Goal: Task Accomplishment & Management: Manage account settings

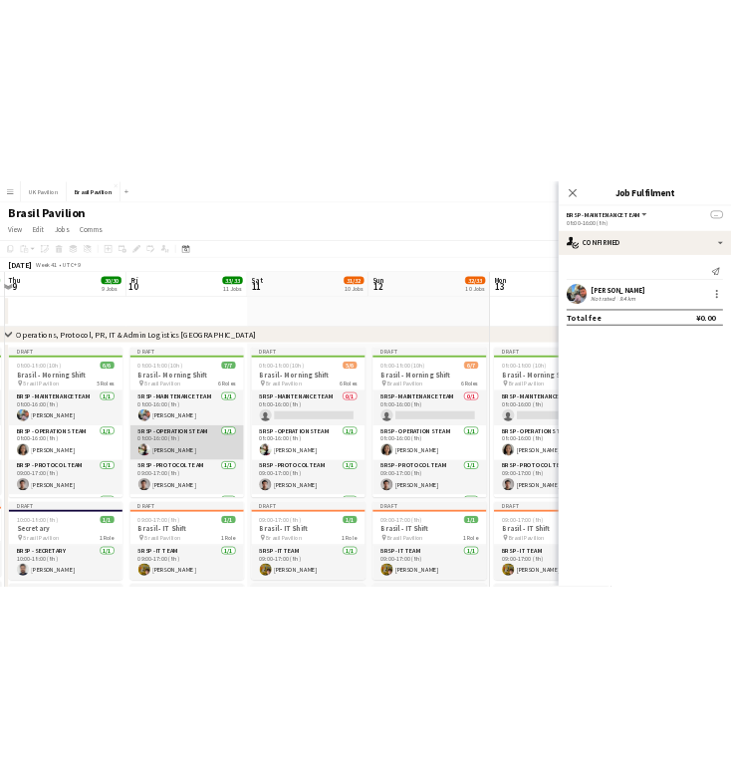
scroll to position [0, 515]
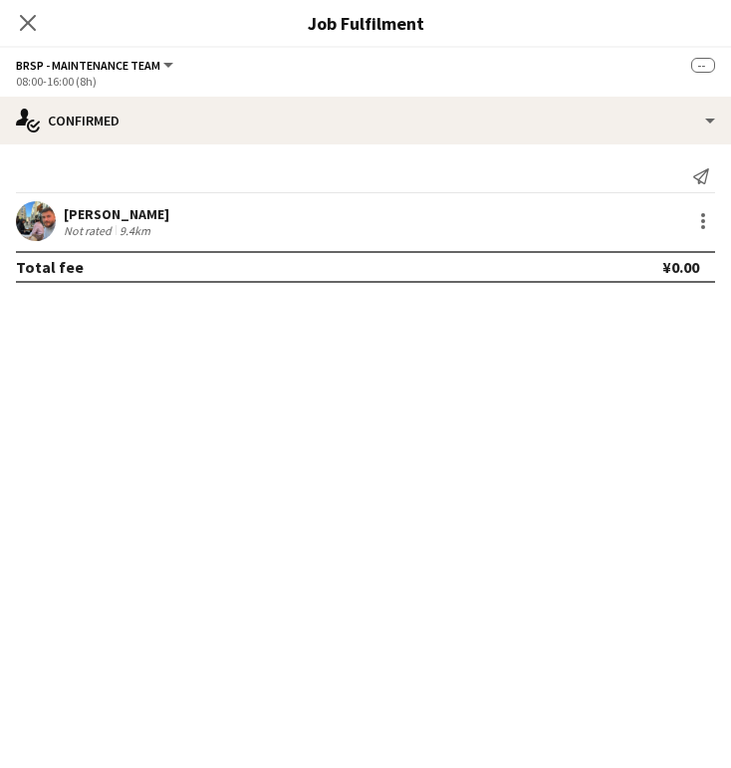
click at [31, 26] on icon at bounding box center [28, 23] width 16 height 16
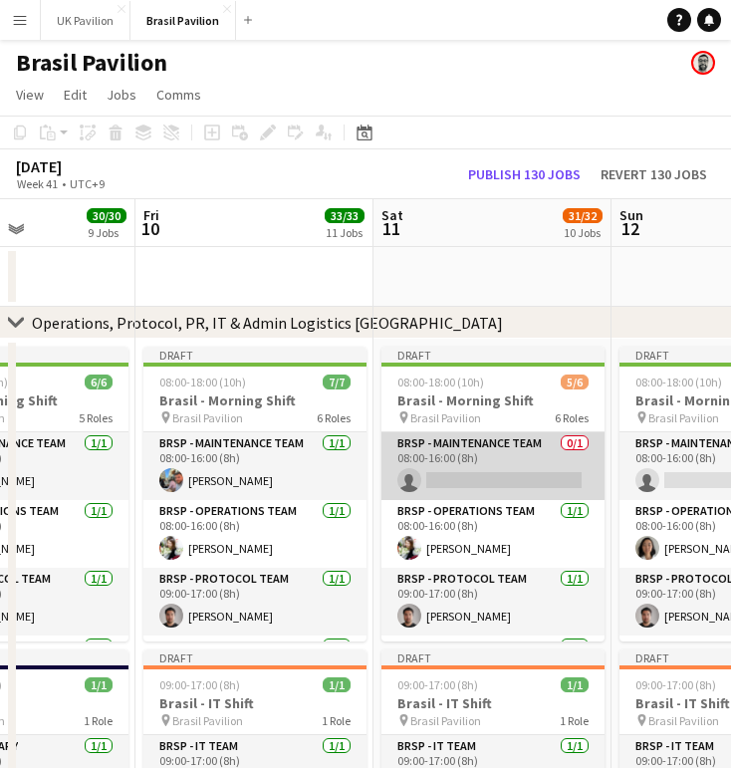
scroll to position [0, 680]
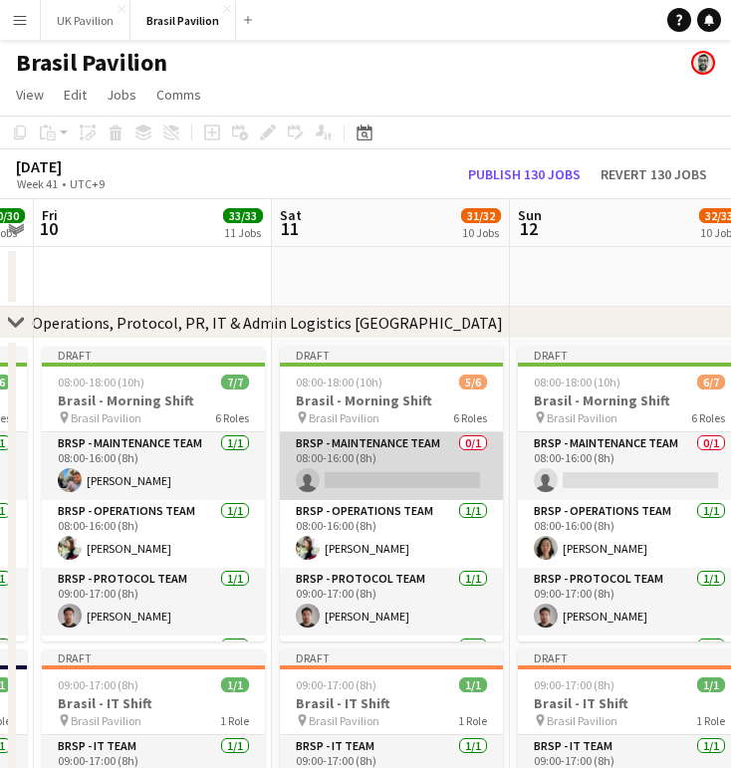
click at [390, 500] on app-card-role "BRSP - Maintenance Team 0/1 08:00-16:00 (8h) single-neutral-actions" at bounding box center [391, 466] width 223 height 68
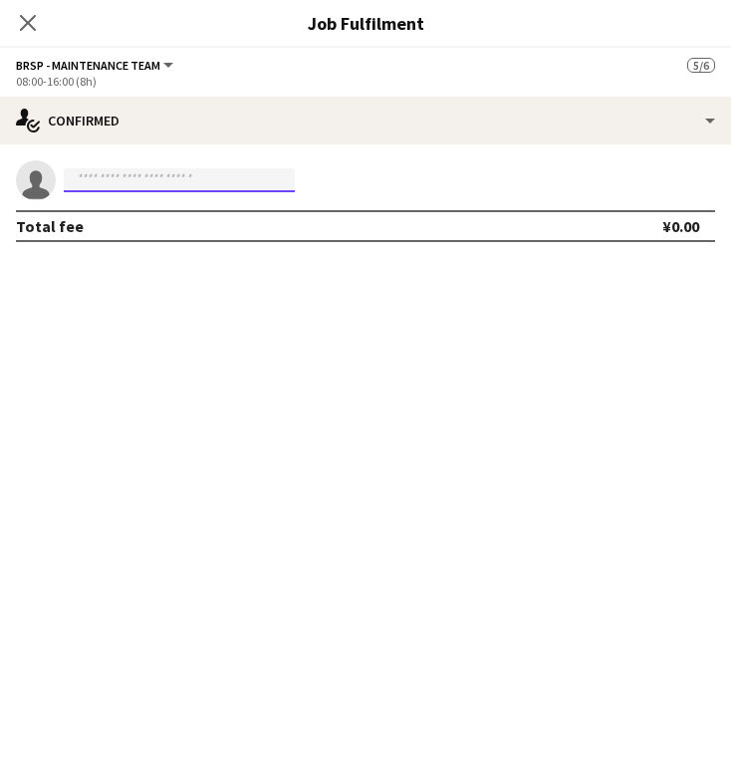
click at [92, 184] on input at bounding box center [179, 180] width 231 height 24
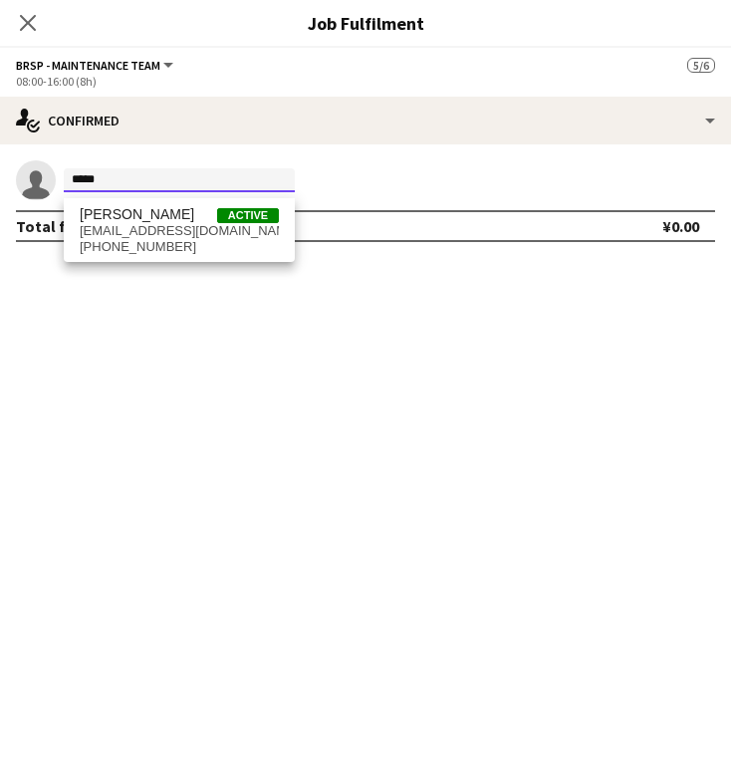
type input "*****"
click at [185, 244] on span "[PHONE_NUMBER]" at bounding box center [179, 247] width 199 height 16
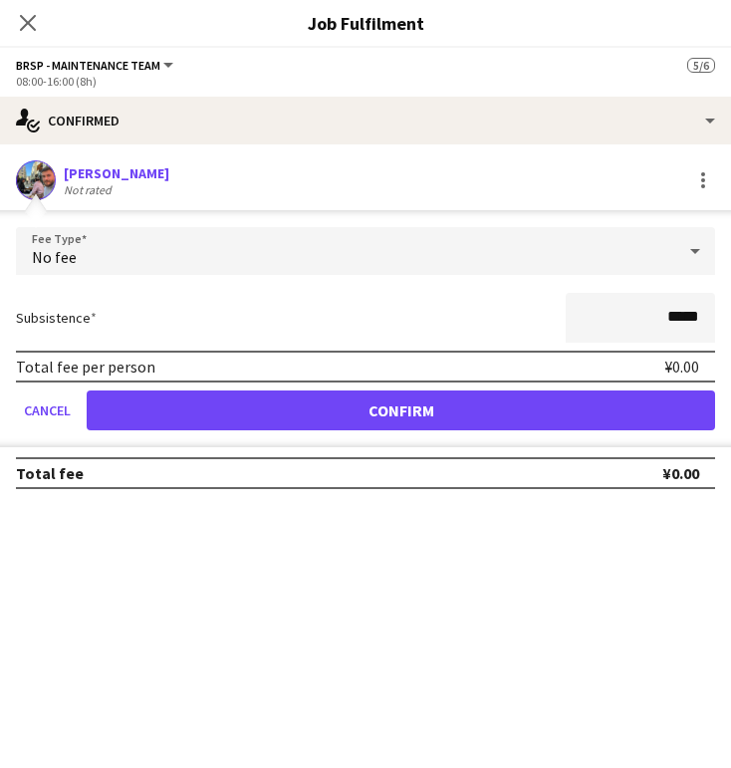
click at [408, 413] on button "Confirm" at bounding box center [401, 410] width 628 height 40
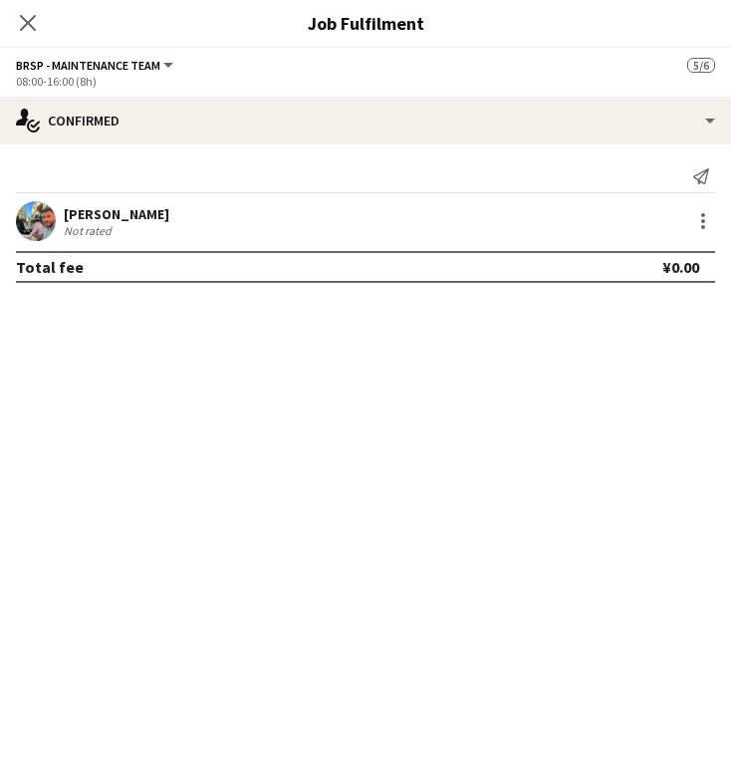
click at [32, 21] on icon "Close pop-in" at bounding box center [28, 23] width 16 height 16
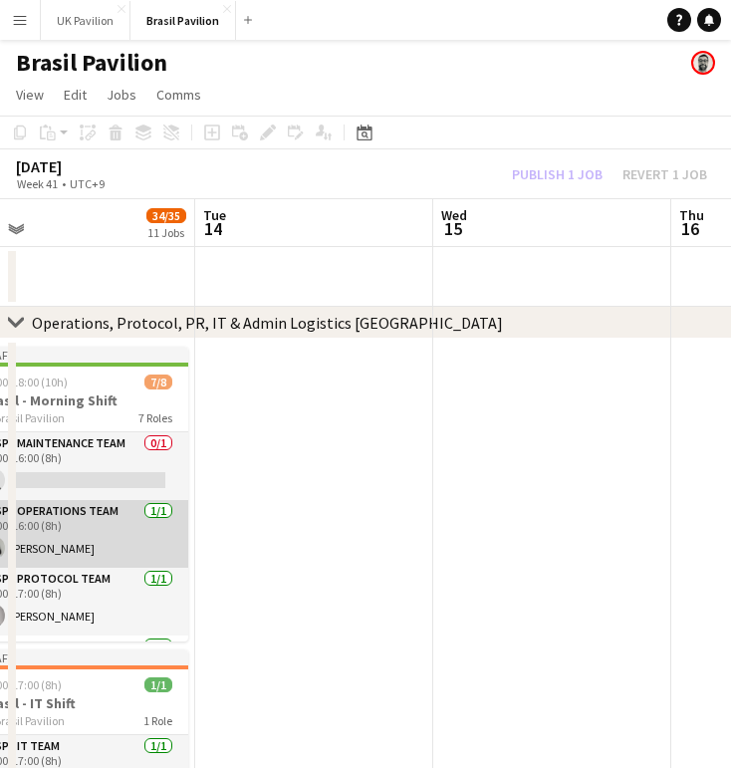
scroll to position [0, 577]
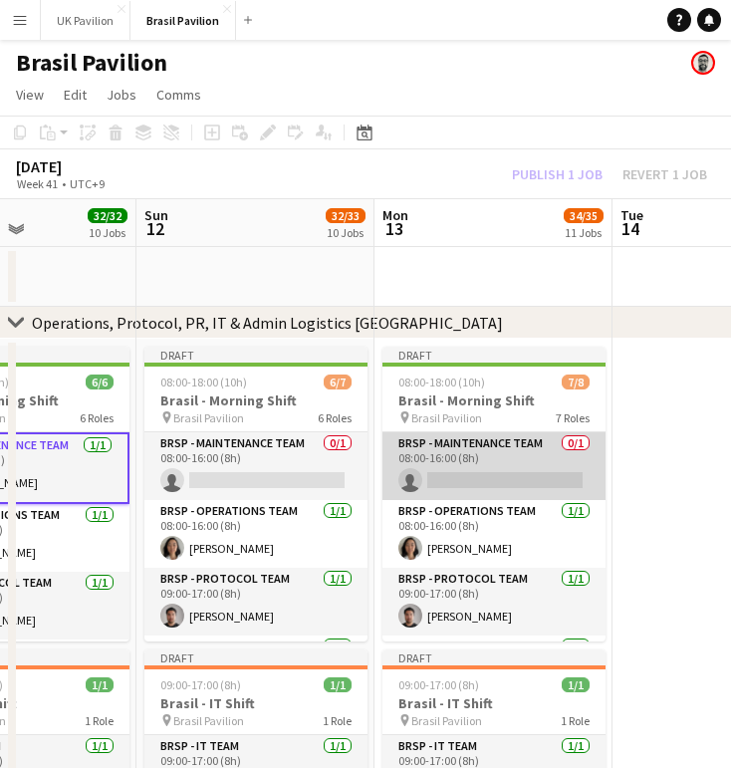
click at [500, 497] on app-card-role "BRSP - Maintenance Team 0/1 08:00-16:00 (8h) single-neutral-actions" at bounding box center [493, 466] width 223 height 68
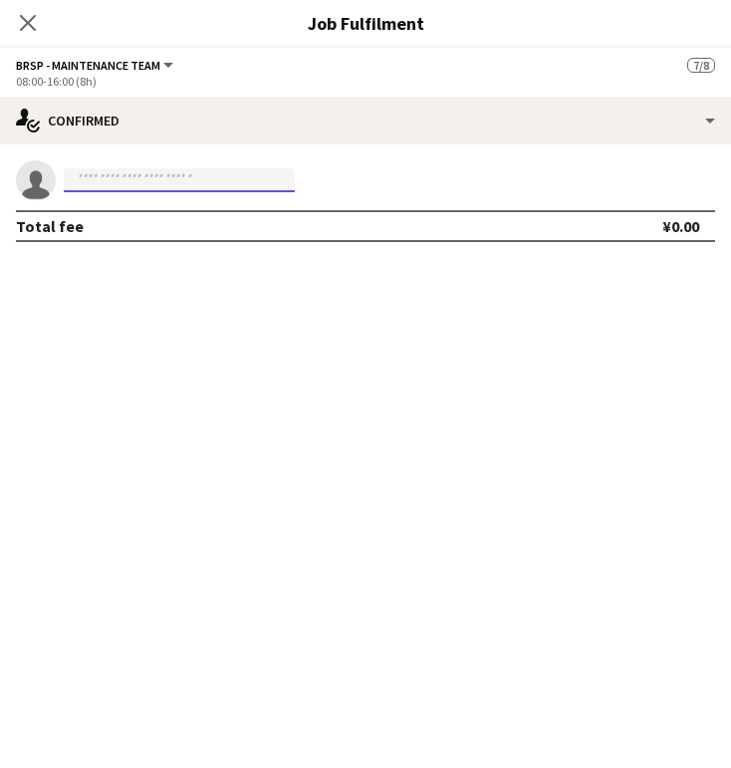
click at [97, 189] on input at bounding box center [179, 180] width 231 height 24
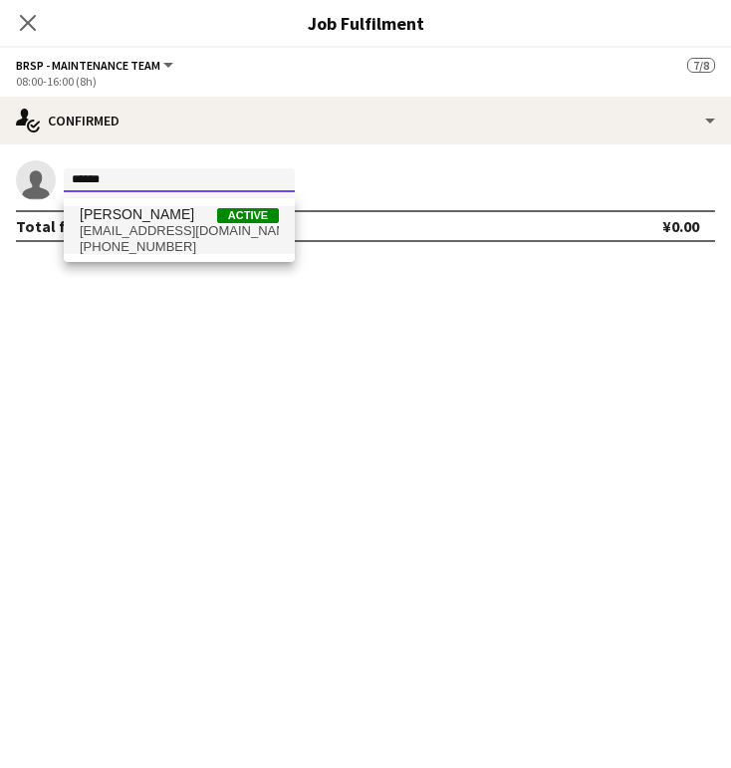
type input "******"
click at [144, 234] on span "[EMAIL_ADDRESS][DOMAIN_NAME]" at bounding box center [179, 231] width 199 height 16
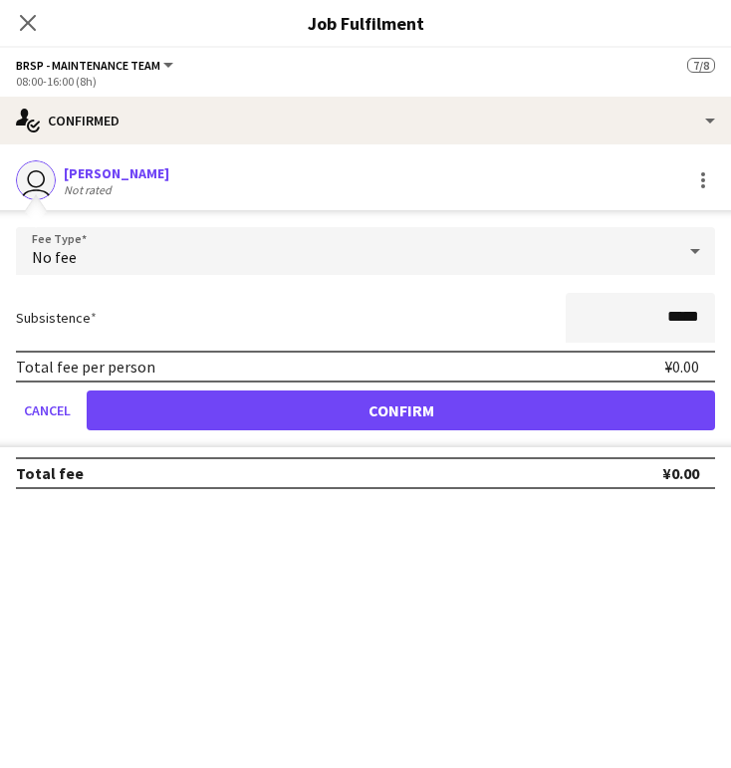
click at [336, 426] on button "Confirm" at bounding box center [401, 410] width 628 height 40
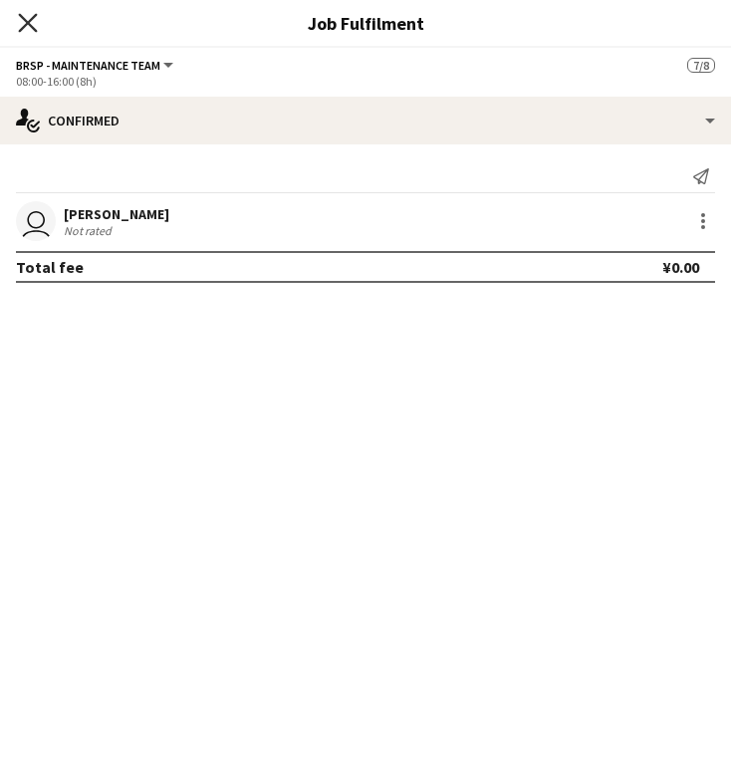
click at [26, 24] on icon at bounding box center [27, 22] width 19 height 19
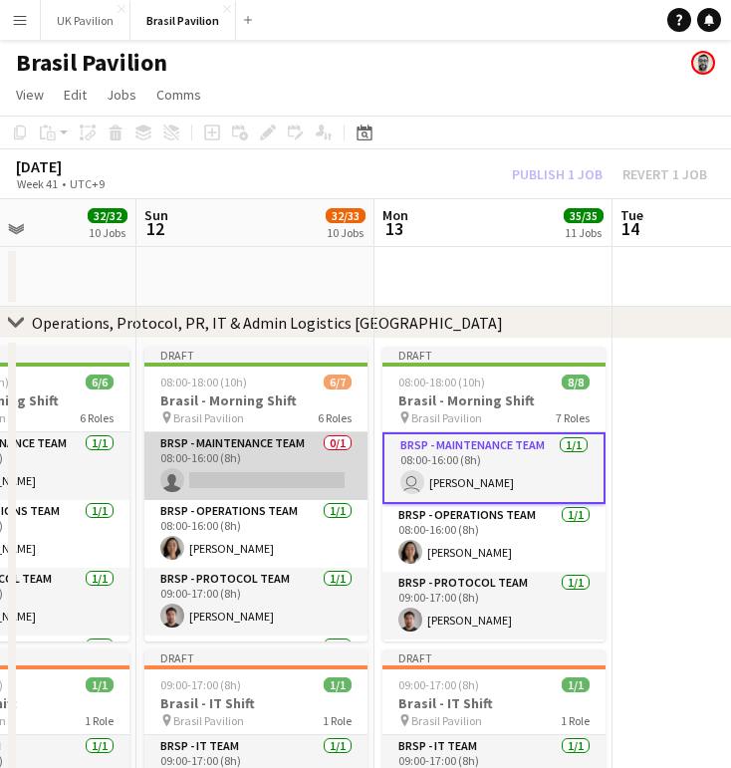
click at [265, 488] on app-card-role "BRSP - Maintenance Team 0/1 08:00-16:00 (8h) single-neutral-actions" at bounding box center [255, 466] width 223 height 68
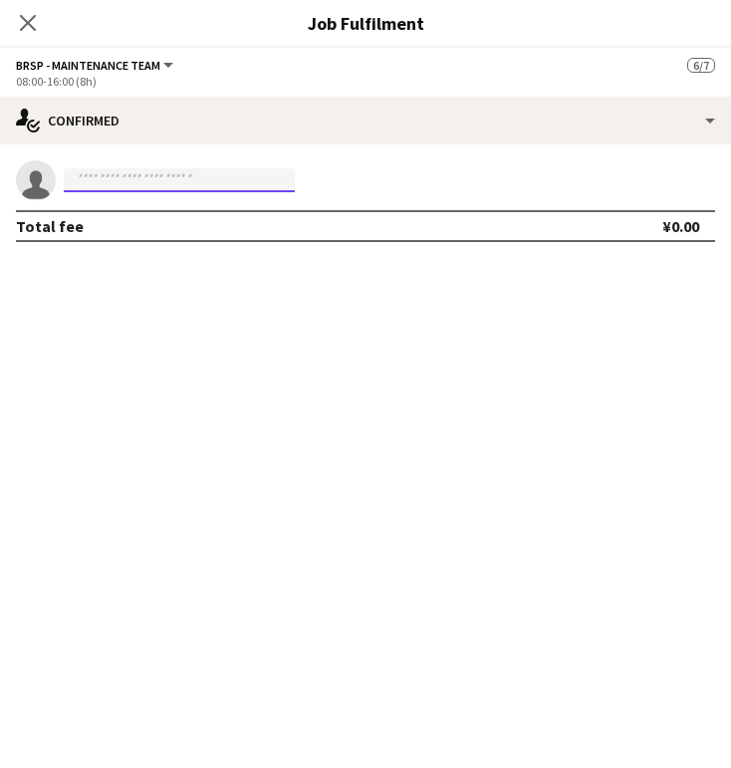
click at [111, 176] on input at bounding box center [179, 180] width 231 height 24
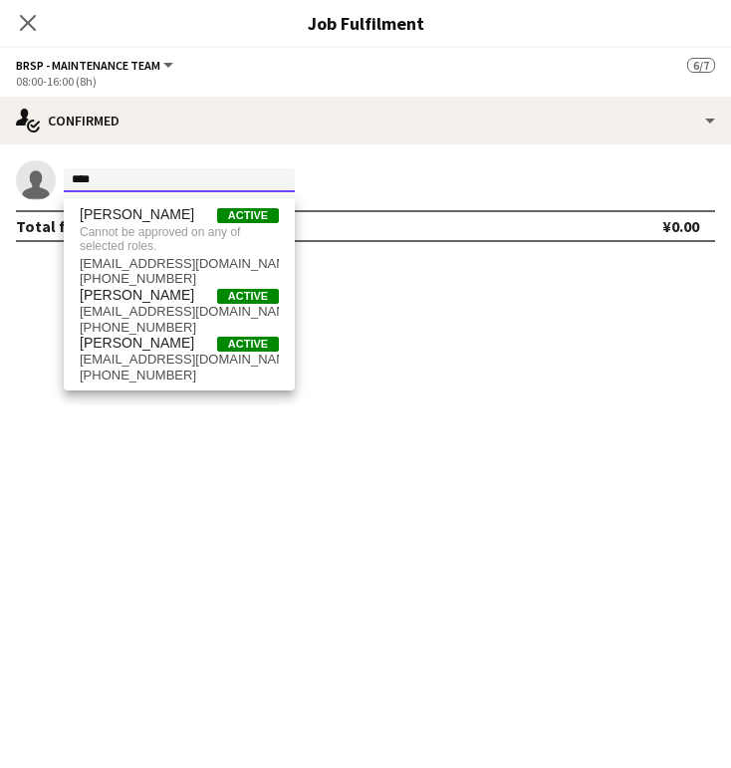
scroll to position [0, 0]
type input "****"
click at [178, 320] on span "[EMAIL_ADDRESS][DOMAIN_NAME]" at bounding box center [179, 312] width 199 height 16
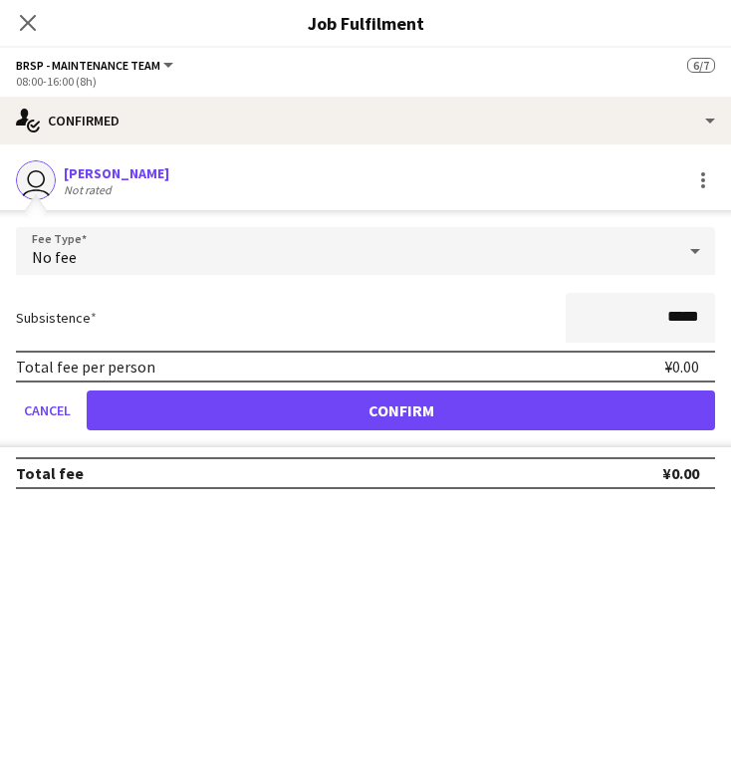
click at [352, 429] on button "Confirm" at bounding box center [401, 410] width 628 height 40
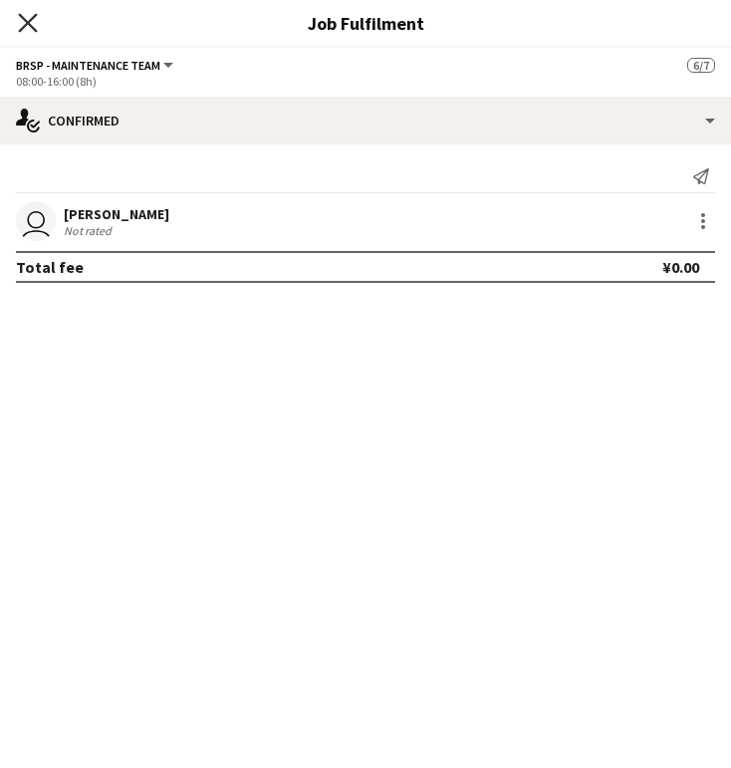
click at [22, 19] on icon "Close pop-in" at bounding box center [27, 22] width 19 height 19
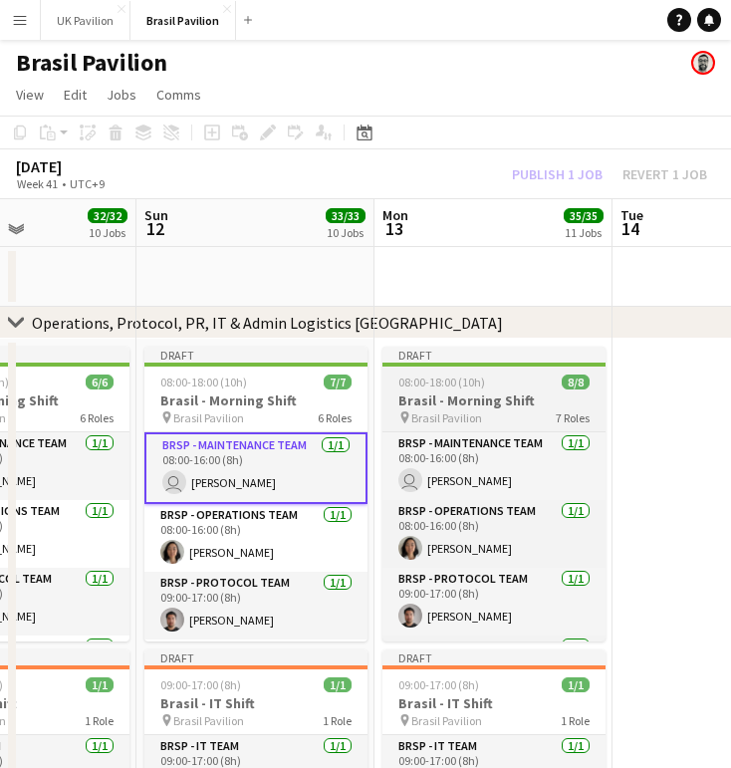
click at [419, 407] on h3 "Brasil - Morning Shift" at bounding box center [493, 400] width 223 height 18
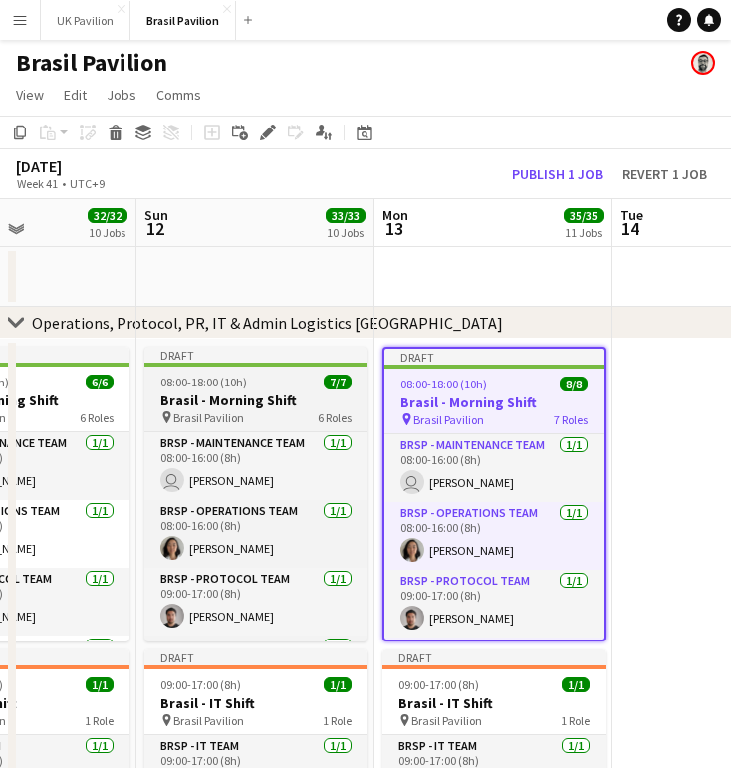
click at [235, 389] on span "08:00-18:00 (10h)" at bounding box center [203, 381] width 87 height 15
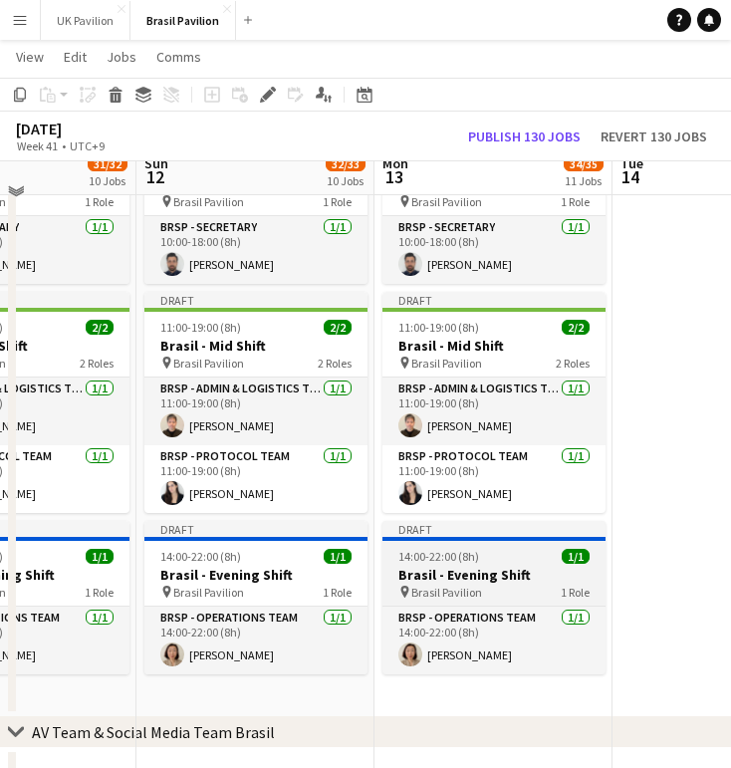
scroll to position [720, 0]
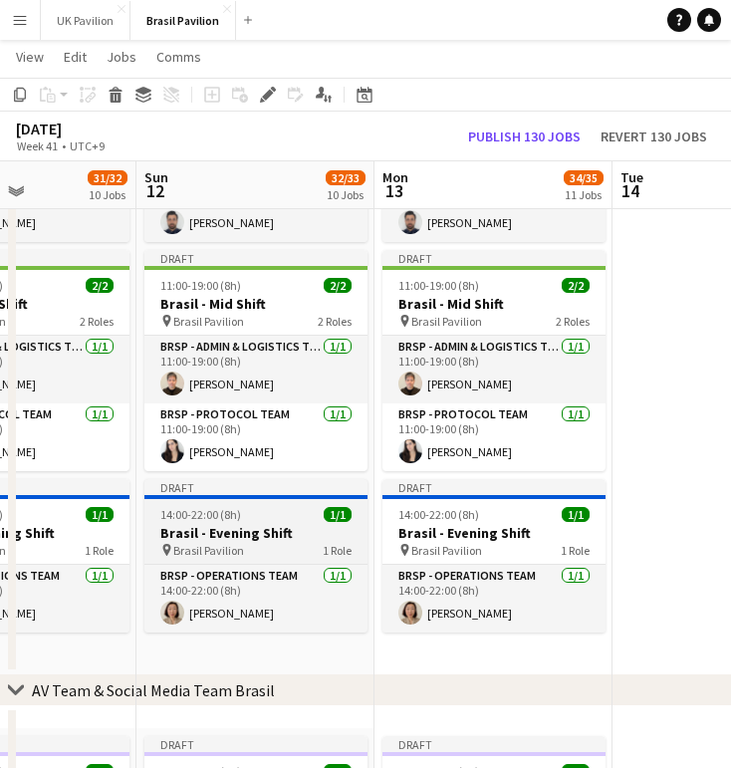
click at [256, 522] on div "14:00-22:00 (8h) 1/1" at bounding box center [255, 514] width 223 height 15
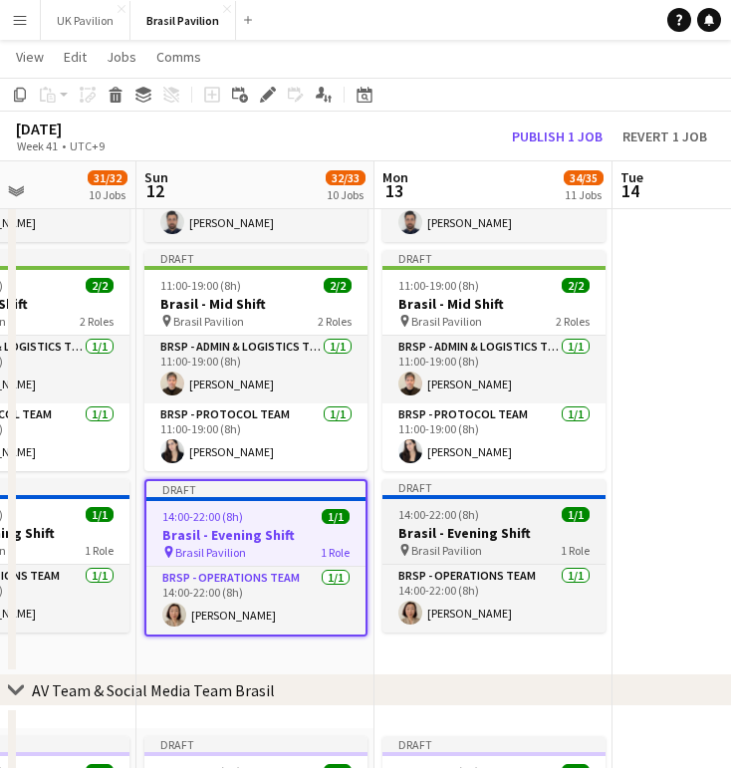
click at [453, 542] on h3 "Brasil - Evening Shift" at bounding box center [493, 533] width 223 height 18
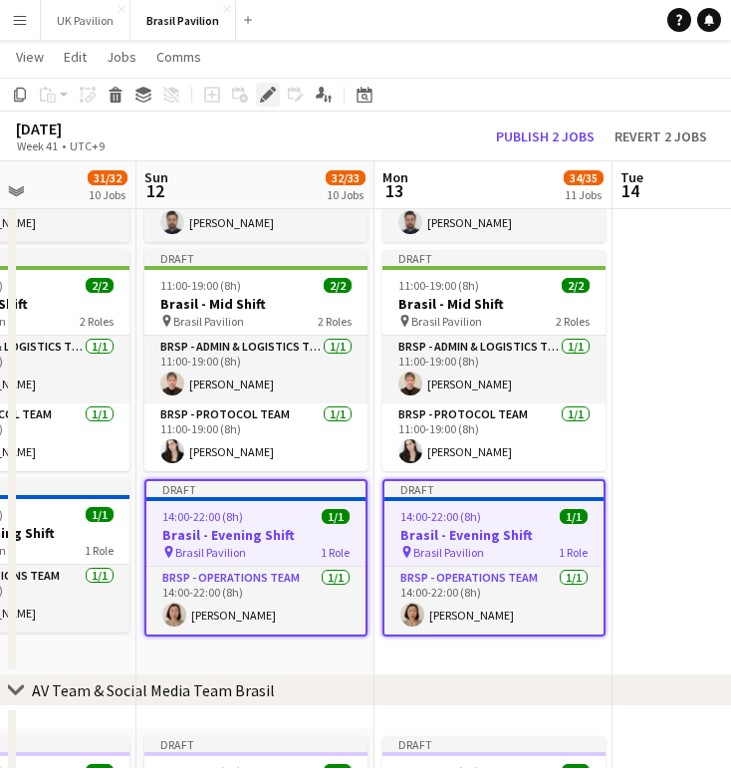
click at [266, 98] on icon at bounding box center [267, 95] width 11 height 11
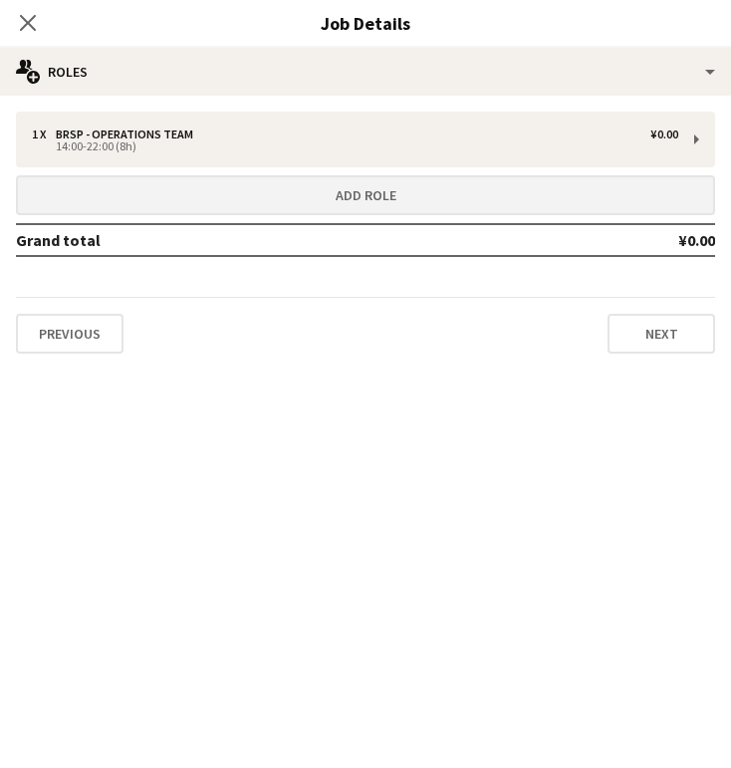
click at [348, 205] on button "Add role" at bounding box center [365, 195] width 699 height 40
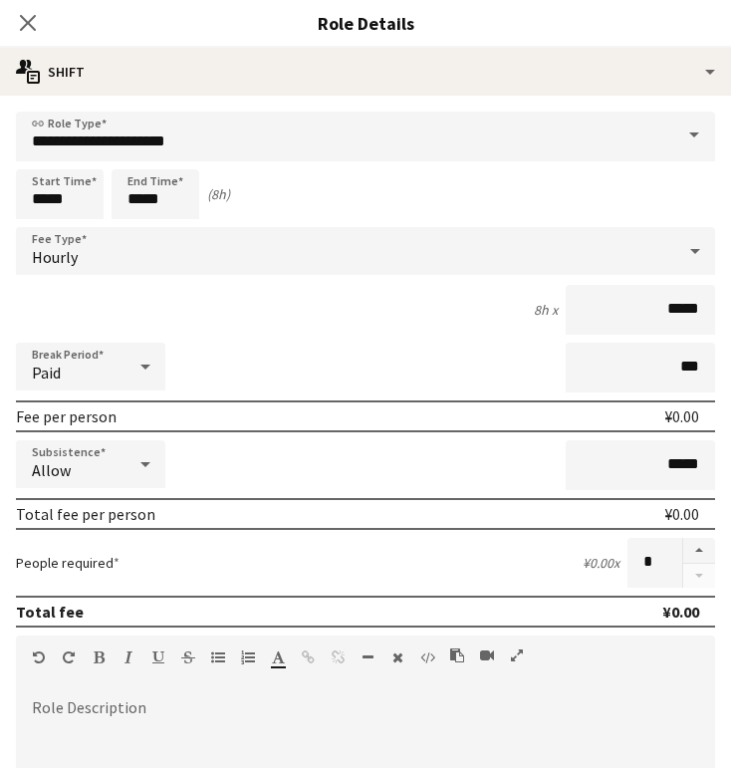
click at [693, 264] on icon at bounding box center [695, 251] width 24 height 40
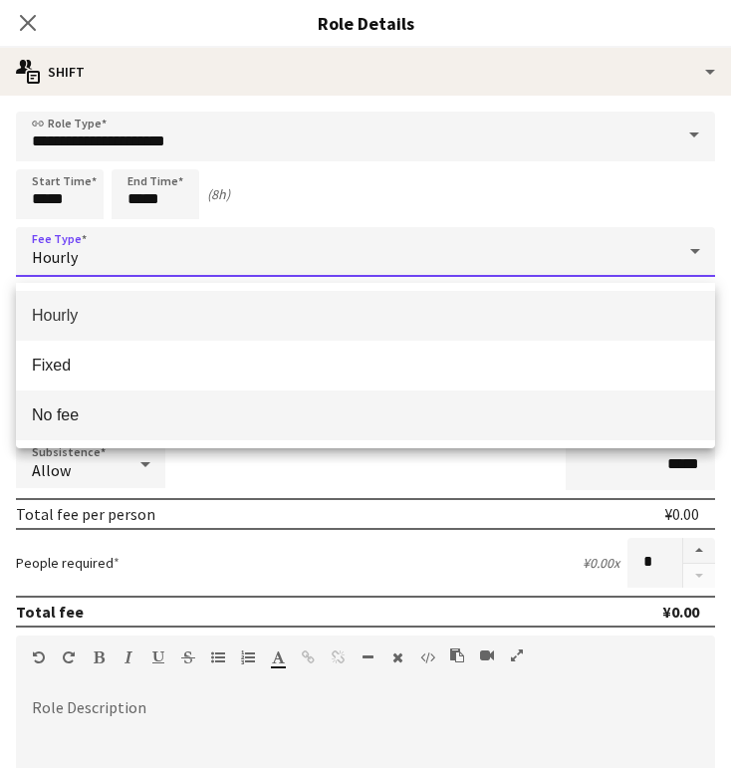
click at [120, 422] on span "No fee" at bounding box center [365, 414] width 667 height 19
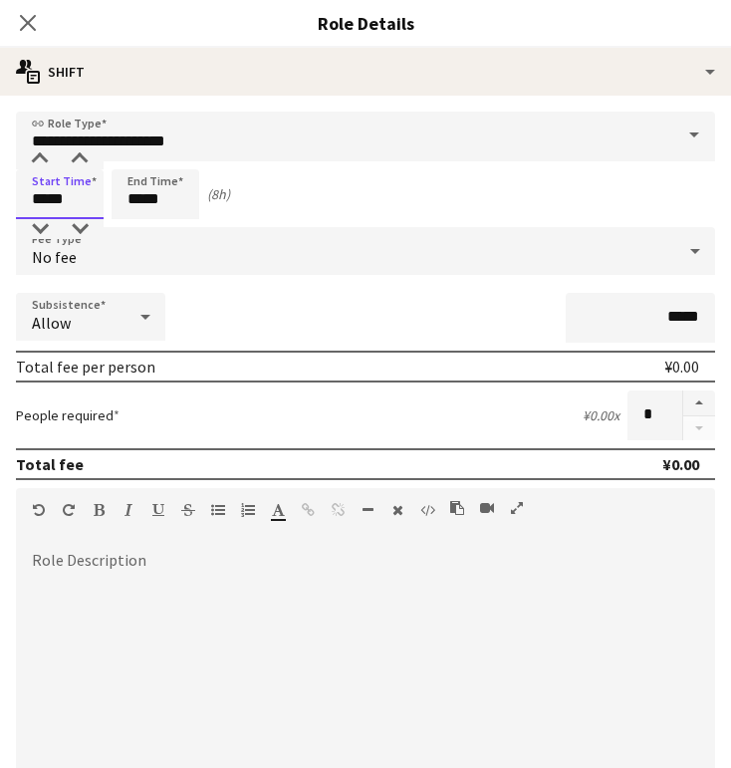
click at [64, 209] on input "*****" at bounding box center [60, 194] width 88 height 50
click at [38, 161] on div at bounding box center [40, 159] width 40 height 20
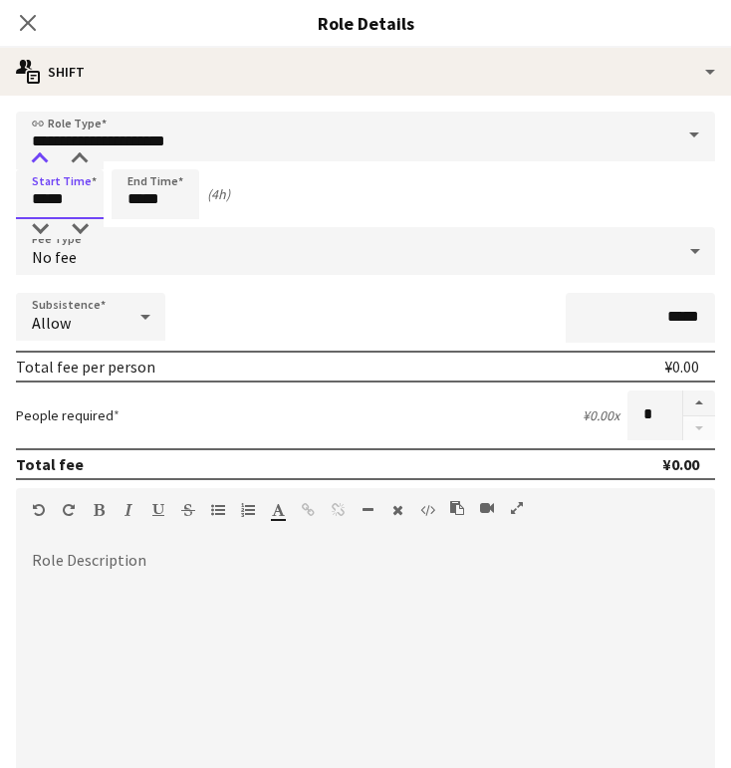
click at [38, 161] on div at bounding box center [40, 159] width 40 height 20
type input "*****"
click at [38, 161] on div at bounding box center [40, 159] width 40 height 20
click at [155, 217] on input "*****" at bounding box center [156, 194] width 88 height 50
click at [137, 167] on div at bounding box center [135, 159] width 40 height 20
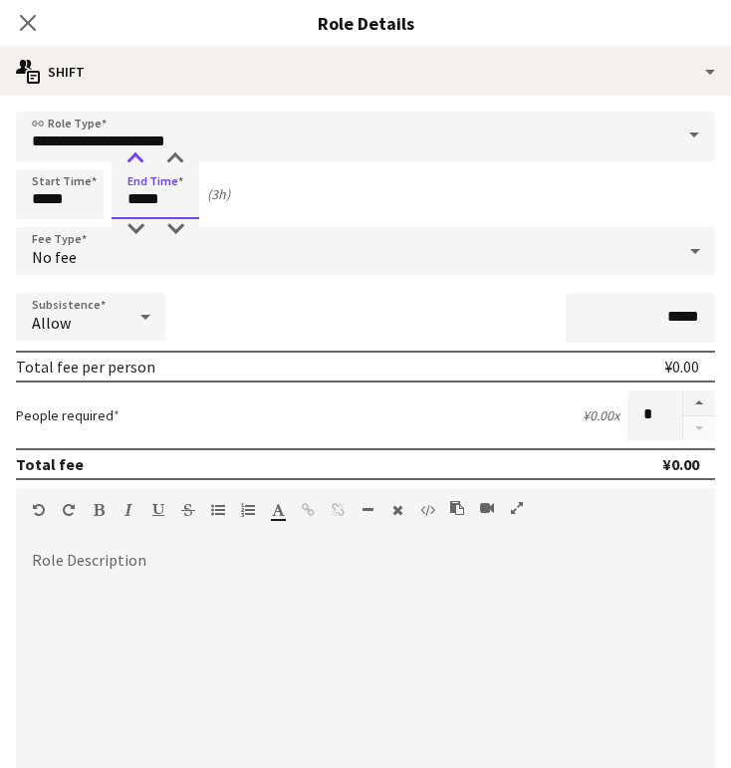
click at [138, 167] on div at bounding box center [135, 159] width 40 height 20
click at [138, 168] on div at bounding box center [135, 159] width 40 height 20
type input "*****"
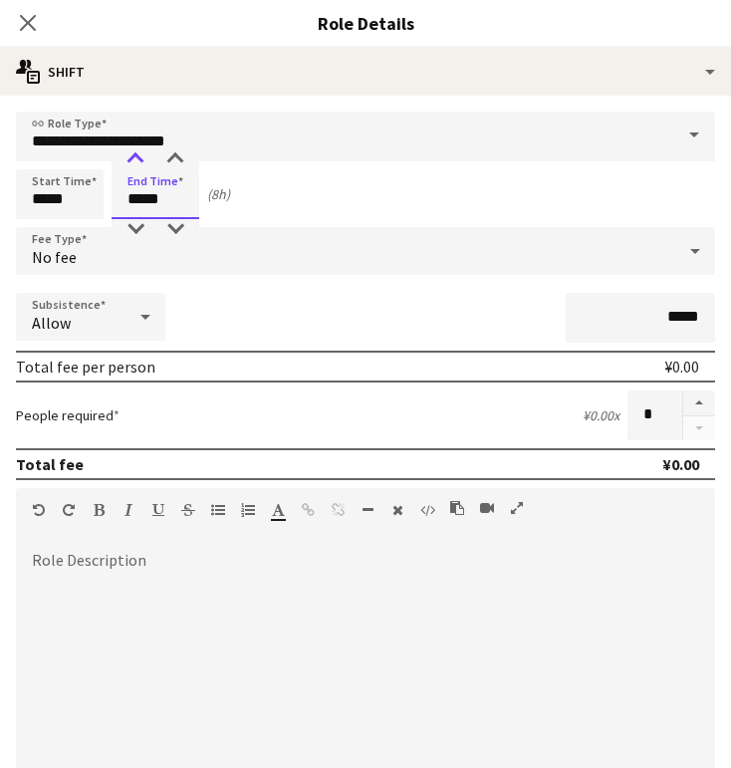
click at [138, 168] on div at bounding box center [135, 159] width 40 height 20
click at [143, 320] on icon at bounding box center [145, 317] width 10 height 5
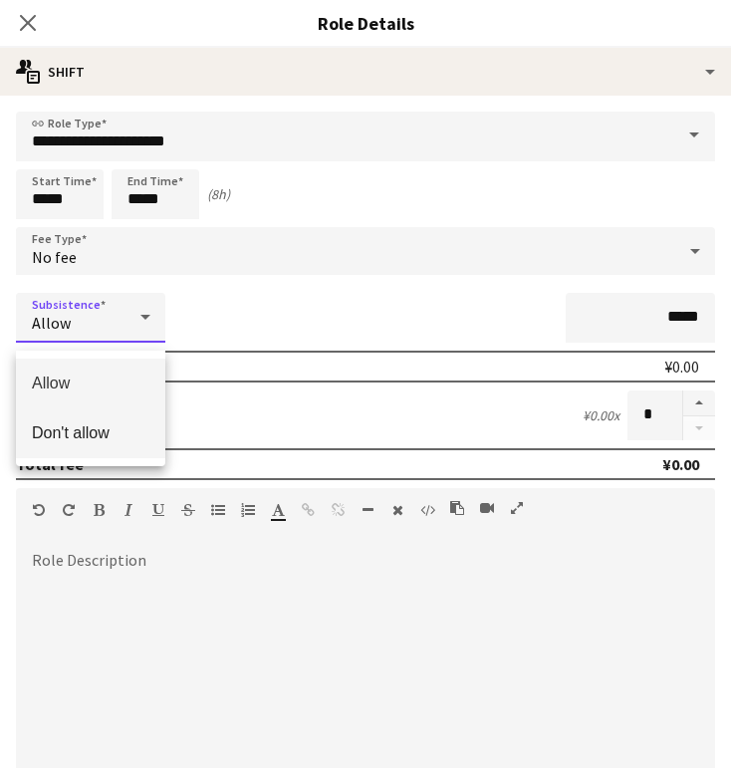
click at [105, 442] on span "Don't allow" at bounding box center [90, 432] width 117 height 19
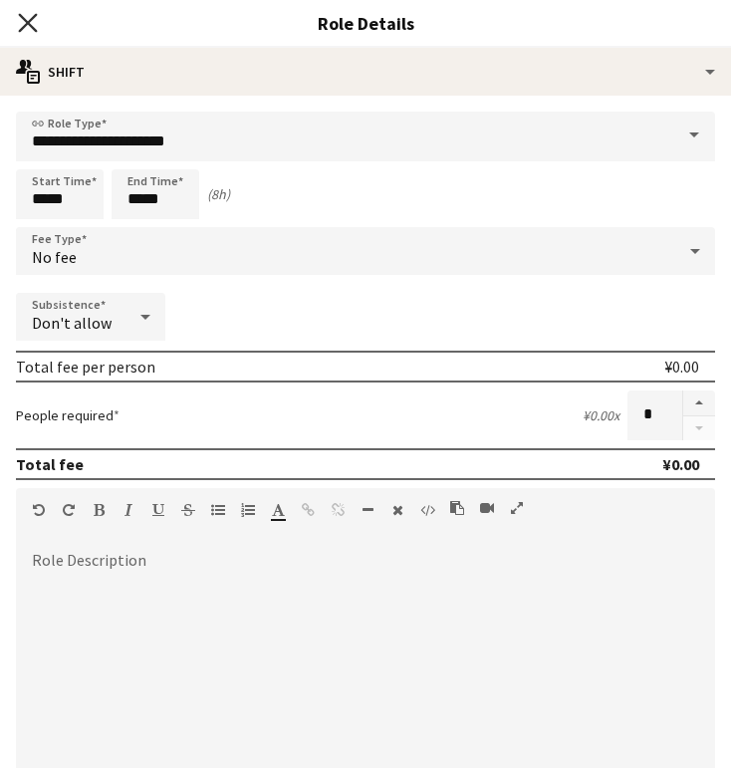
click at [28, 22] on icon at bounding box center [27, 22] width 19 height 19
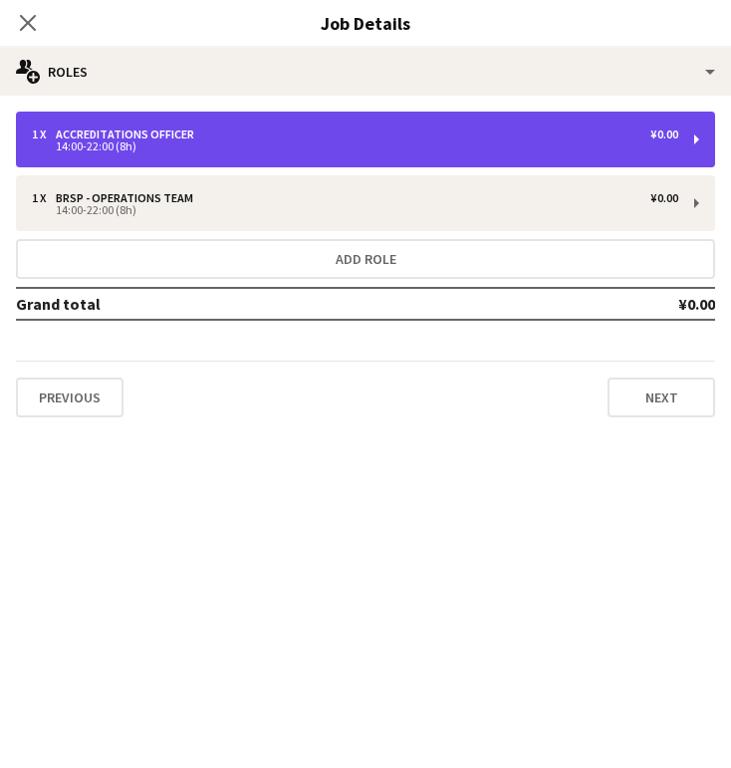
click at [295, 150] on div "14:00-22:00 (8h)" at bounding box center [355, 146] width 646 height 10
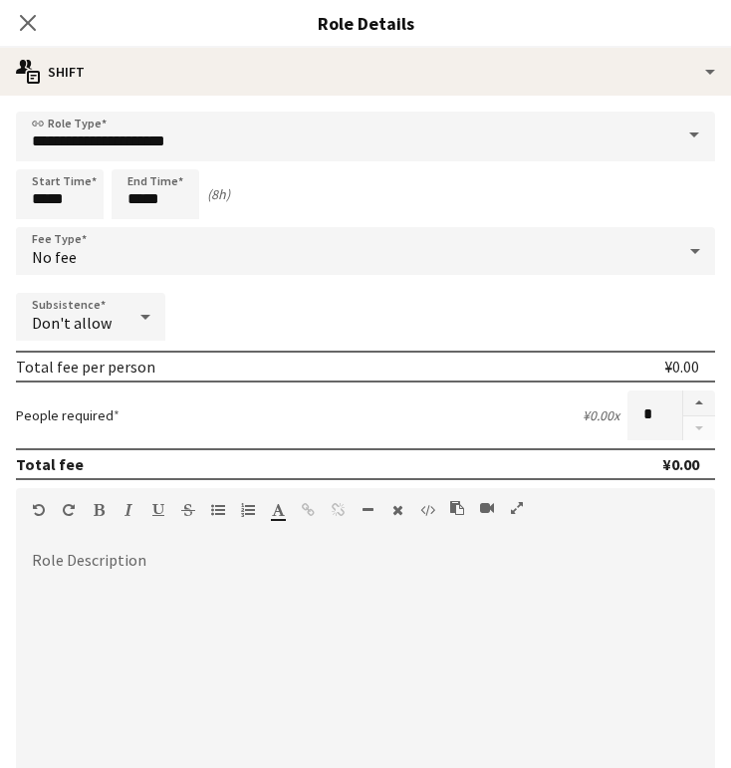
click at [693, 138] on span at bounding box center [694, 136] width 42 height 48
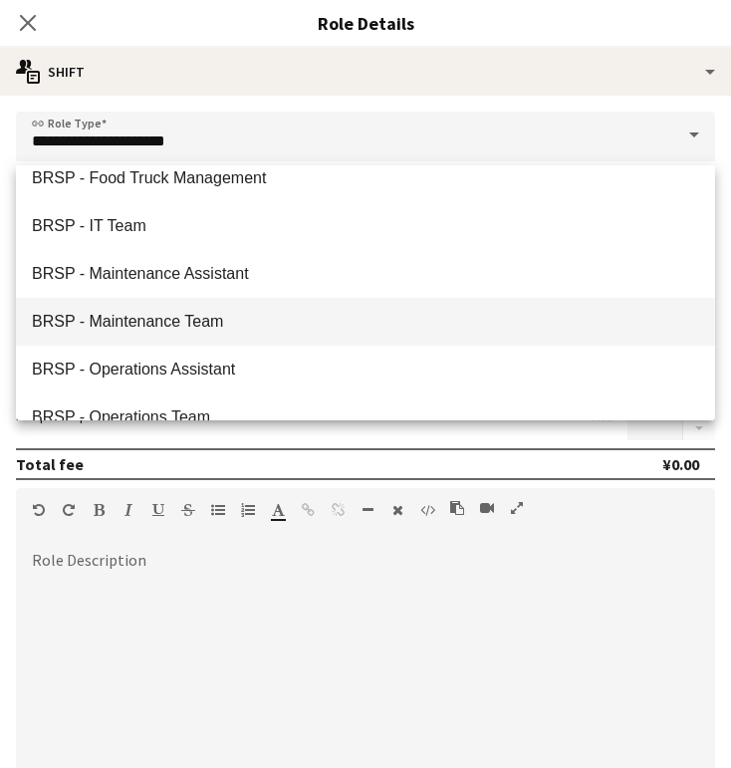
scroll to position [390, 0]
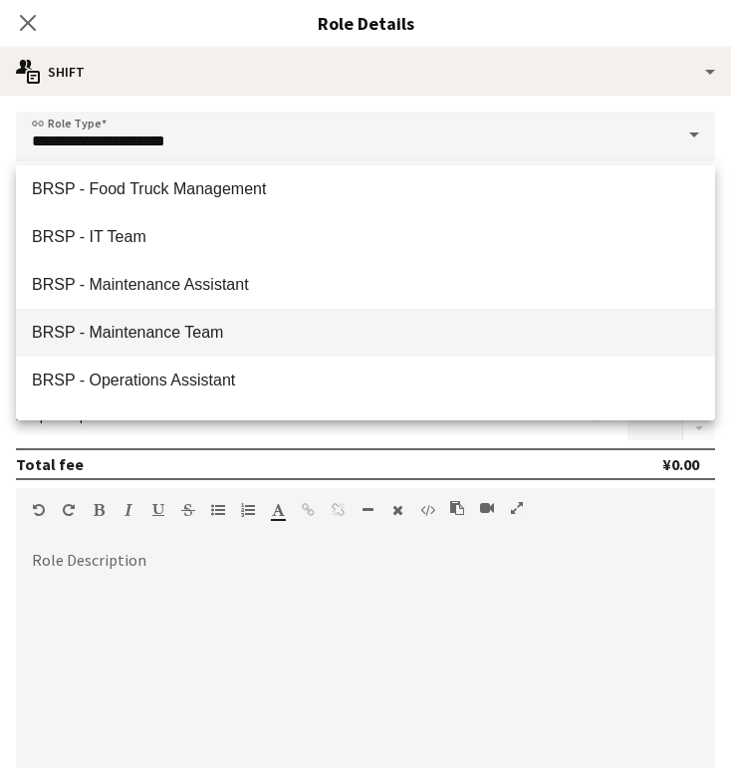
click at [227, 334] on span "BRSP - Maintenance Team" at bounding box center [365, 332] width 667 height 19
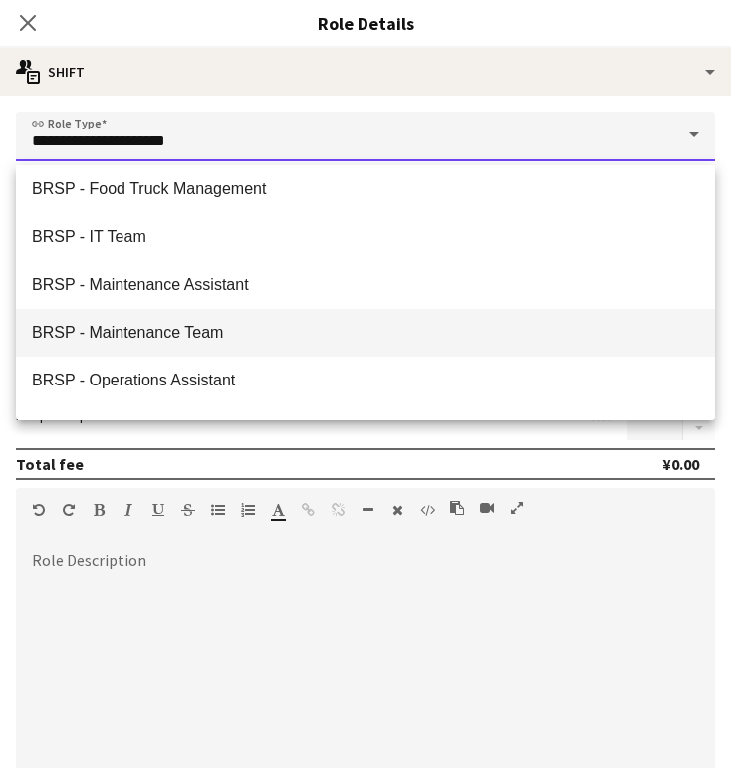
type input "**********"
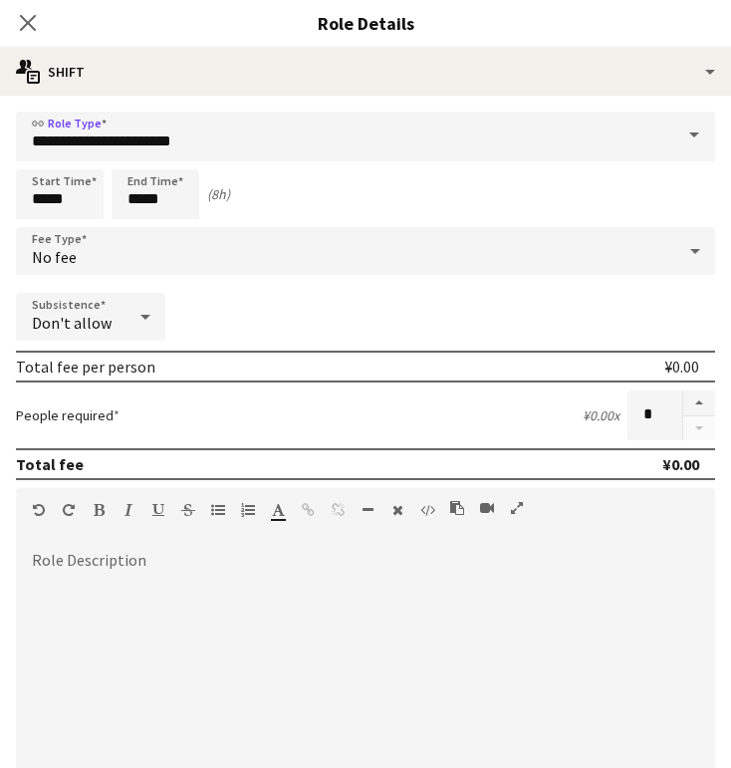
click at [25, 24] on icon "Close pop-in" at bounding box center [28, 23] width 16 height 16
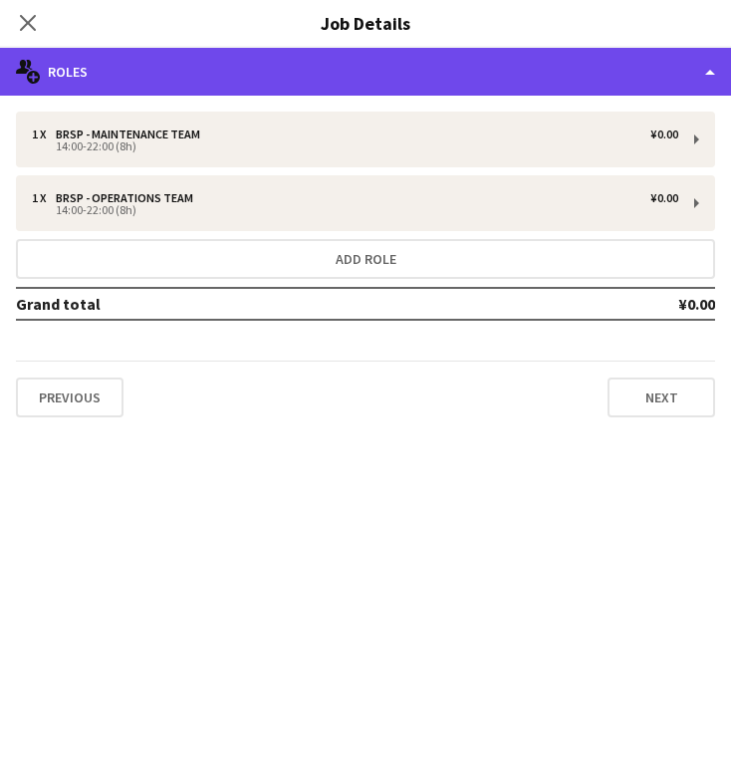
click at [708, 71] on div "multiple-users-add Roles" at bounding box center [365, 72] width 731 height 48
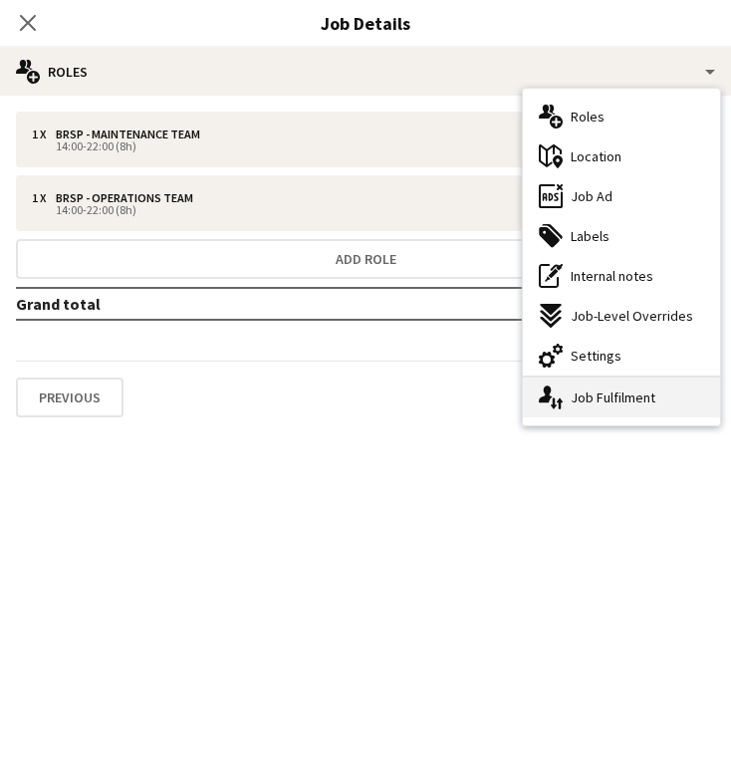
click at [620, 394] on div "single-neutral-actions-up-down Job Fulfilment" at bounding box center [621, 397] width 197 height 40
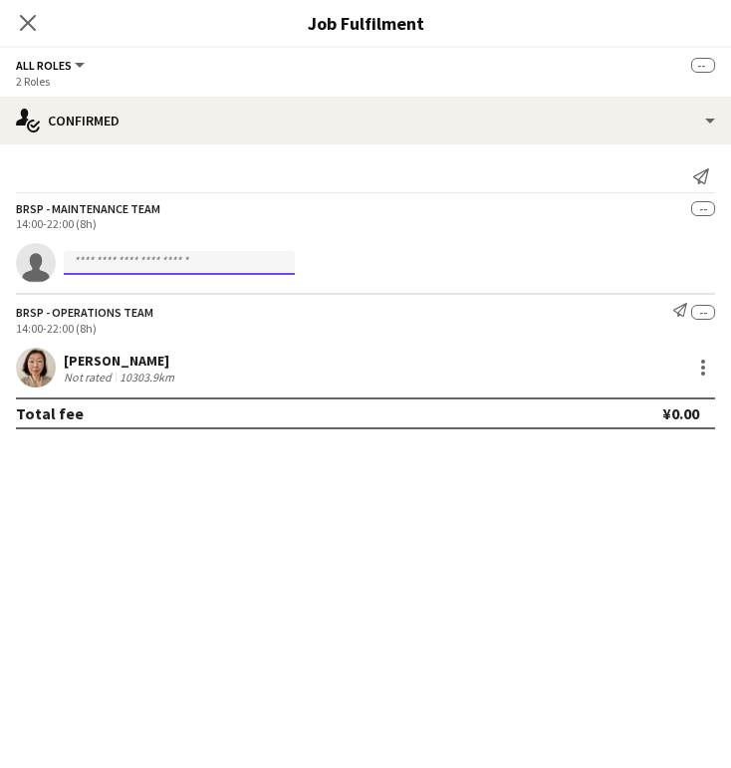
click at [146, 275] on input at bounding box center [179, 263] width 231 height 24
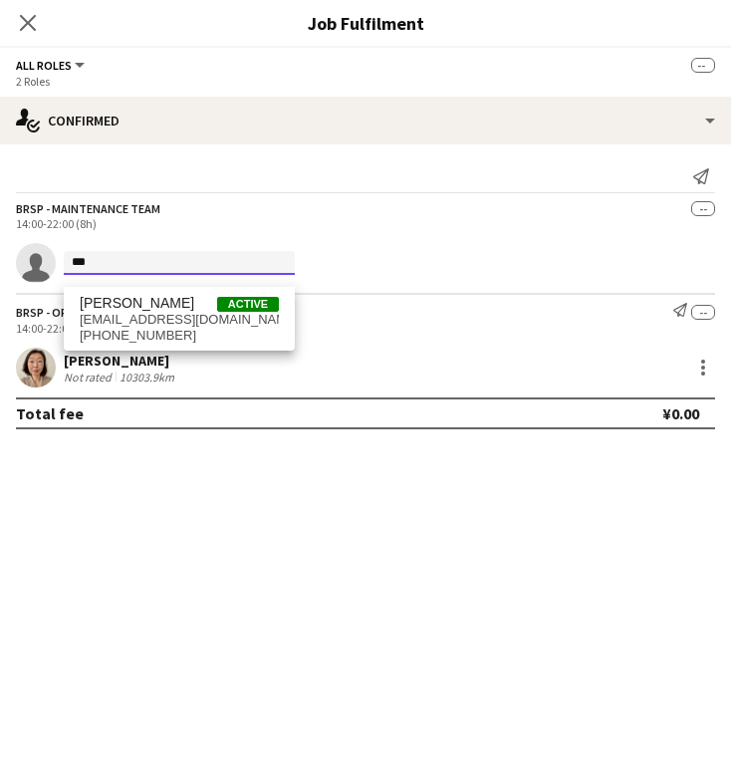
scroll to position [716, 0]
type input "***"
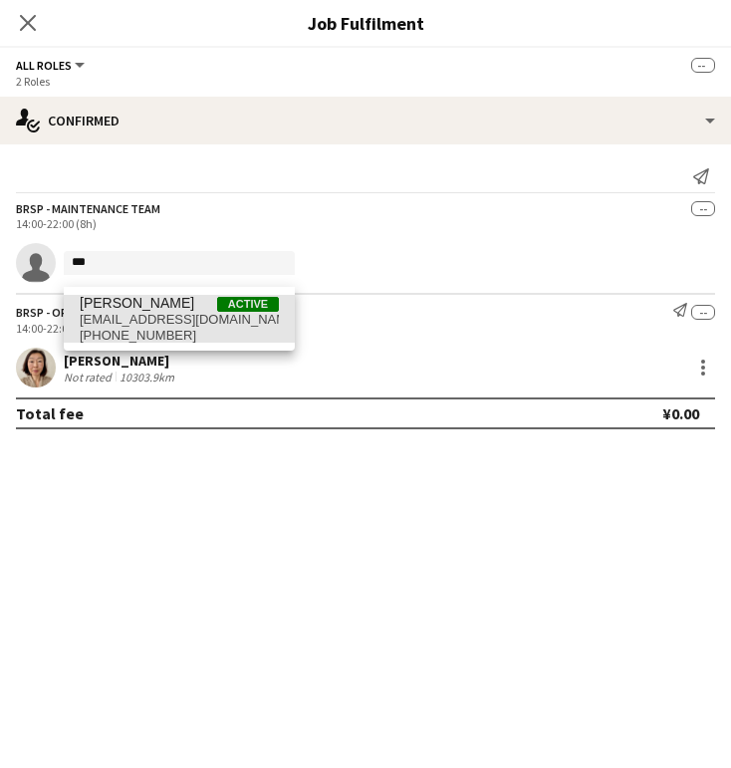
click at [191, 312] on span "[PERSON_NAME] Active" at bounding box center [179, 303] width 199 height 17
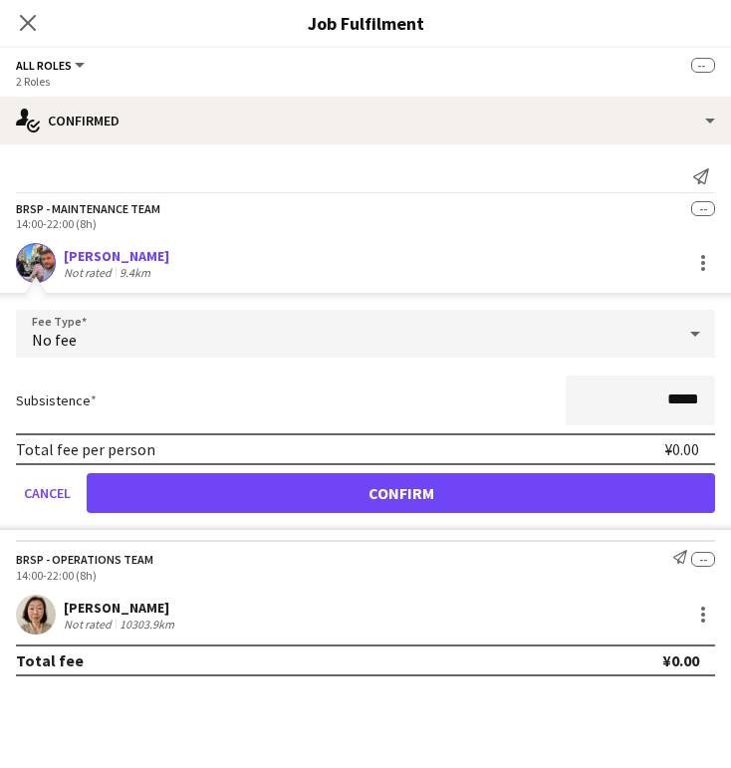
click at [285, 509] on button "Confirm" at bounding box center [401, 493] width 628 height 40
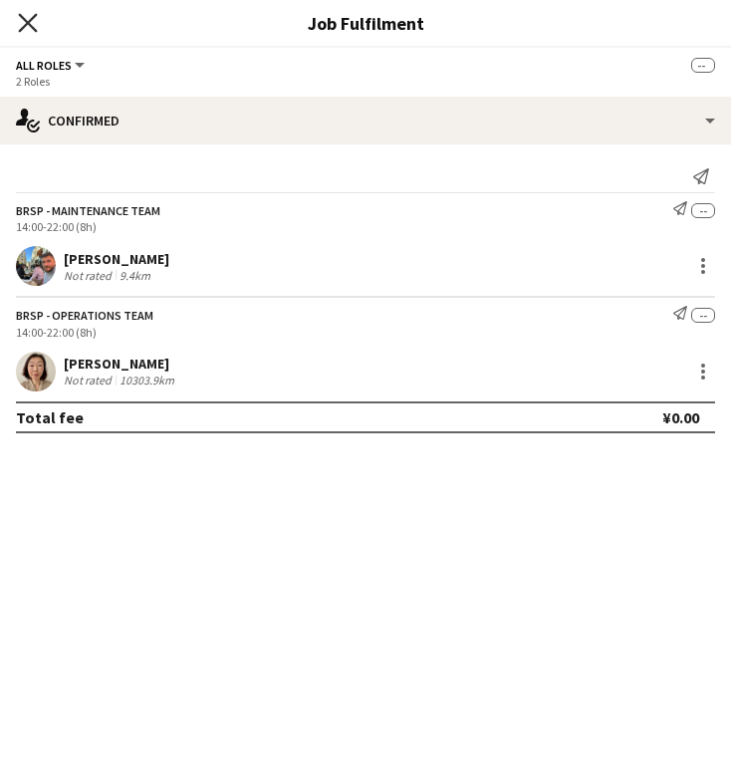
click at [29, 20] on icon "Close pop-in" at bounding box center [27, 22] width 19 height 19
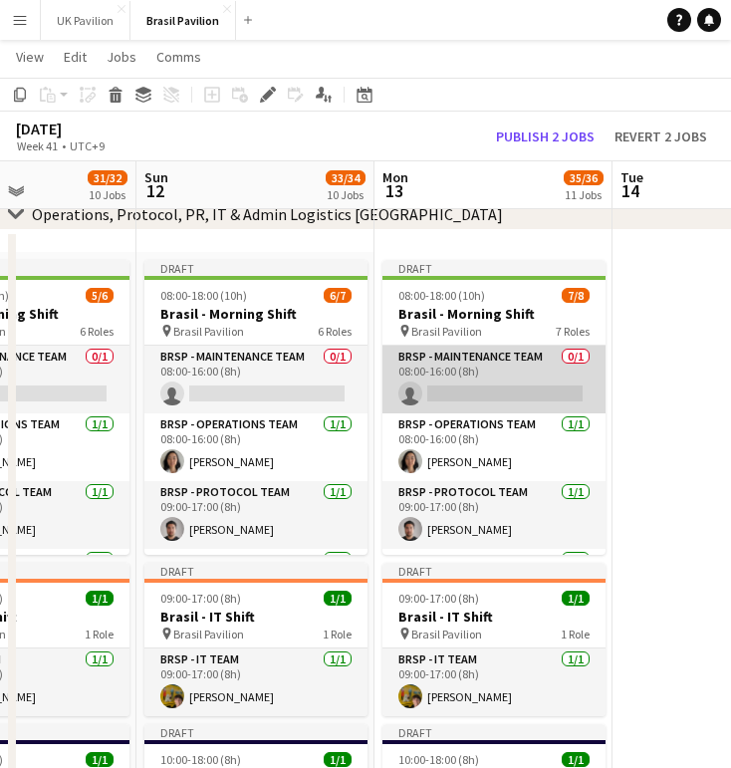
scroll to position [0, 0]
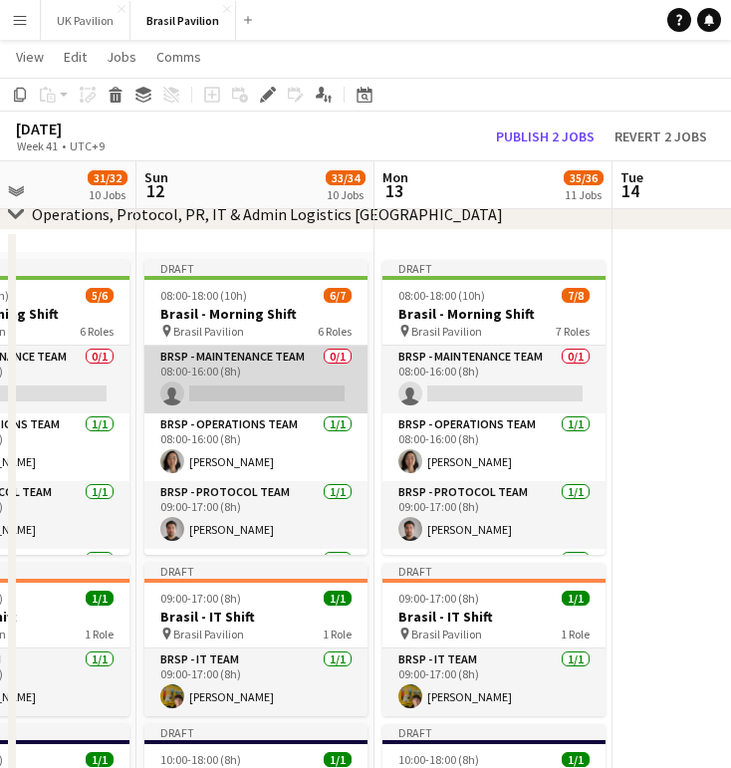
click at [274, 409] on app-card-role "BRSP - Maintenance Team 0/1 08:00-16:00 (8h) single-neutral-actions" at bounding box center [255, 379] width 223 height 68
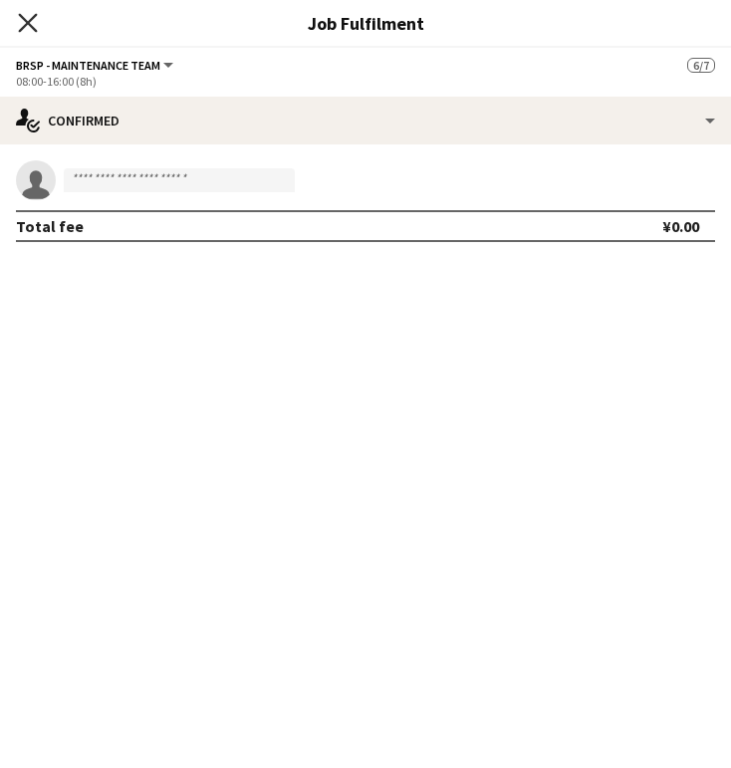
click at [27, 18] on icon "Close pop-in" at bounding box center [27, 22] width 19 height 19
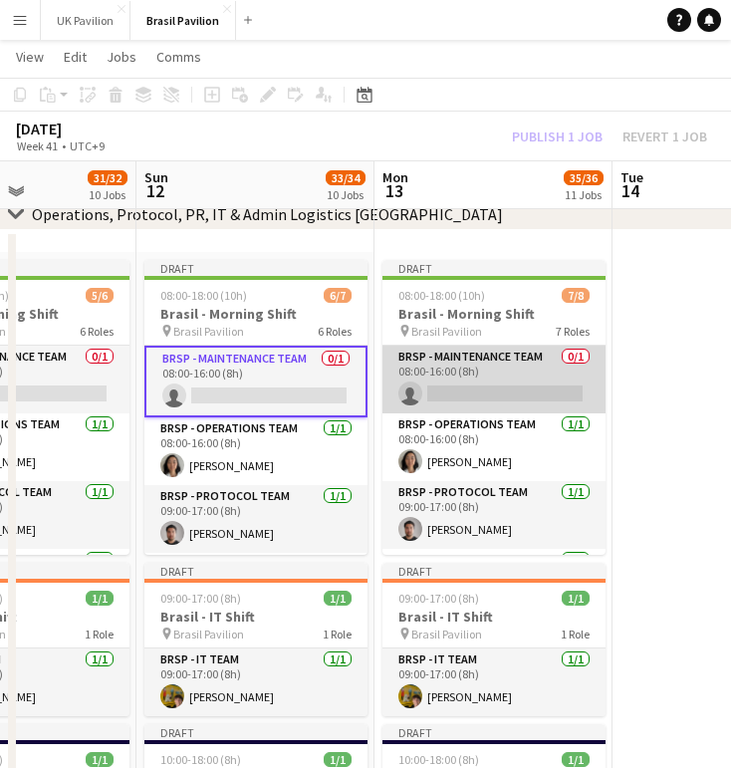
click at [520, 401] on app-card-role "BRSP - Maintenance Team 0/1 08:00-16:00 (8h) single-neutral-actions" at bounding box center [493, 379] width 223 height 68
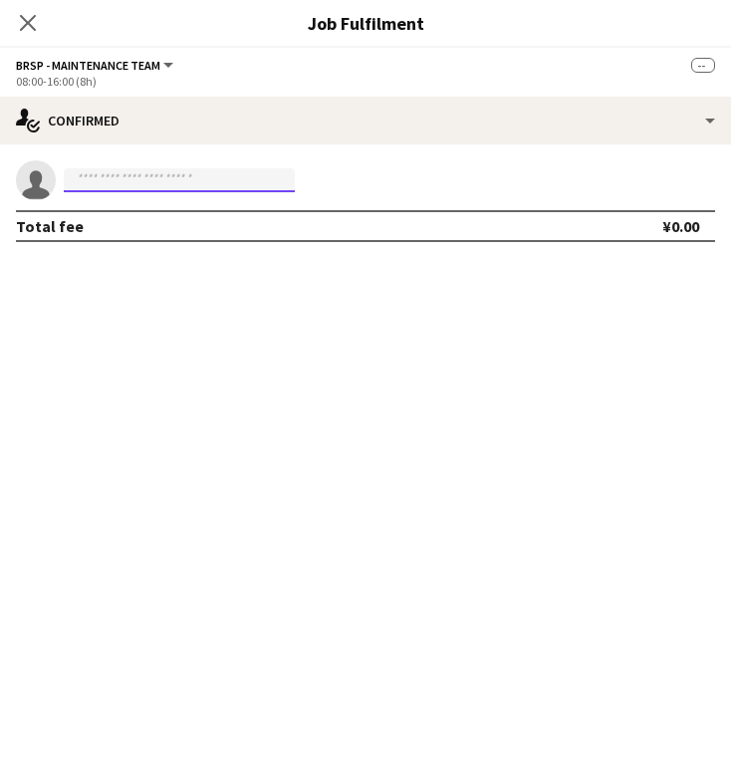
click at [94, 184] on input at bounding box center [179, 180] width 231 height 24
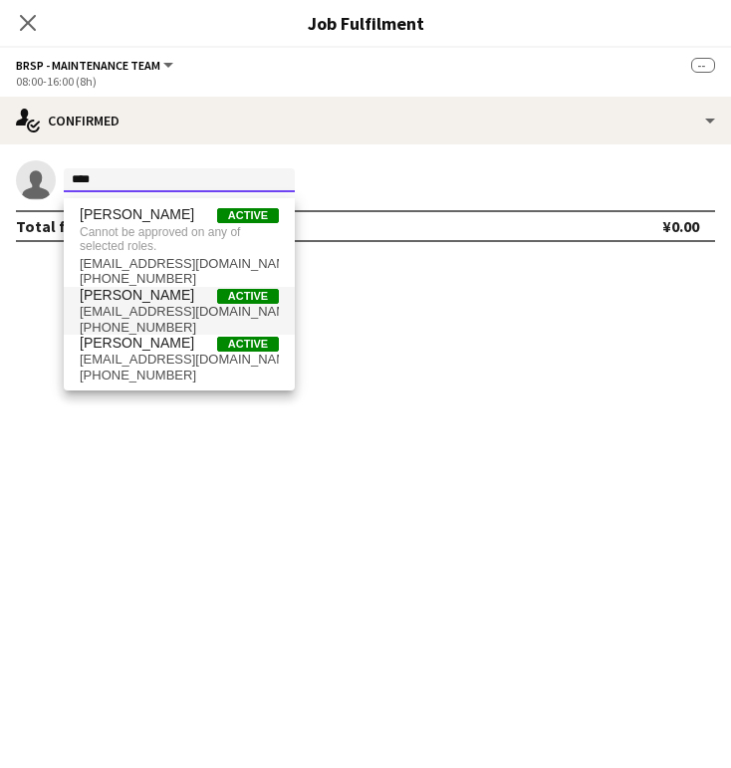
type input "****"
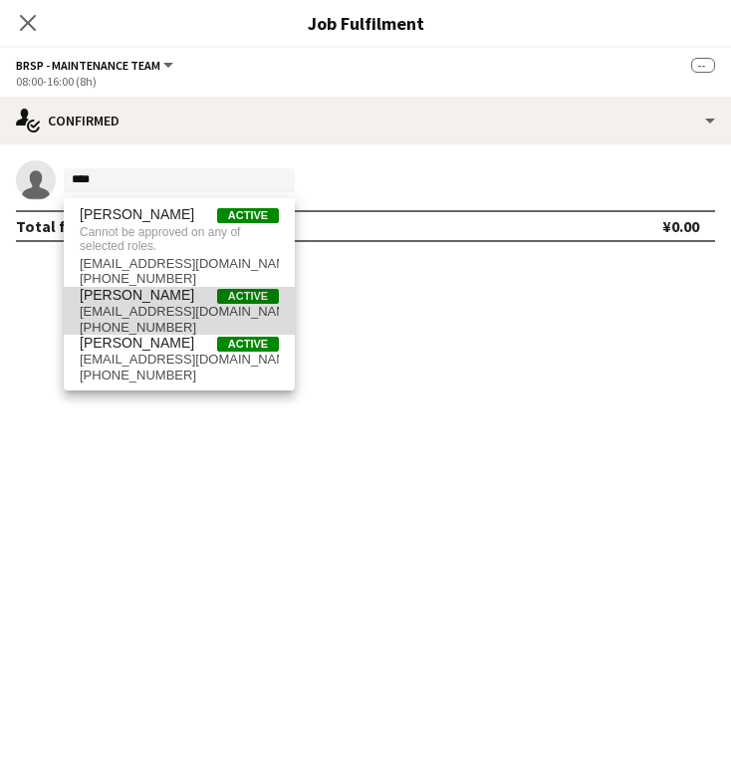
click at [145, 320] on span "[EMAIL_ADDRESS][DOMAIN_NAME]" at bounding box center [179, 312] width 199 height 16
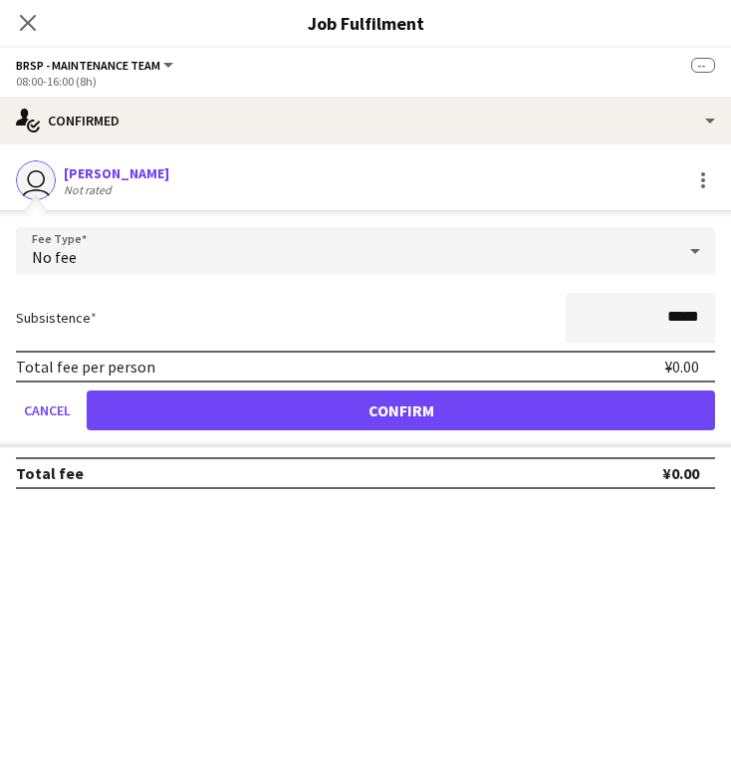
click at [387, 428] on button "Confirm" at bounding box center [401, 410] width 628 height 40
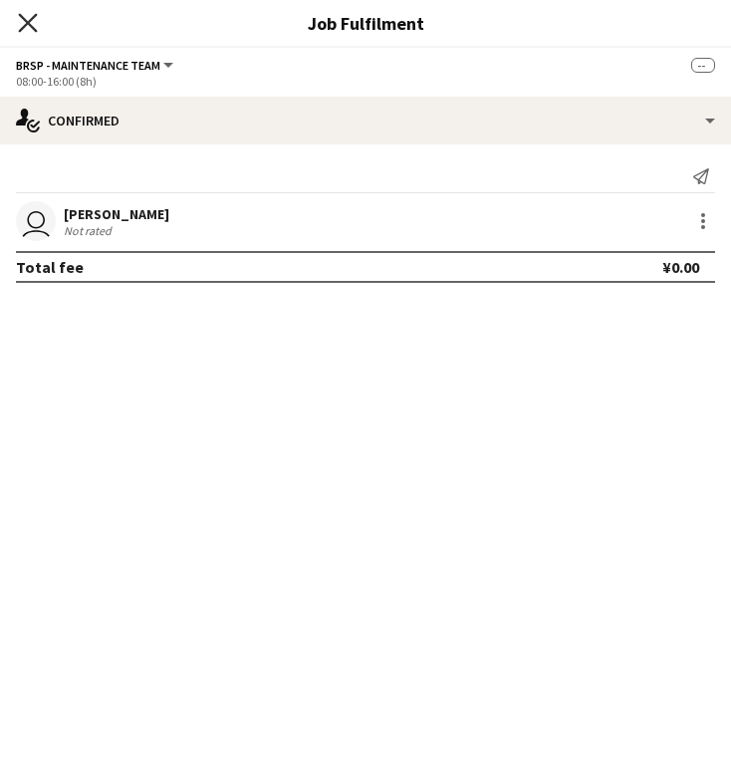
click at [30, 20] on icon at bounding box center [27, 22] width 19 height 19
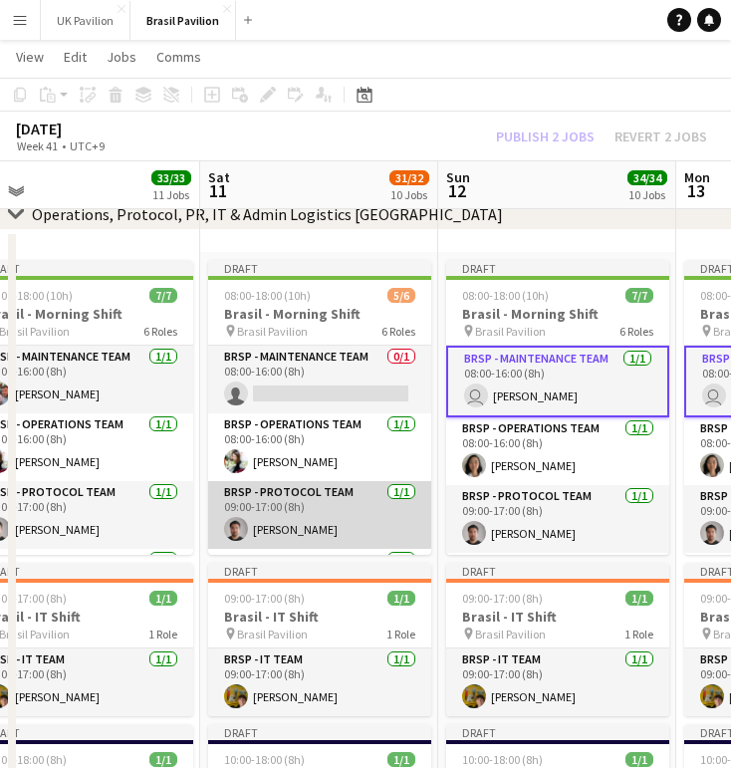
scroll to position [0, 507]
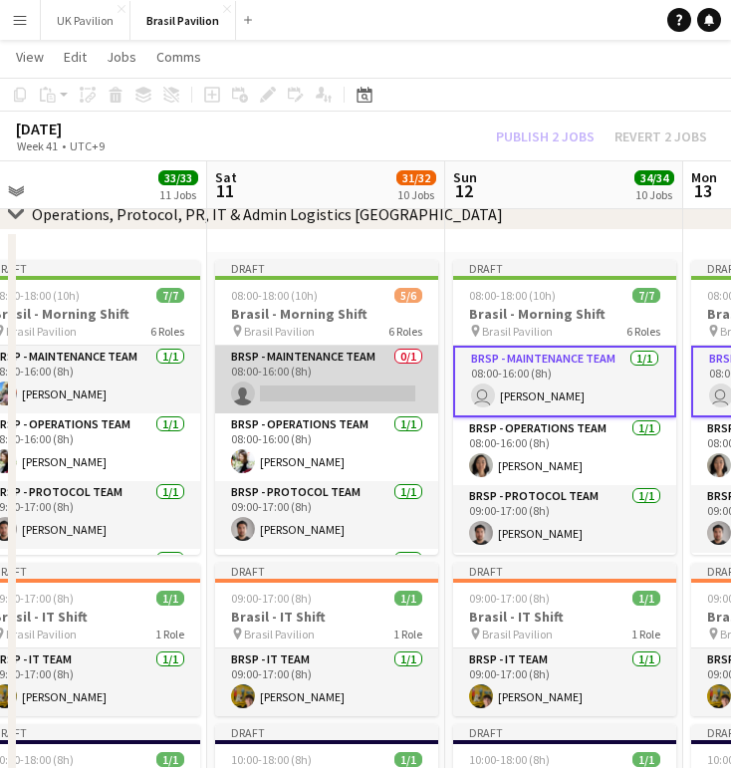
click at [290, 405] on app-card-role "BRSP - Maintenance Team 0/1 08:00-16:00 (8h) single-neutral-actions" at bounding box center [326, 379] width 223 height 68
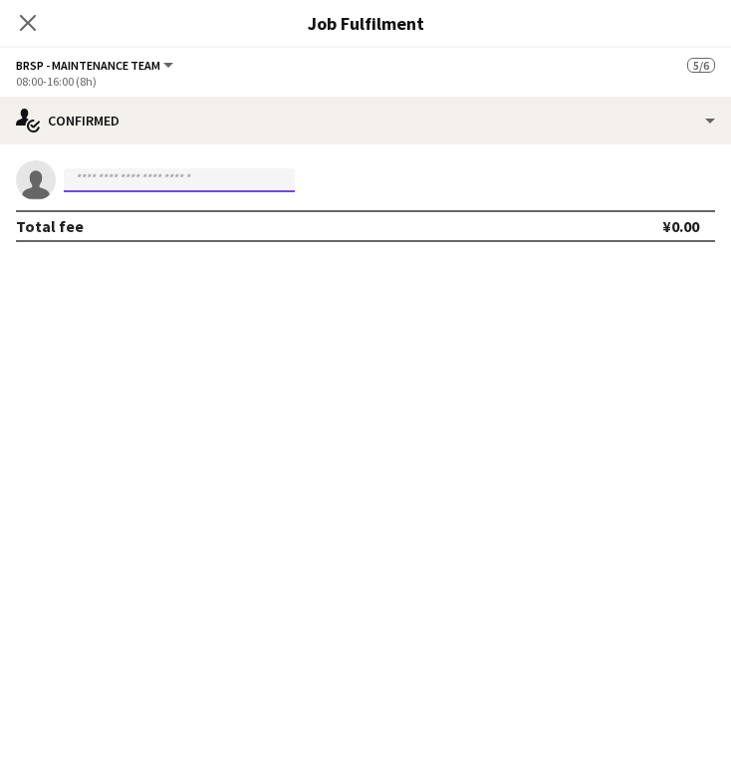
click at [114, 184] on input at bounding box center [179, 180] width 231 height 24
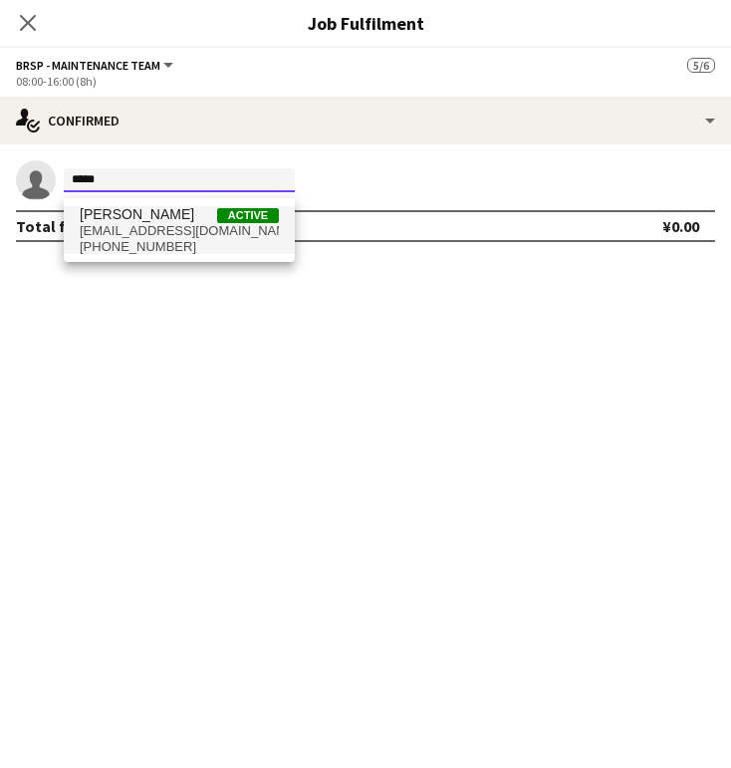
type input "*****"
click at [159, 222] on span "[PERSON_NAME]" at bounding box center [137, 214] width 114 height 17
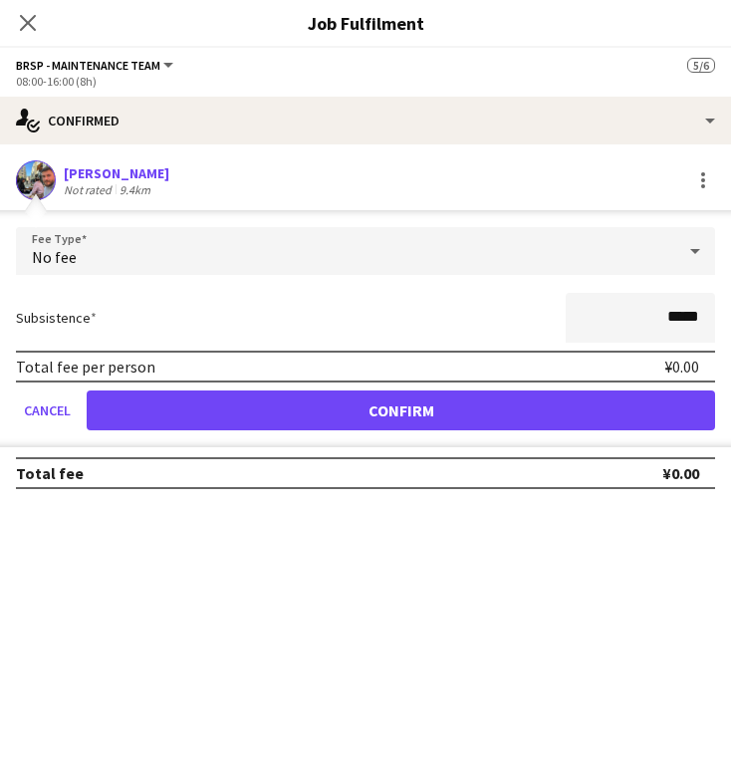
click at [233, 422] on button "Confirm" at bounding box center [401, 410] width 628 height 40
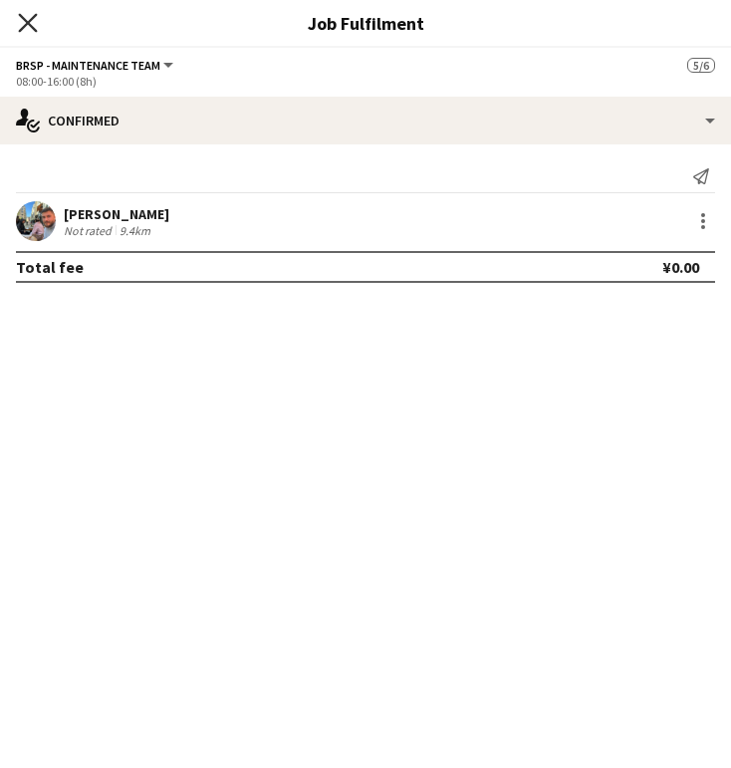
click at [25, 24] on icon "Close pop-in" at bounding box center [27, 22] width 19 height 19
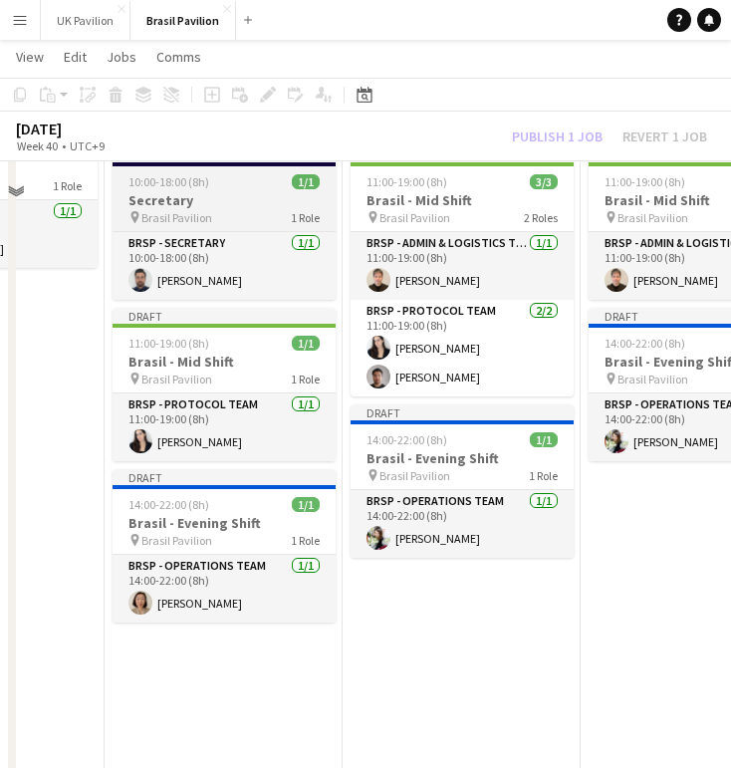
scroll to position [674, 0]
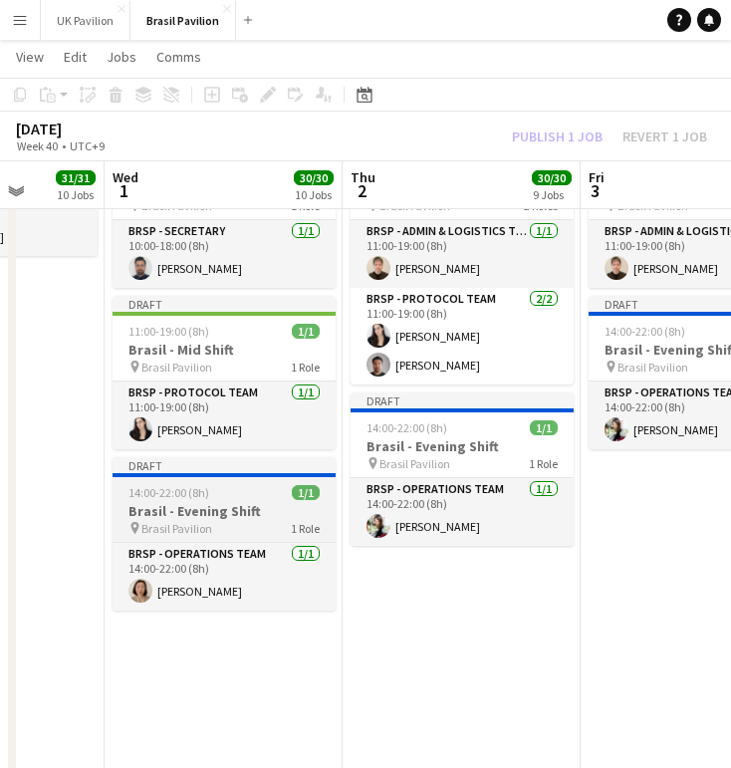
click at [252, 520] on h3 "Brasil - Evening Shift" at bounding box center [224, 511] width 223 height 18
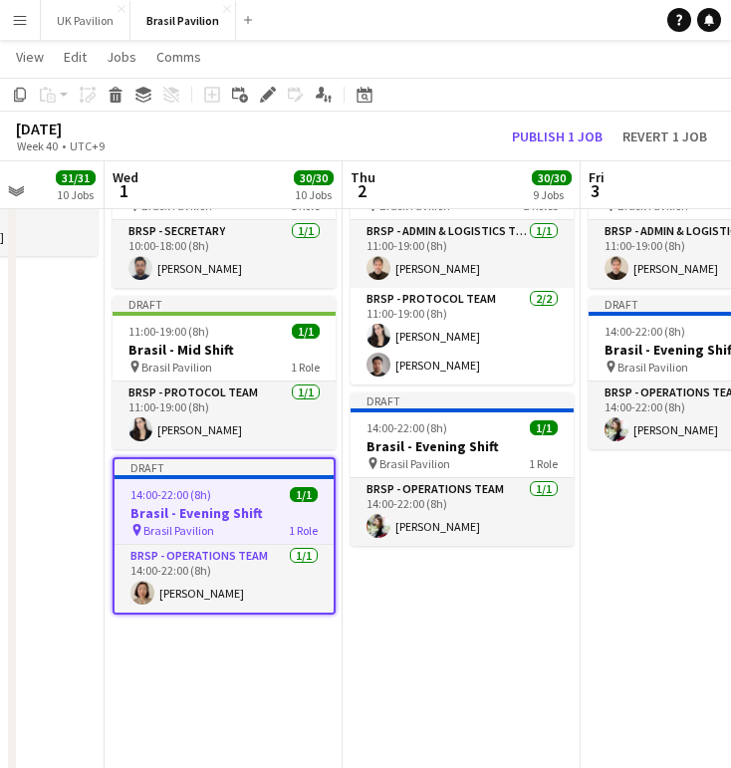
scroll to position [0, 610]
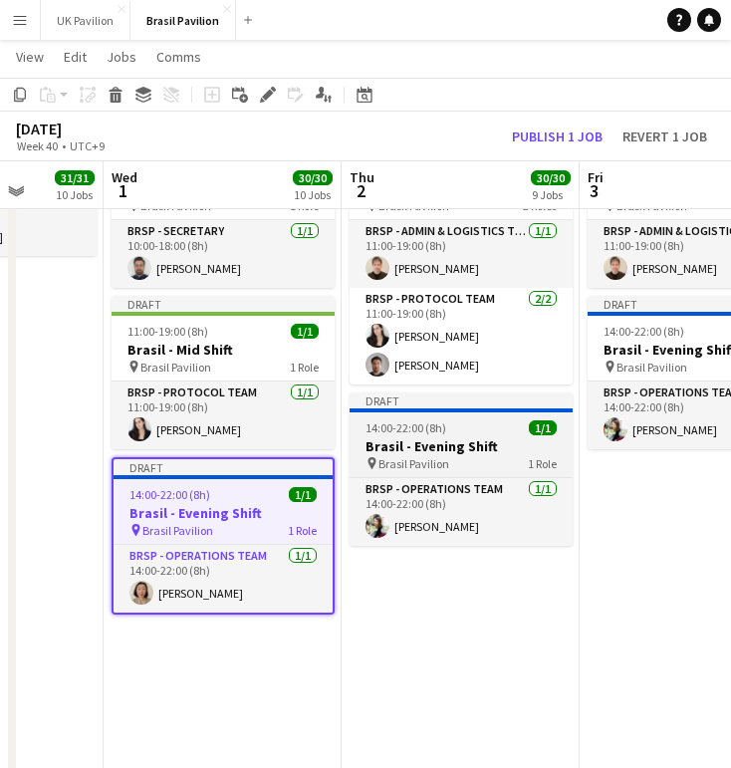
click at [437, 455] on h3 "Brasil - Evening Shift" at bounding box center [460, 446] width 223 height 18
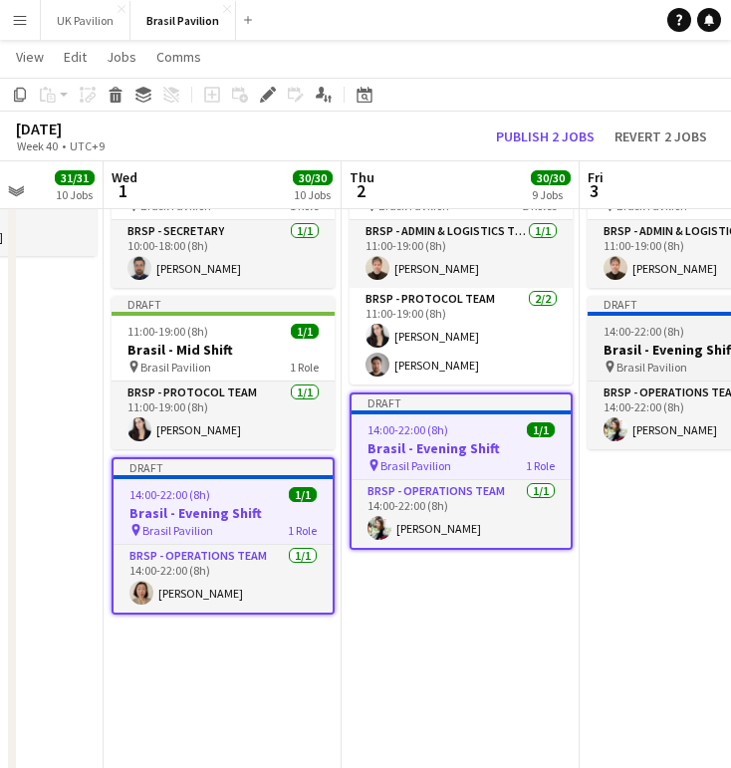
click at [661, 374] on span "Brasil Pavilion" at bounding box center [651, 366] width 71 height 15
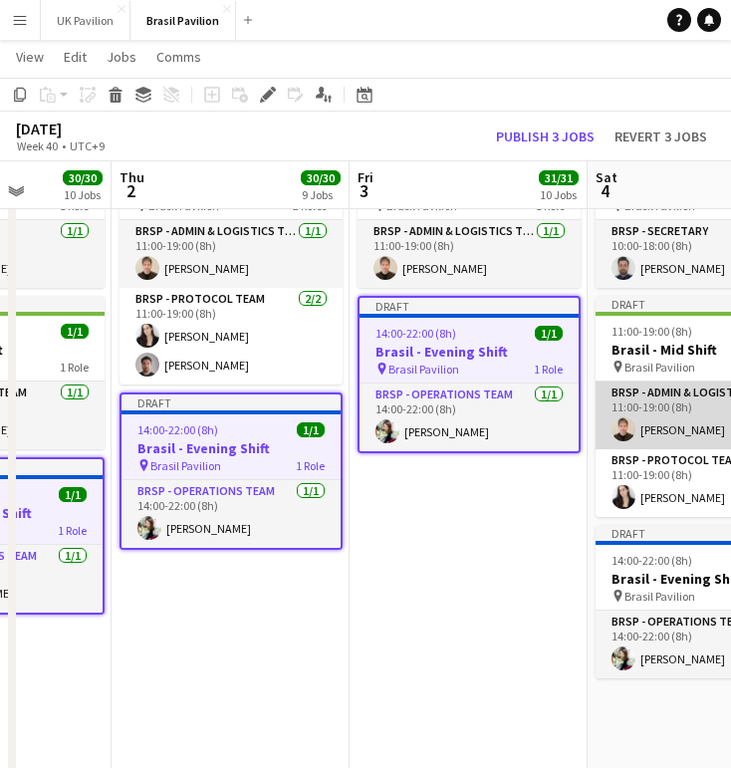
scroll to position [0, 843]
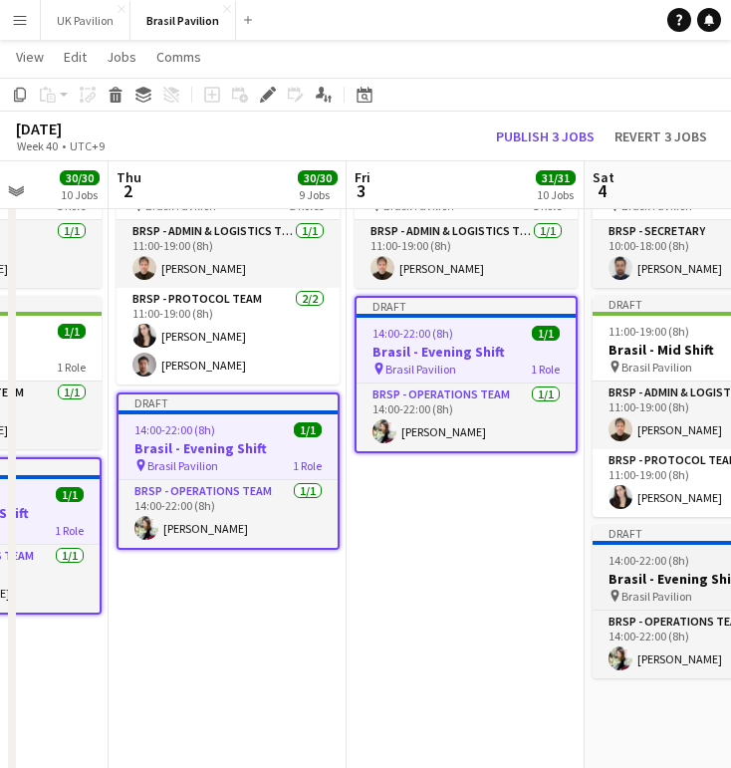
click at [663, 587] on h3 "Brasil - Evening Shift" at bounding box center [703, 578] width 223 height 18
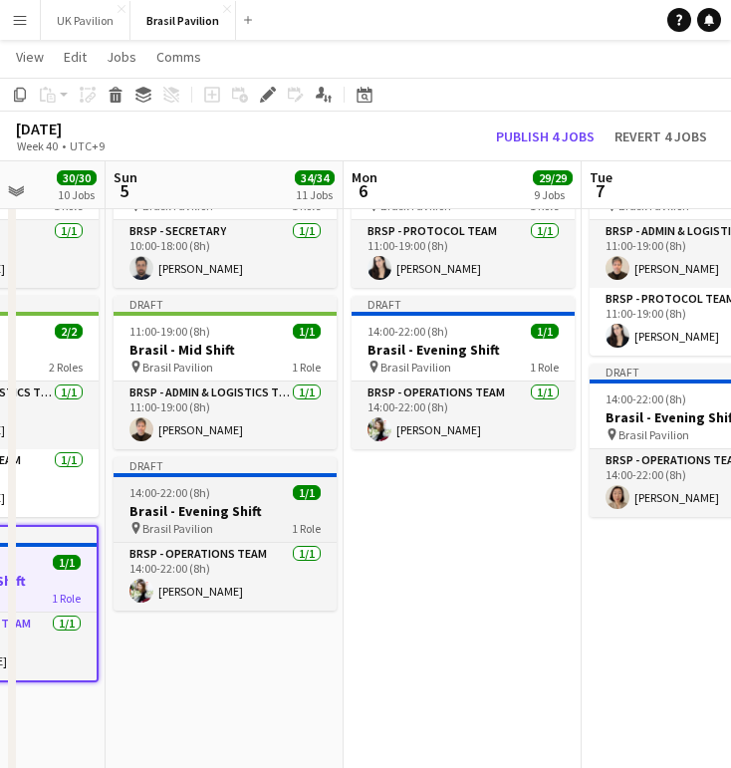
scroll to position [0, 609]
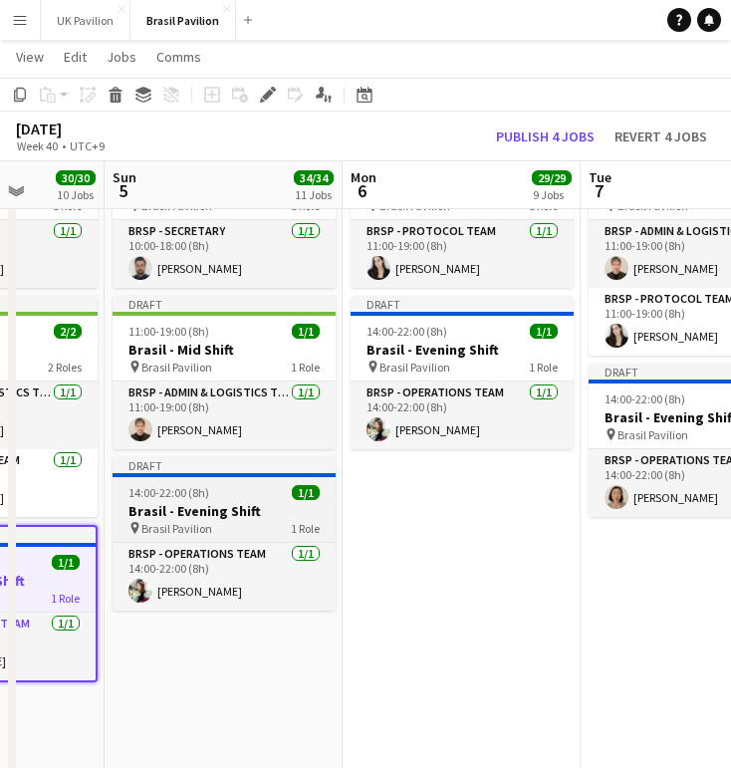
click at [229, 520] on h3 "Brasil - Evening Shift" at bounding box center [224, 511] width 223 height 18
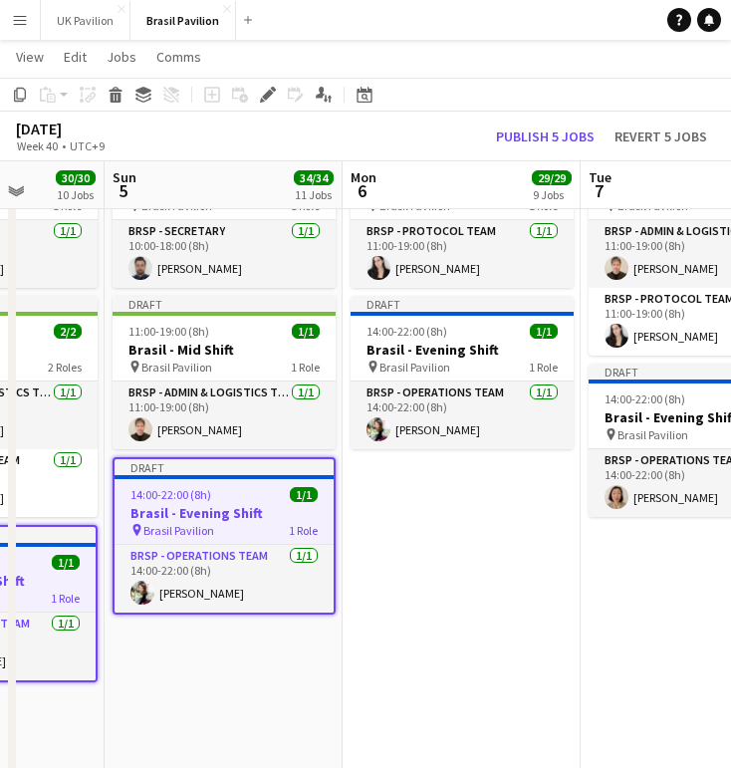
click at [212, 522] on h3 "Brasil - Evening Shift" at bounding box center [223, 513] width 219 height 18
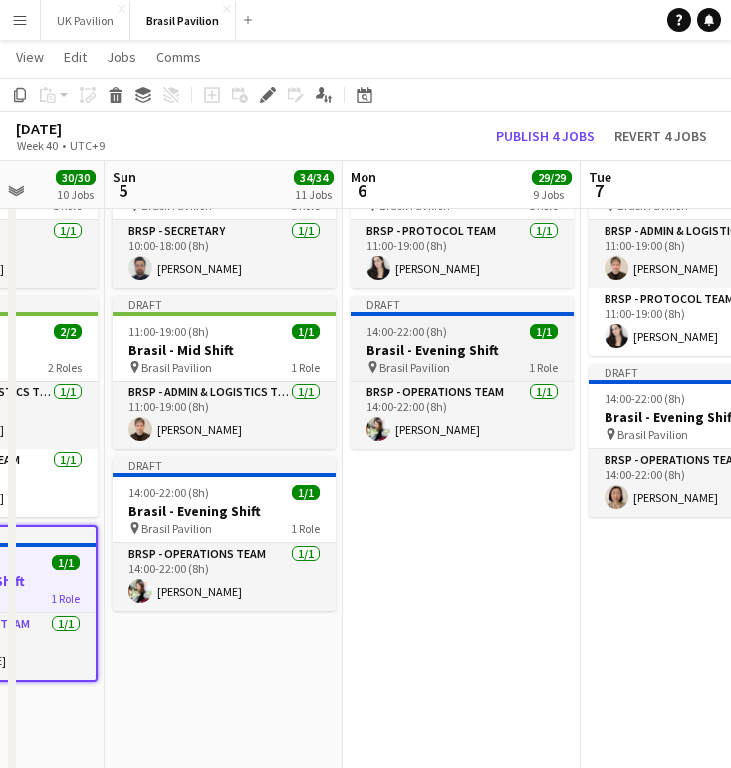
click at [427, 358] on h3 "Brasil - Evening Shift" at bounding box center [461, 350] width 223 height 18
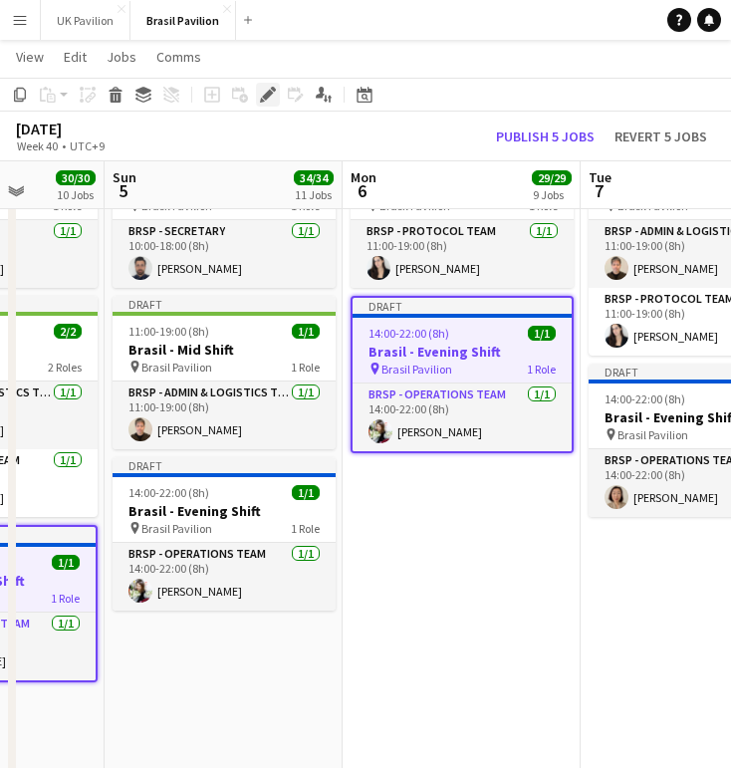
click at [266, 98] on icon at bounding box center [267, 95] width 11 height 11
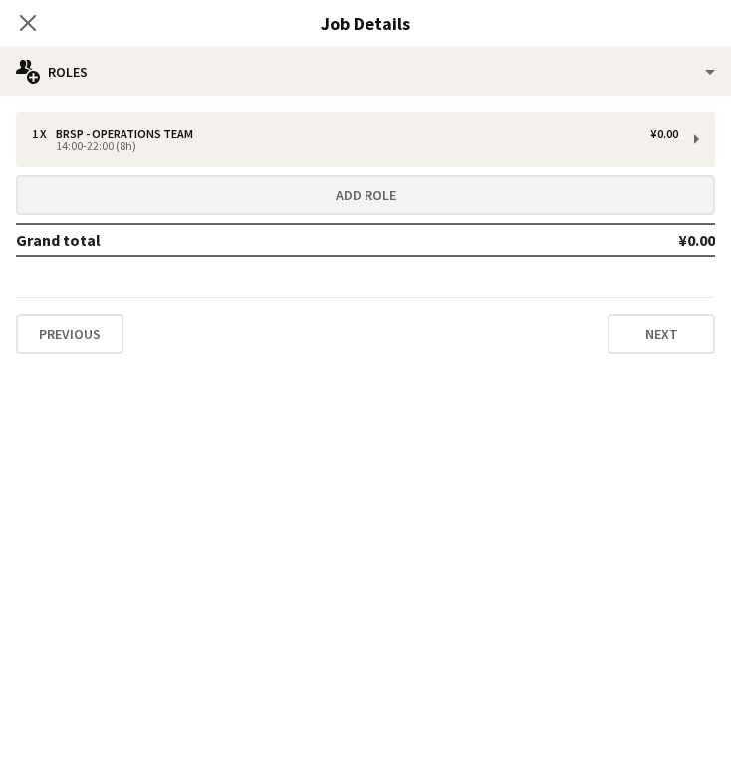
click at [298, 202] on button "Add role" at bounding box center [365, 195] width 699 height 40
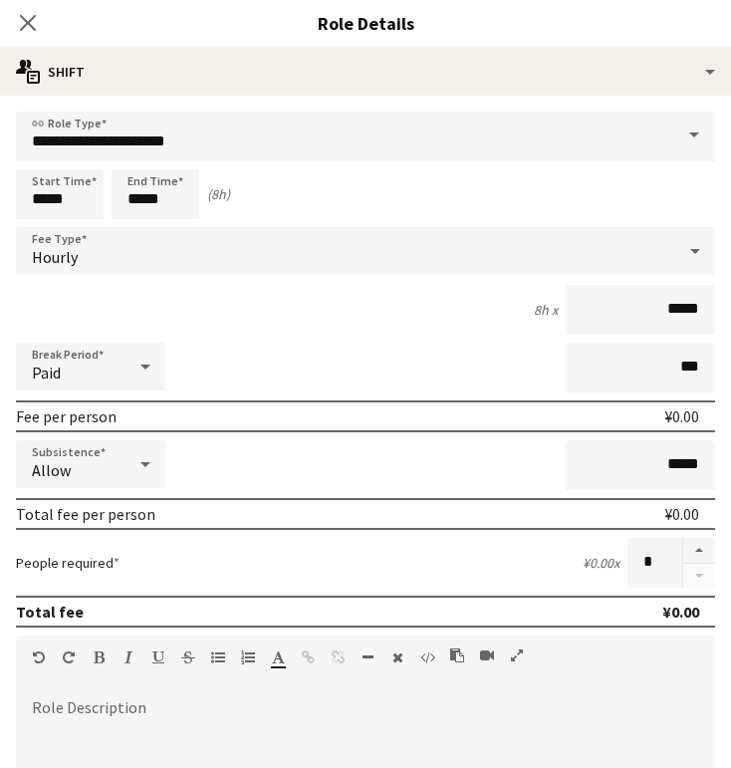
click at [692, 144] on span at bounding box center [694, 136] width 42 height 48
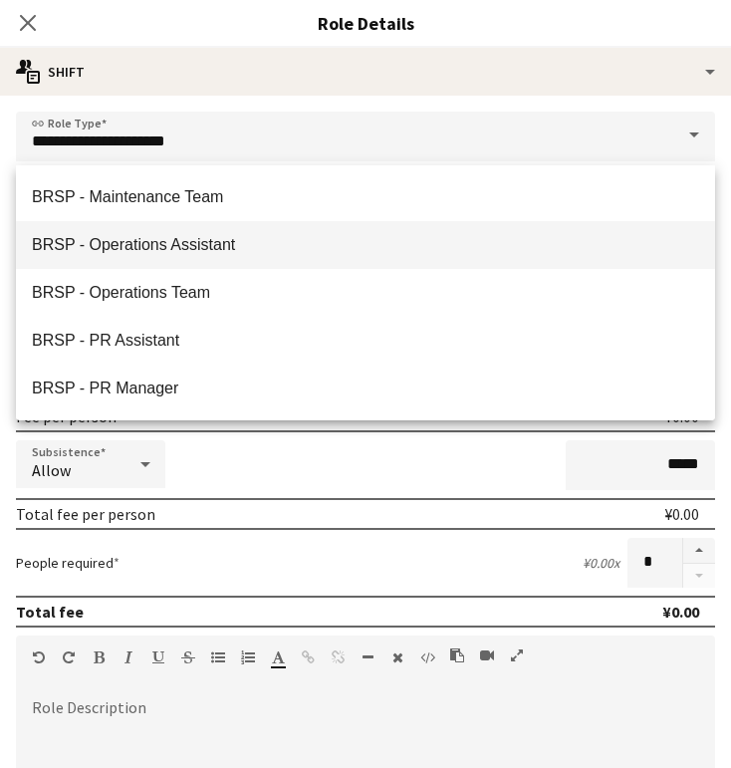
scroll to position [485, 0]
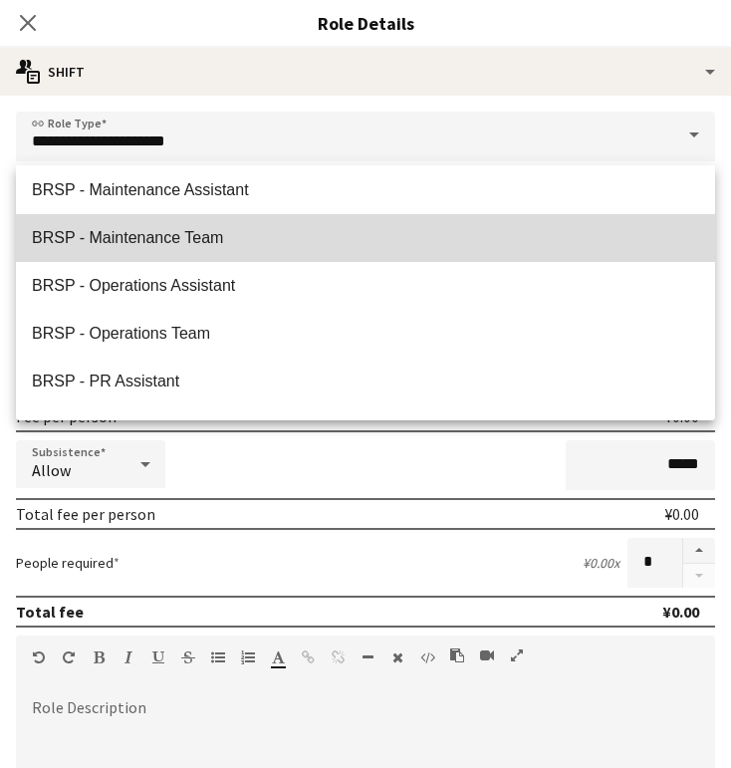
click at [177, 231] on span "BRSP - Maintenance Team" at bounding box center [365, 237] width 667 height 19
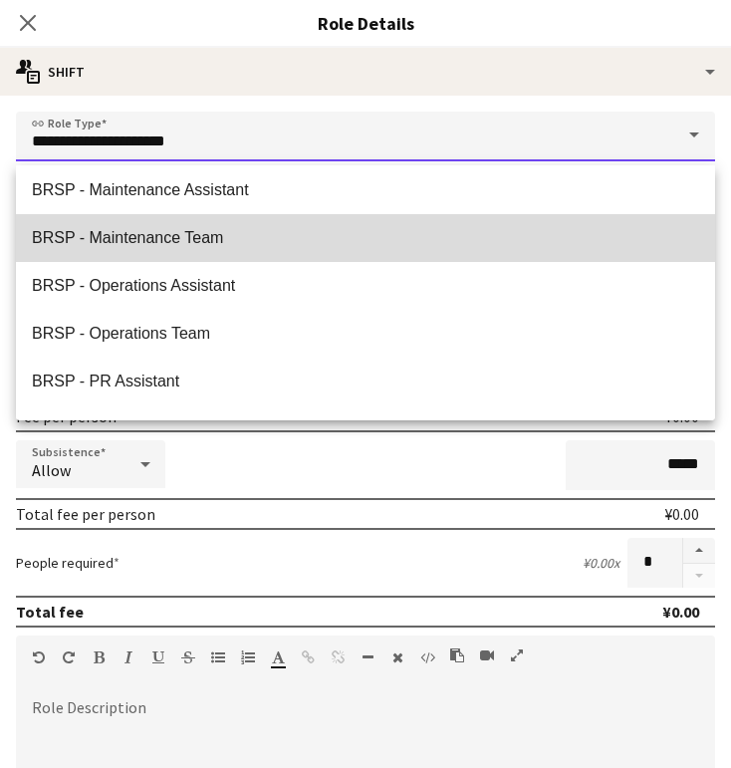
type input "**********"
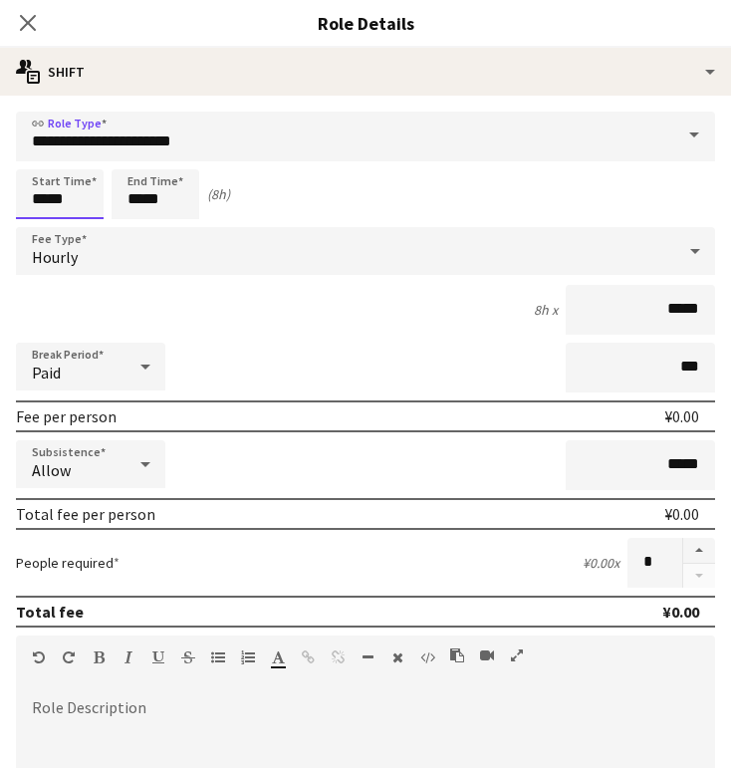
click at [61, 208] on input "*****" at bounding box center [60, 194] width 88 height 50
click at [42, 169] on div at bounding box center [40, 159] width 40 height 20
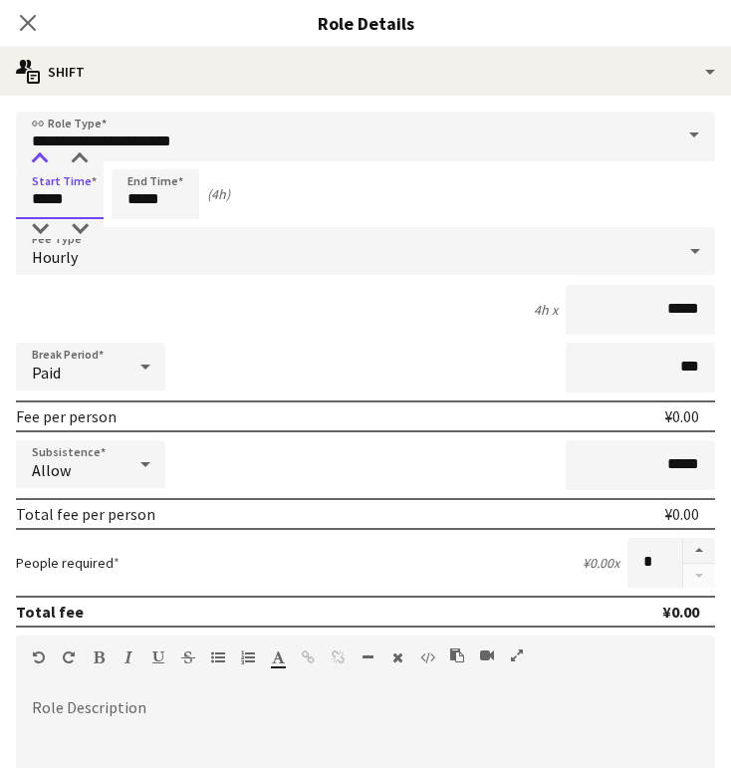
click at [42, 169] on div at bounding box center [40, 159] width 40 height 20
type input "*****"
click at [42, 169] on div at bounding box center [40, 159] width 40 height 20
drag, startPoint x: 145, startPoint y: 199, endPoint x: 140, endPoint y: 188, distance: 12.0
click at [146, 198] on input "*****" at bounding box center [156, 194] width 88 height 50
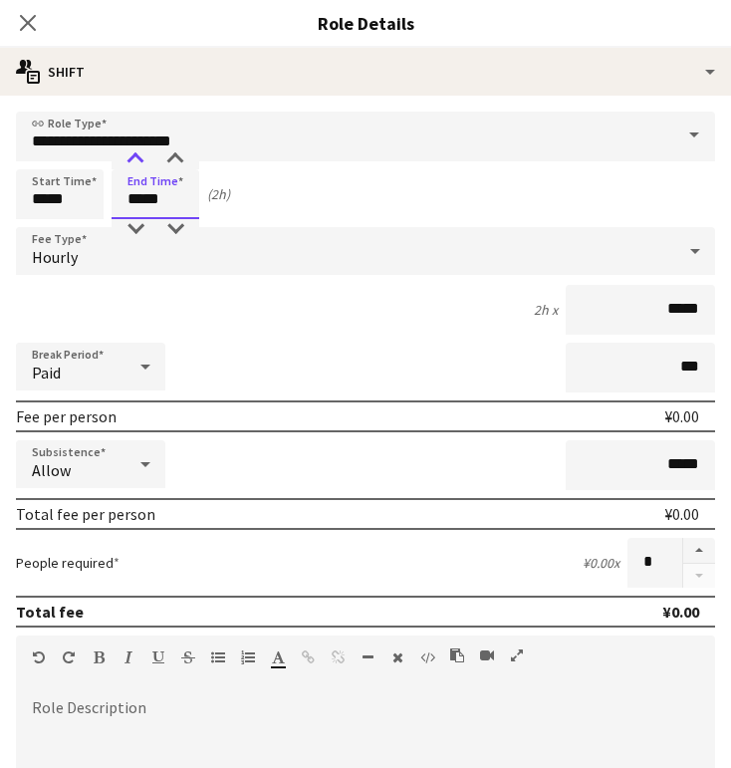
click at [132, 165] on div at bounding box center [135, 159] width 40 height 20
click at [133, 166] on div at bounding box center [135, 159] width 40 height 20
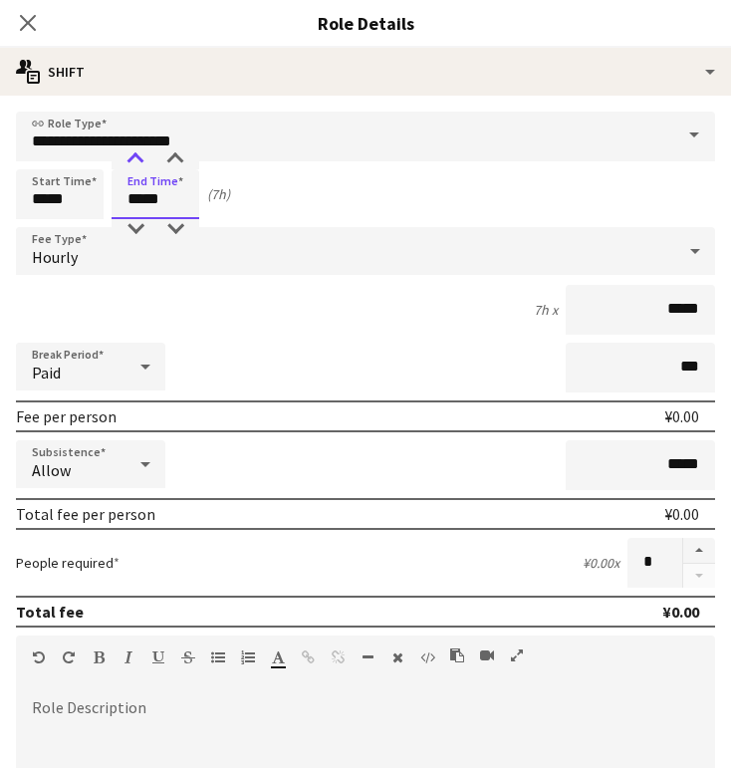
type input "*****"
click at [132, 167] on div at bounding box center [135, 159] width 40 height 20
click at [686, 265] on icon at bounding box center [695, 251] width 24 height 40
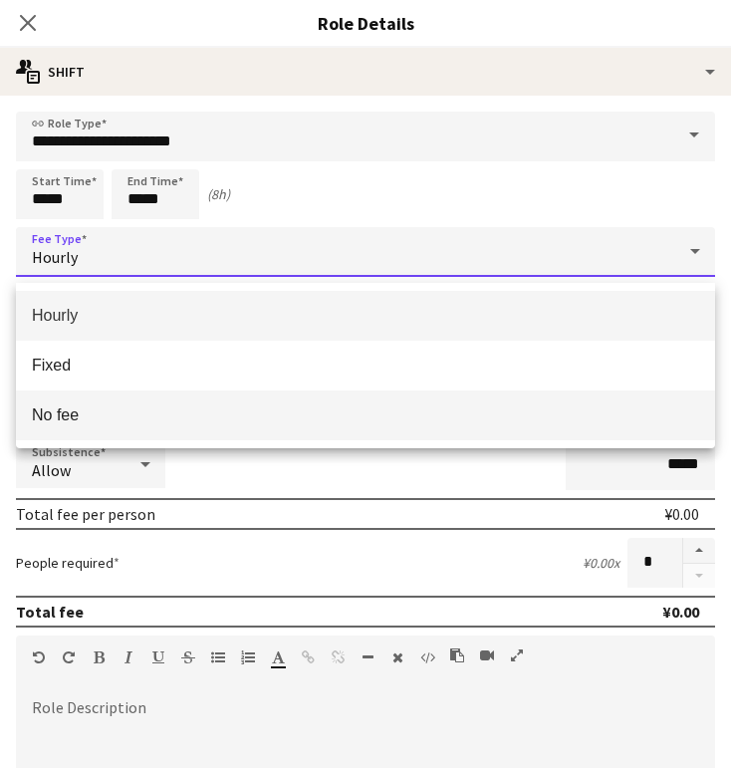
click at [171, 432] on mat-option "No fee" at bounding box center [365, 415] width 699 height 50
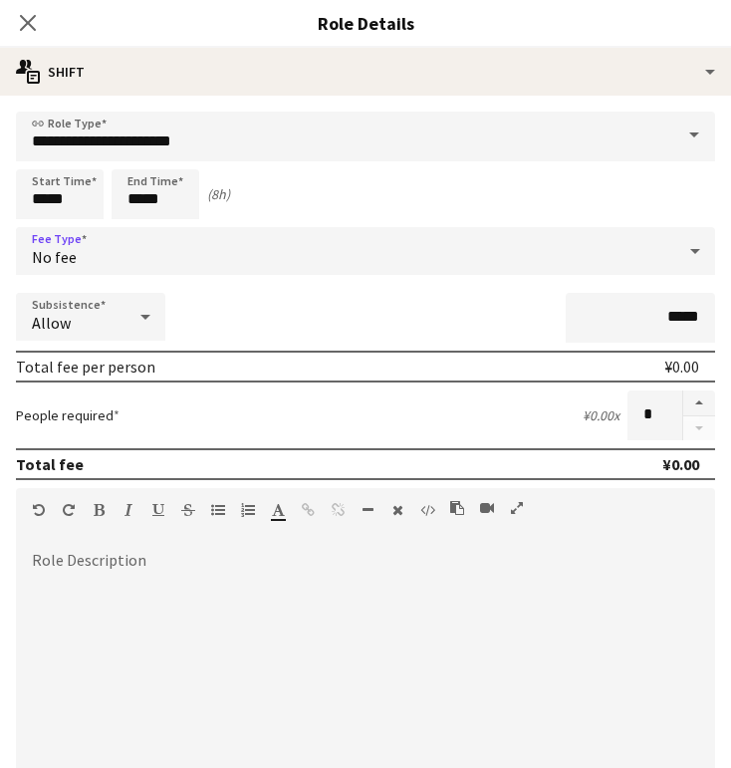
click at [155, 331] on icon at bounding box center [145, 317] width 24 height 40
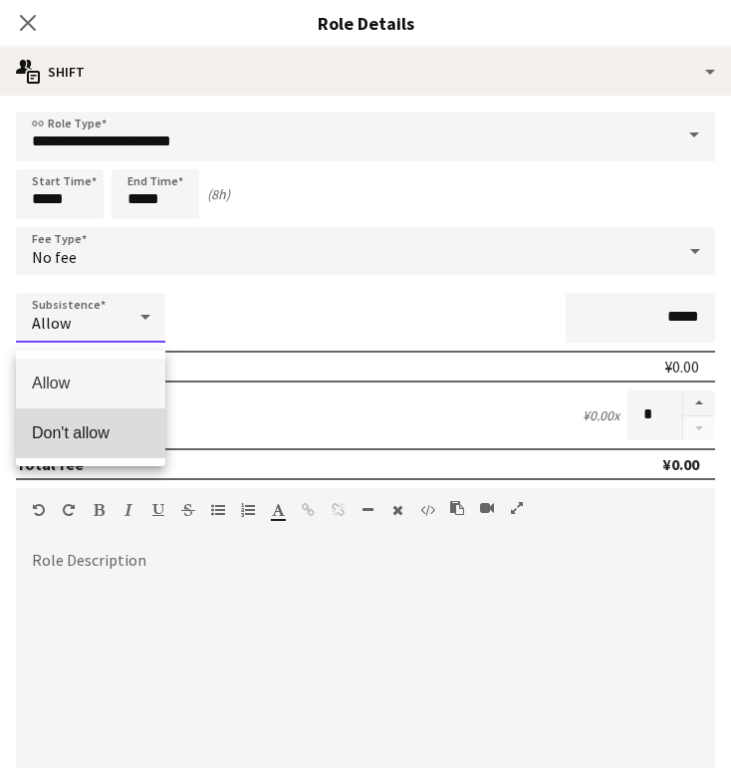
click at [91, 433] on span "Don't allow" at bounding box center [90, 432] width 117 height 19
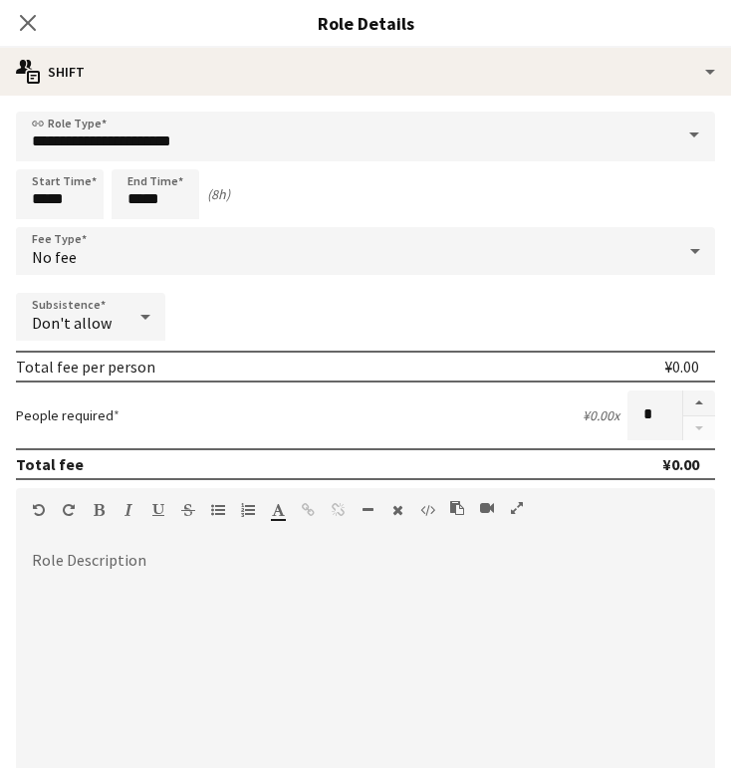
click at [32, 24] on icon "Close pop-in" at bounding box center [28, 23] width 16 height 16
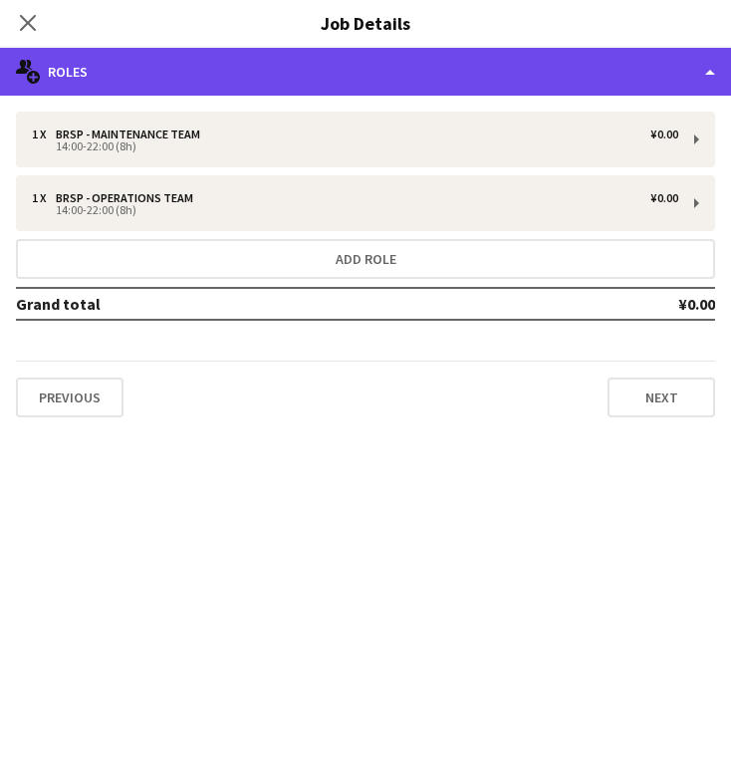
click at [708, 68] on div "multiple-users-add Roles" at bounding box center [365, 72] width 731 height 48
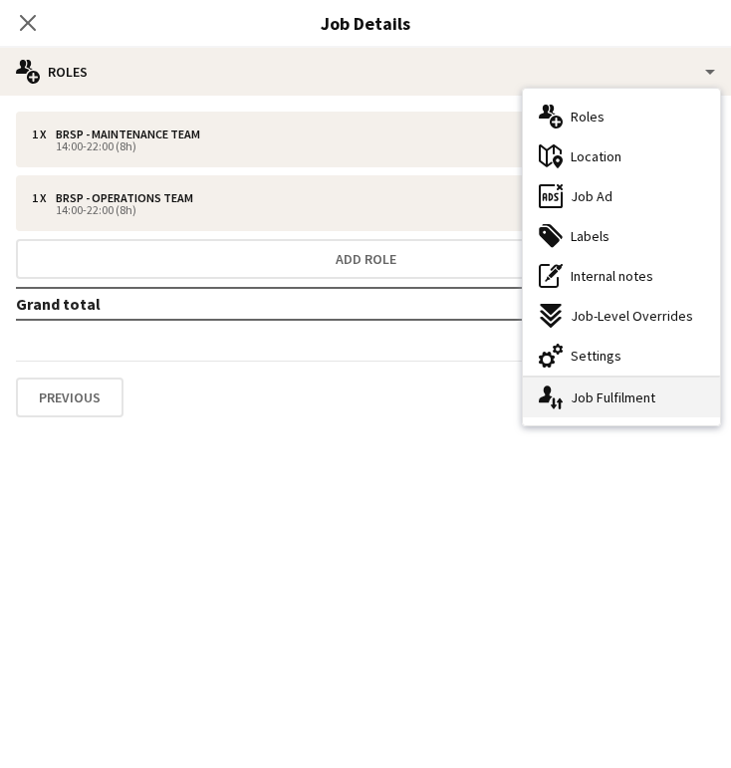
click at [593, 407] on div "single-neutral-actions-up-down Job Fulfilment" at bounding box center [621, 397] width 197 height 40
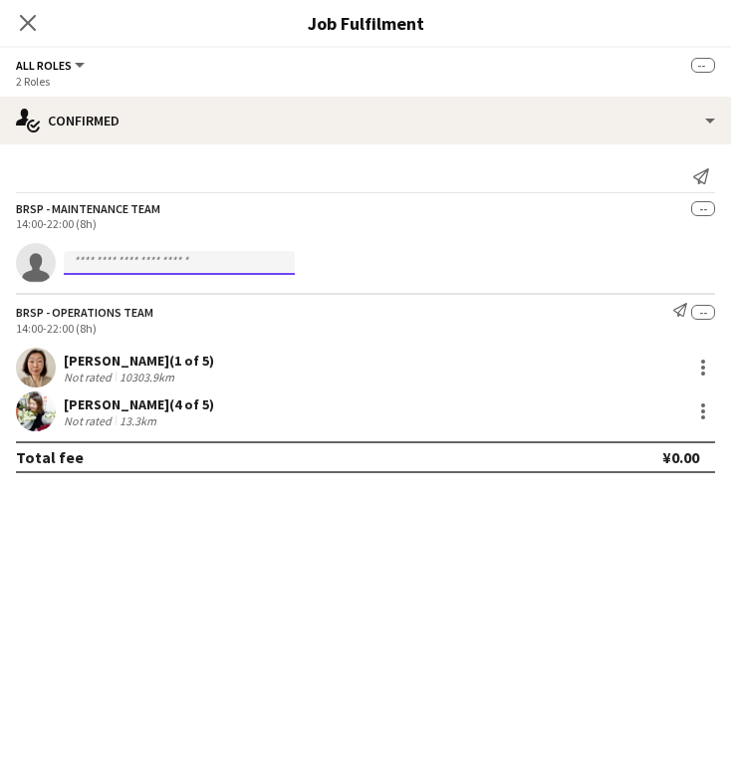
click at [110, 275] on input at bounding box center [179, 263] width 231 height 24
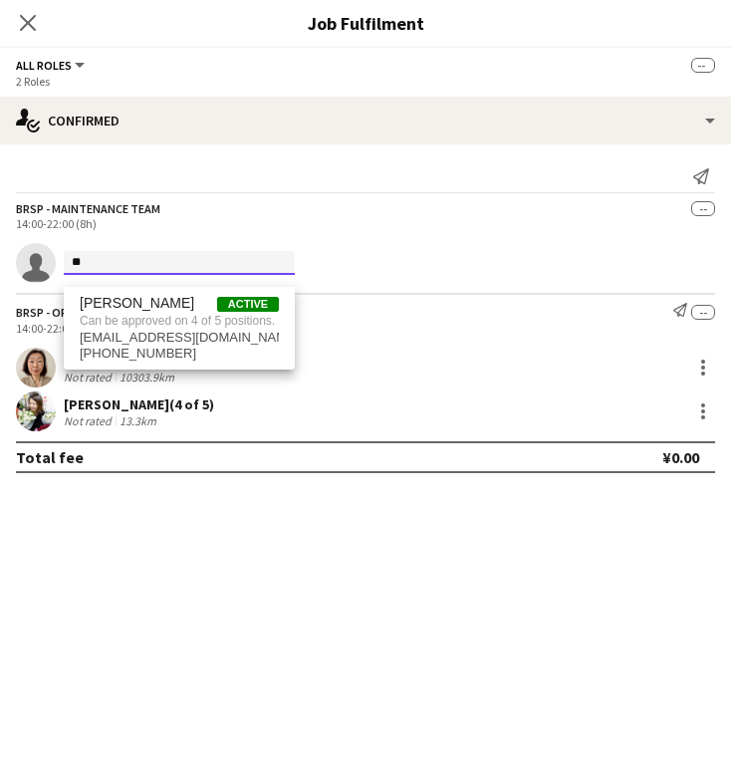
type input "*"
type input "**********"
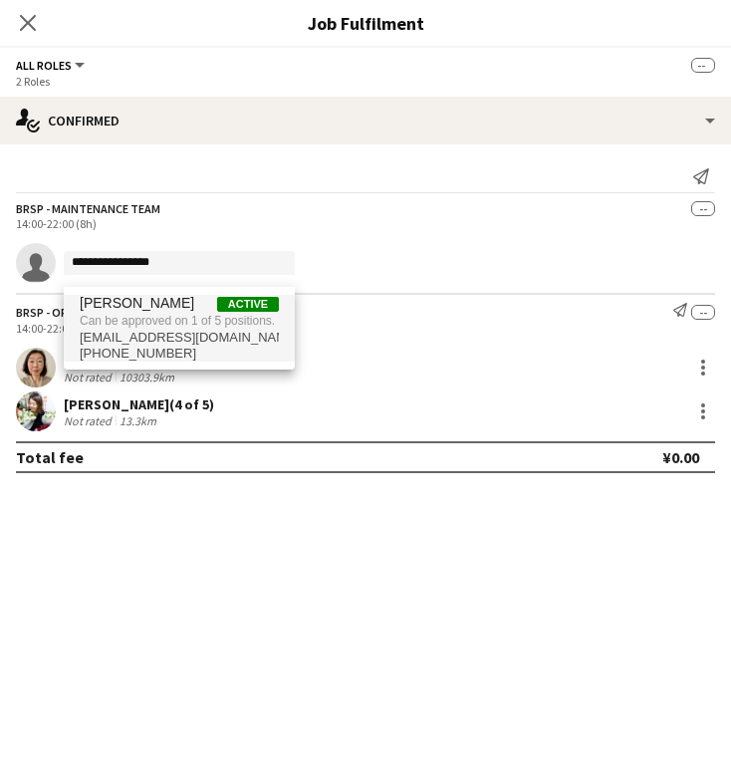
drag, startPoint x: 354, startPoint y: 365, endPoint x: 151, endPoint y: 369, distance: 203.1
click at [151, 345] on span "[EMAIL_ADDRESS][DOMAIN_NAME]" at bounding box center [179, 338] width 199 height 16
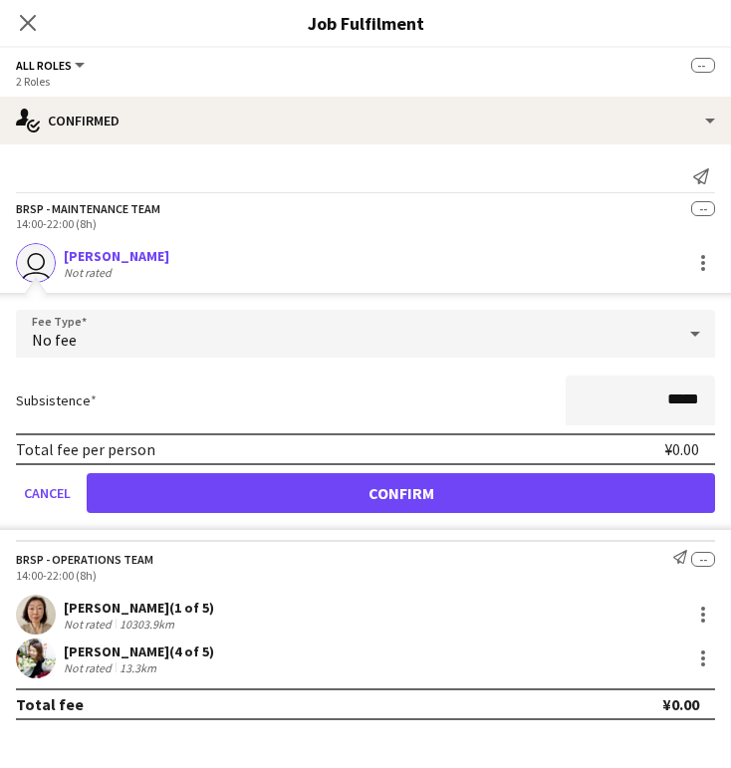
click at [355, 513] on button "Confirm" at bounding box center [401, 493] width 628 height 40
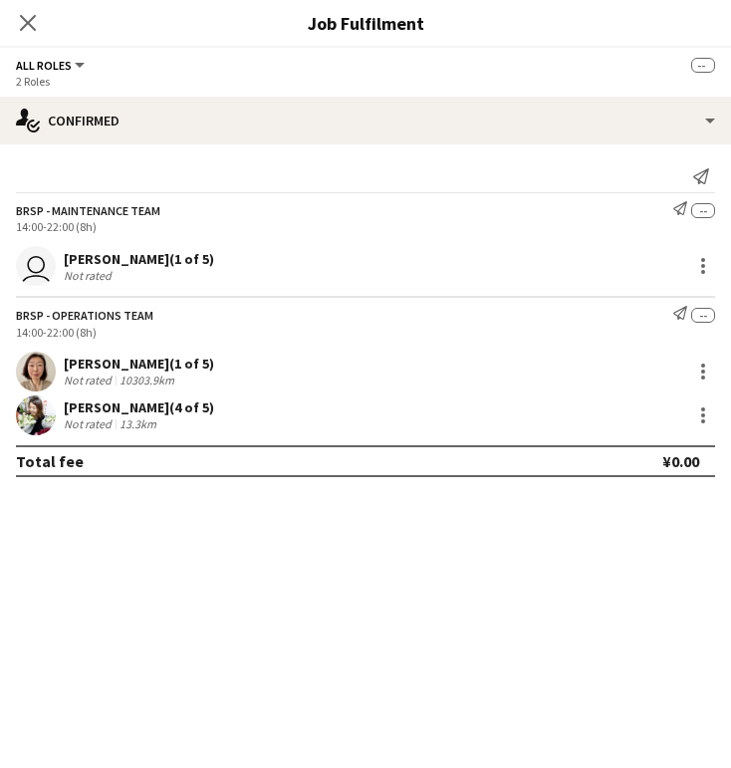
click at [26, 24] on icon at bounding box center [28, 23] width 16 height 16
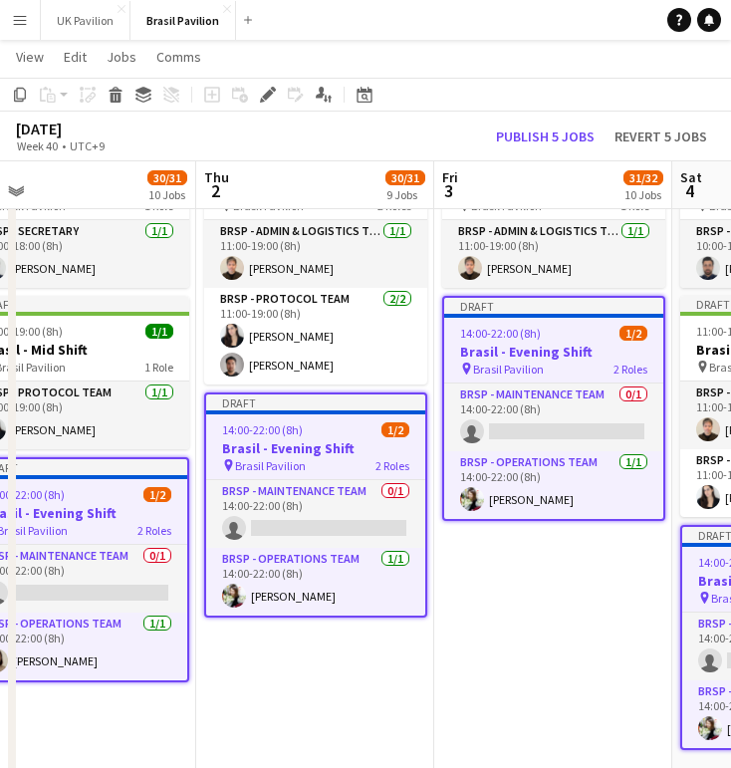
scroll to position [0, 546]
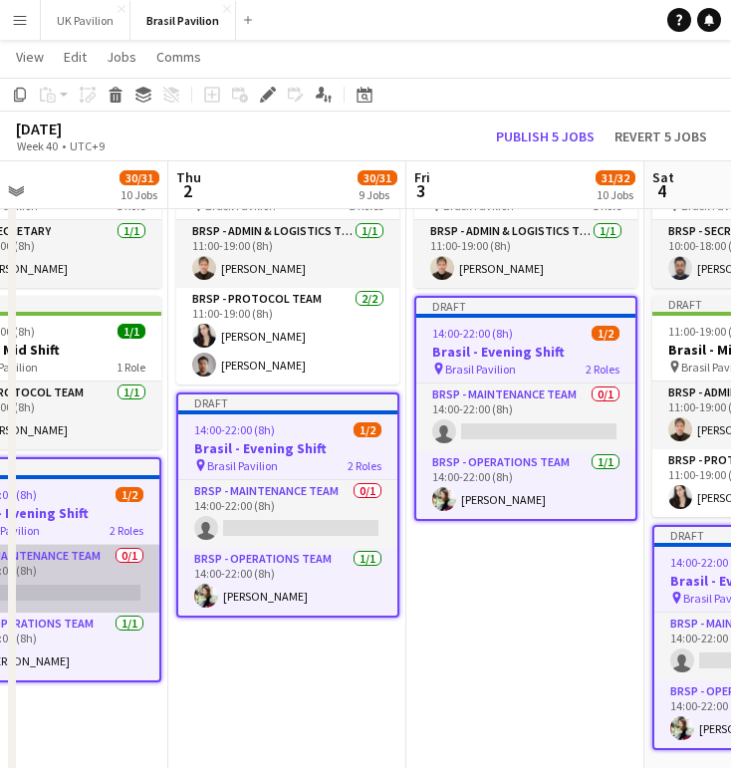
click at [80, 612] on app-card-role "BRSP - Maintenance Team 0/1 14:00-22:00 (8h) single-neutral-actions" at bounding box center [49, 579] width 219 height 68
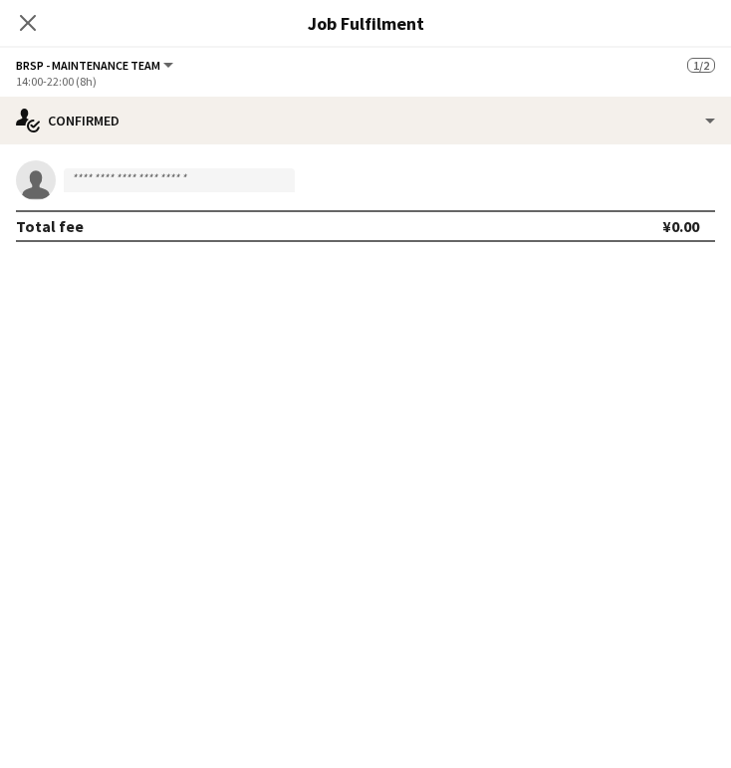
click at [31, 19] on icon "Close pop-in" at bounding box center [28, 23] width 16 height 16
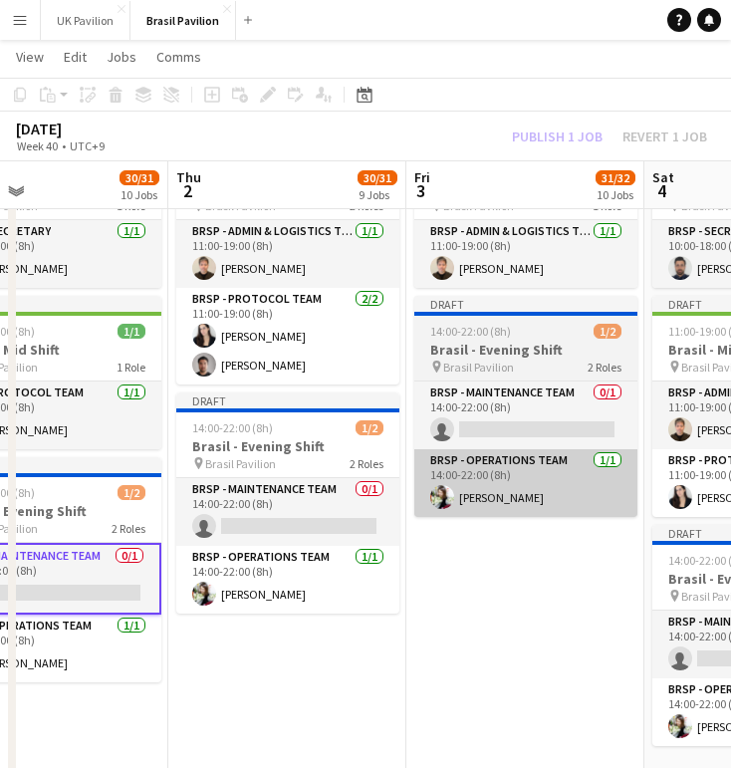
drag, startPoint x: 355, startPoint y: 533, endPoint x: 527, endPoint y: 498, distance: 174.8
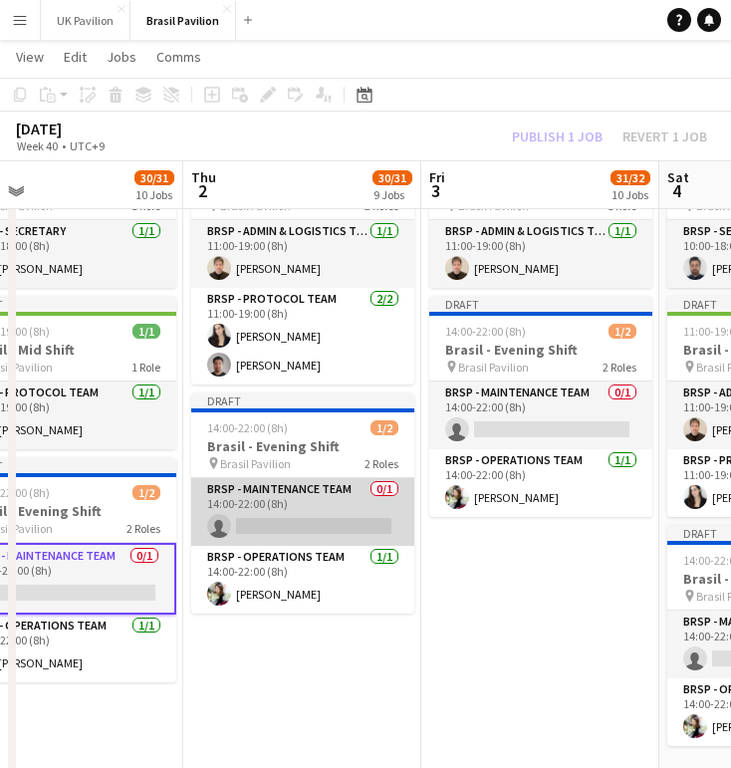
click at [273, 546] on app-card-role "BRSP - Maintenance Team 0/1 14:00-22:00 (8h) single-neutral-actions" at bounding box center [302, 512] width 223 height 68
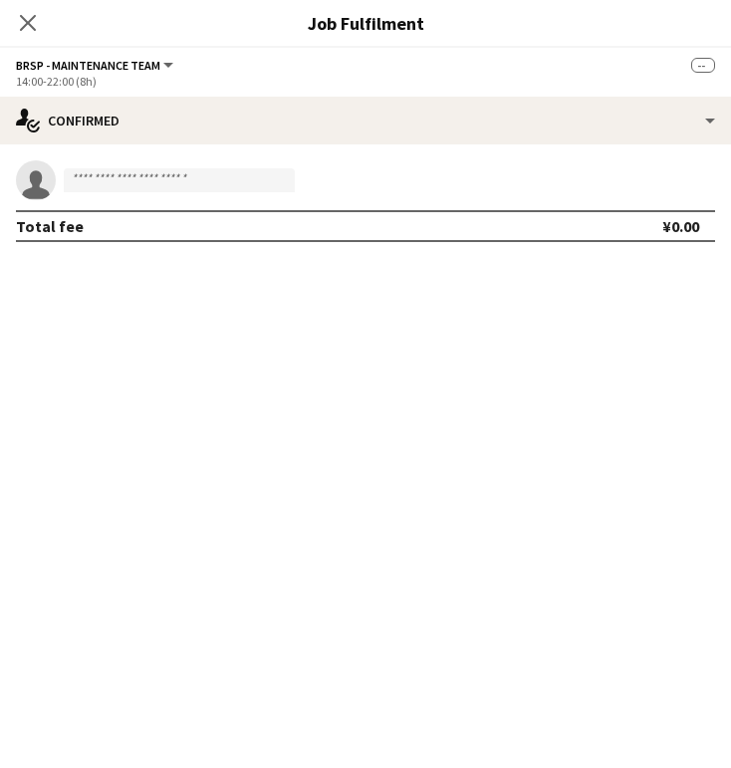
click at [24, 23] on icon "Close pop-in" at bounding box center [28, 23] width 16 height 16
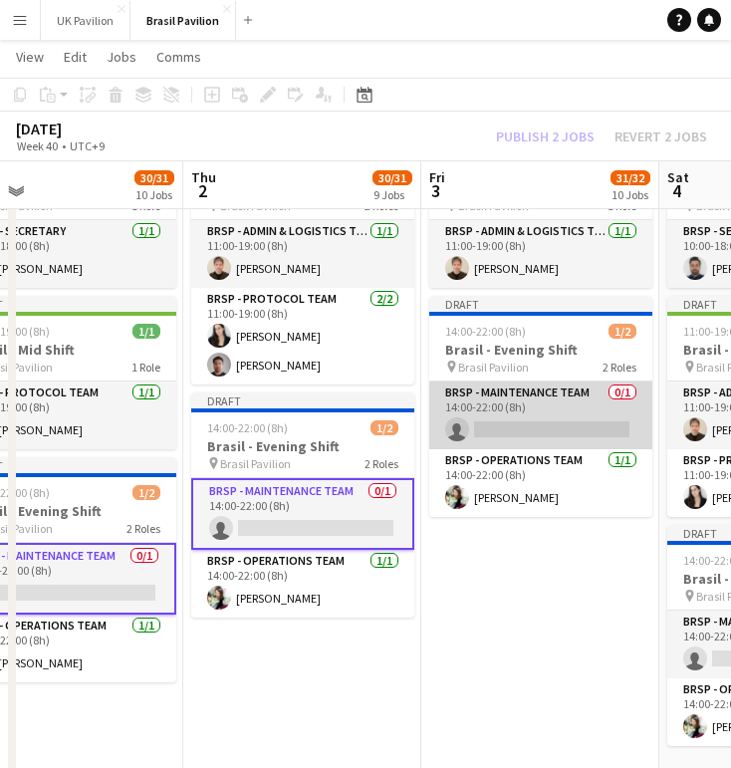
click at [497, 449] on app-card-role "BRSP - Maintenance Team 0/1 14:00-22:00 (8h) single-neutral-actions" at bounding box center [540, 415] width 223 height 68
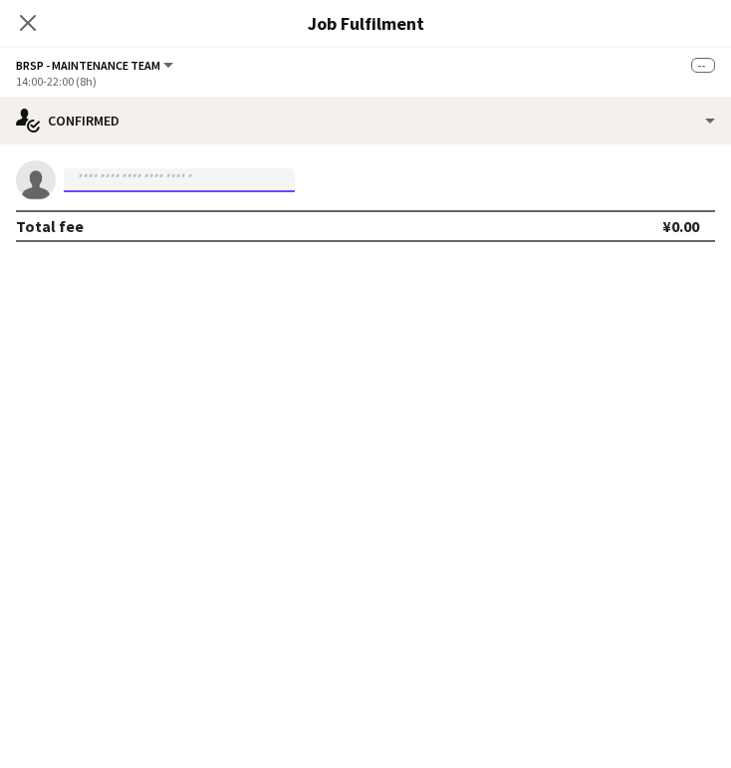
click at [93, 185] on input at bounding box center [179, 180] width 231 height 24
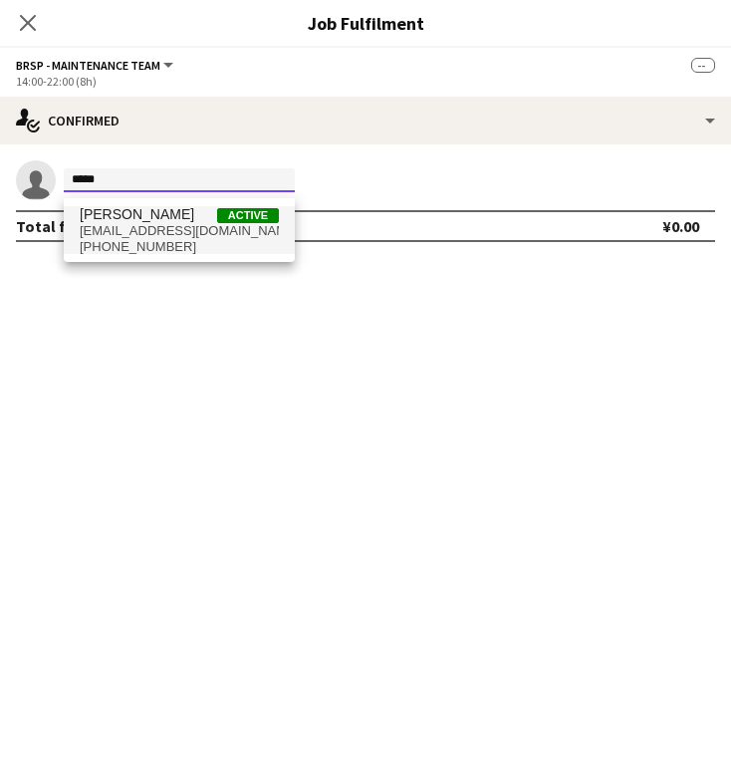
type input "*****"
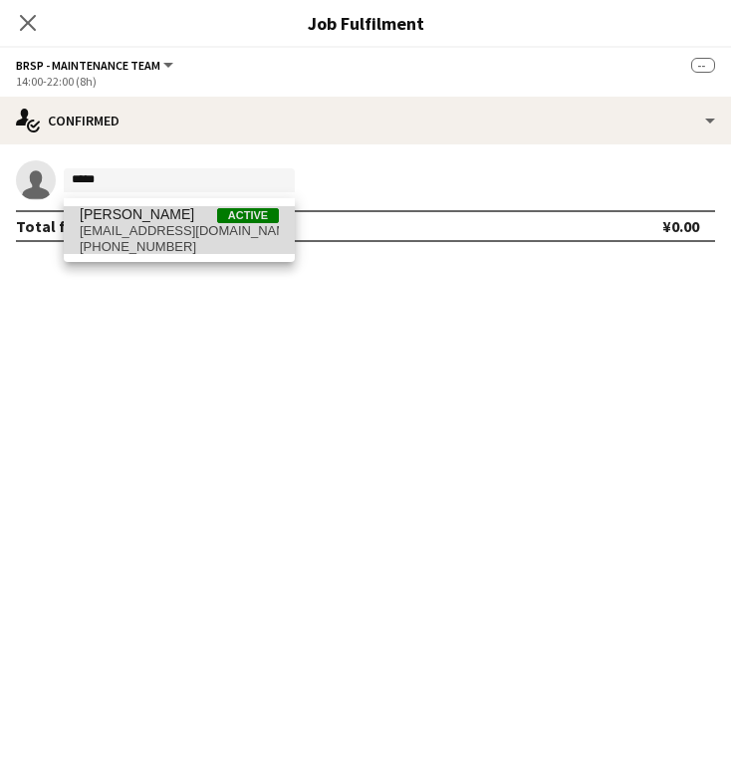
click at [114, 221] on span "[PERSON_NAME]" at bounding box center [137, 214] width 114 height 17
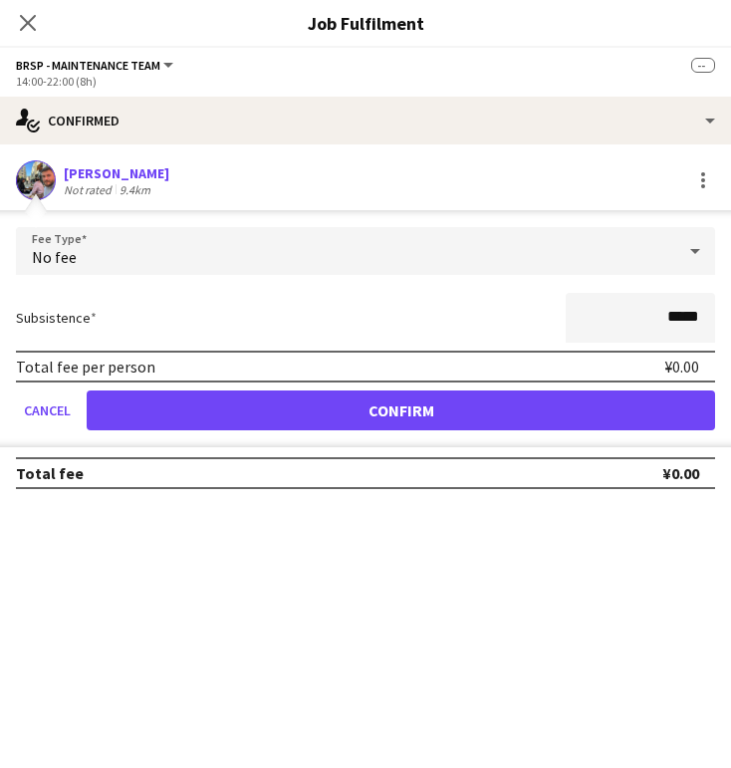
click at [439, 420] on button "Confirm" at bounding box center [401, 410] width 628 height 40
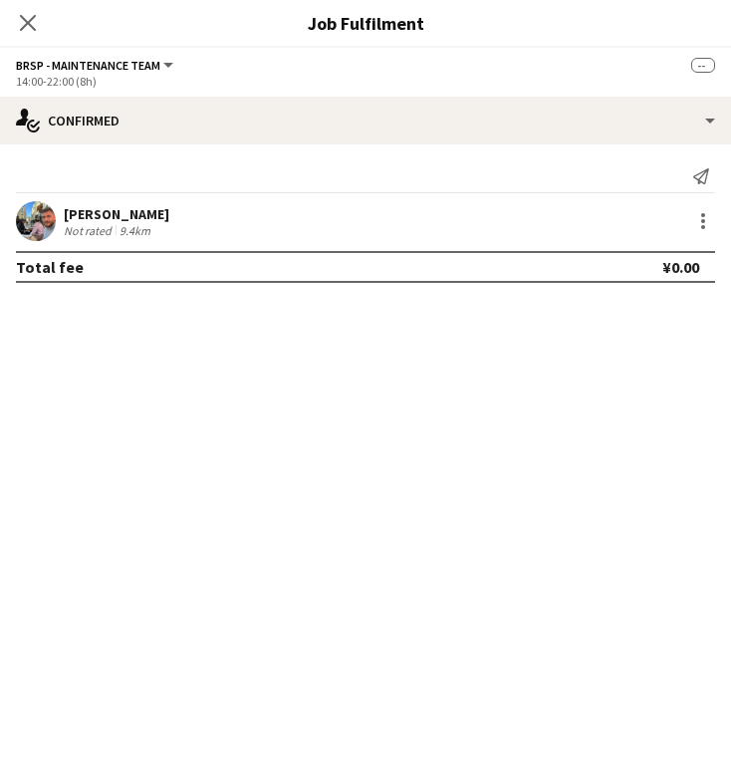
drag, startPoint x: 28, startPoint y: 24, endPoint x: 42, endPoint y: 36, distance: 18.4
click at [30, 24] on icon at bounding box center [28, 23] width 16 height 16
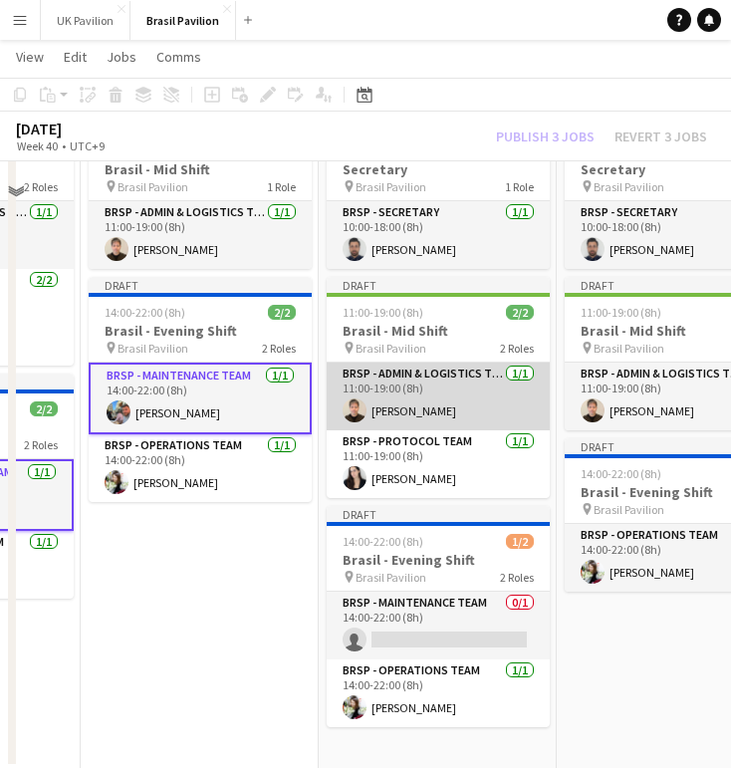
scroll to position [803, 0]
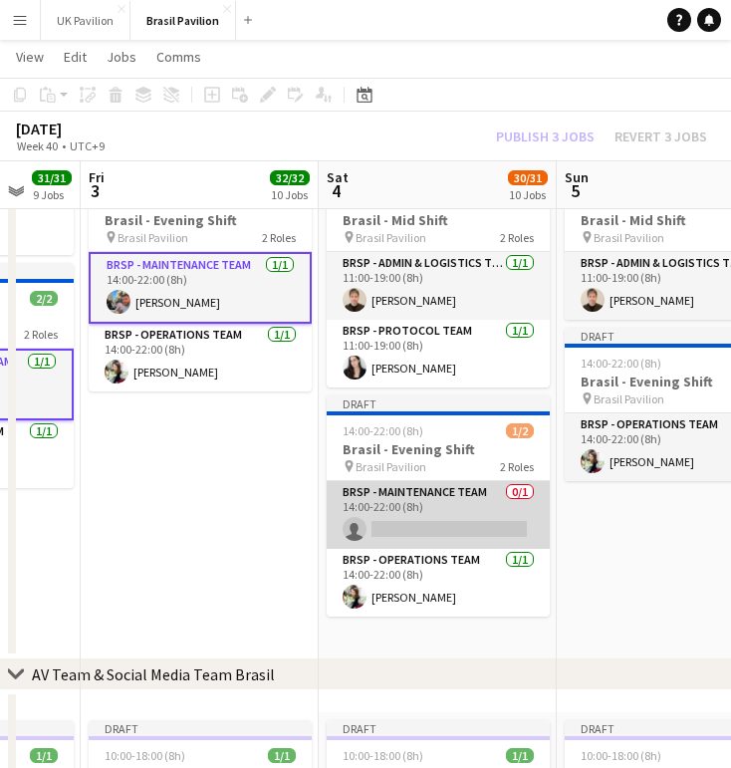
click at [414, 549] on app-card-role "BRSP - Maintenance Team 0/1 14:00-22:00 (8h) single-neutral-actions" at bounding box center [438, 515] width 223 height 68
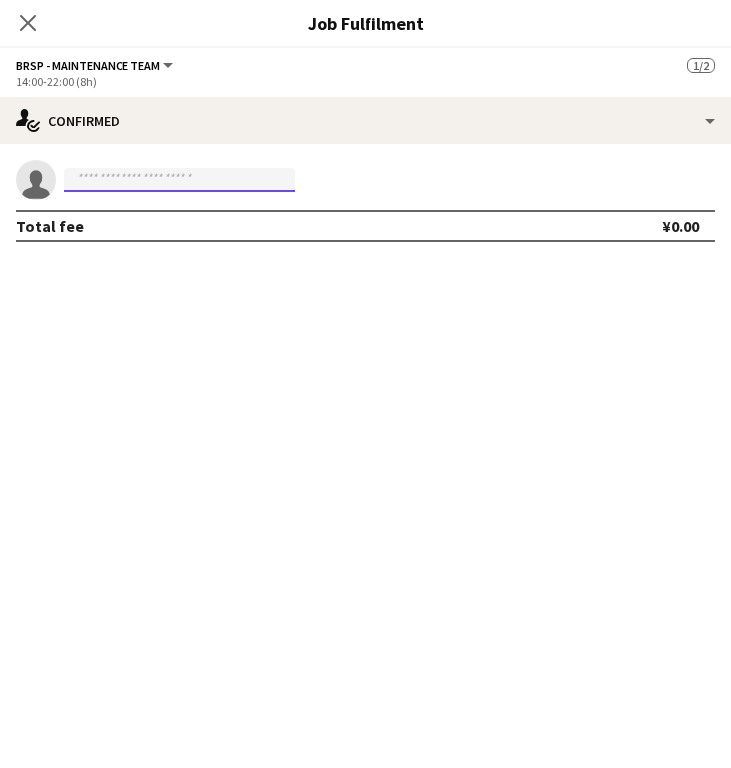
click at [91, 183] on input at bounding box center [179, 180] width 231 height 24
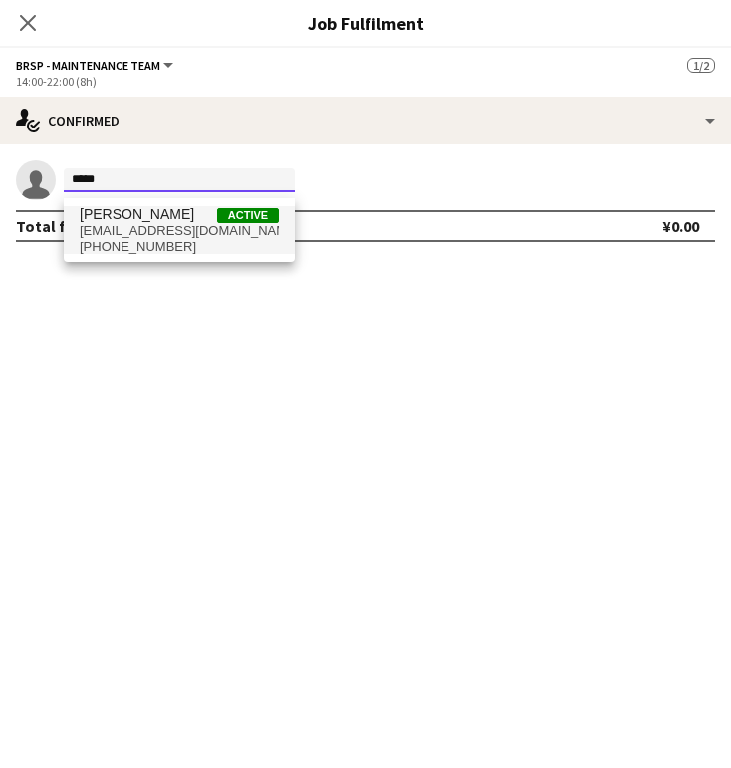
type input "*****"
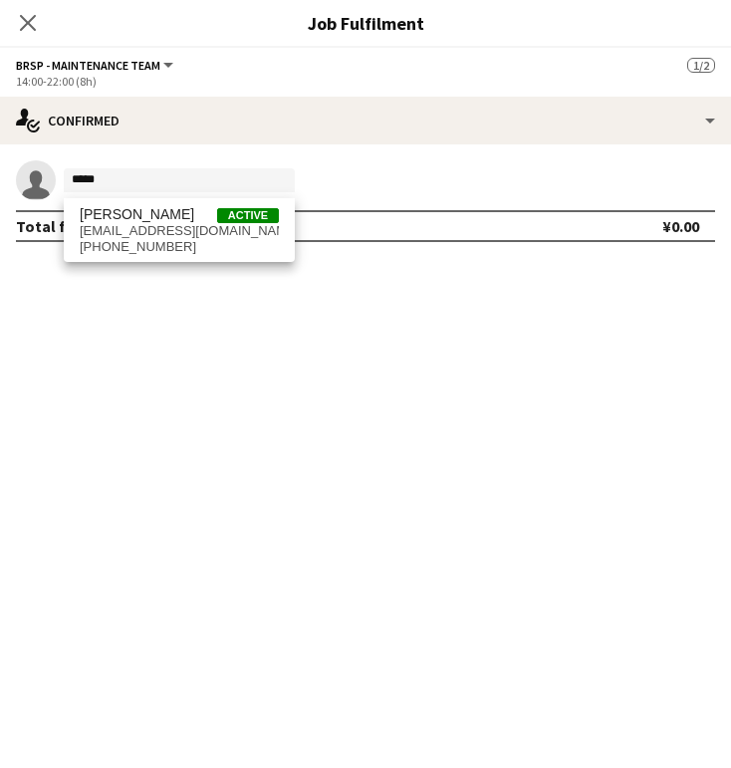
click at [146, 230] on span "[EMAIL_ADDRESS][DOMAIN_NAME]" at bounding box center [179, 231] width 199 height 16
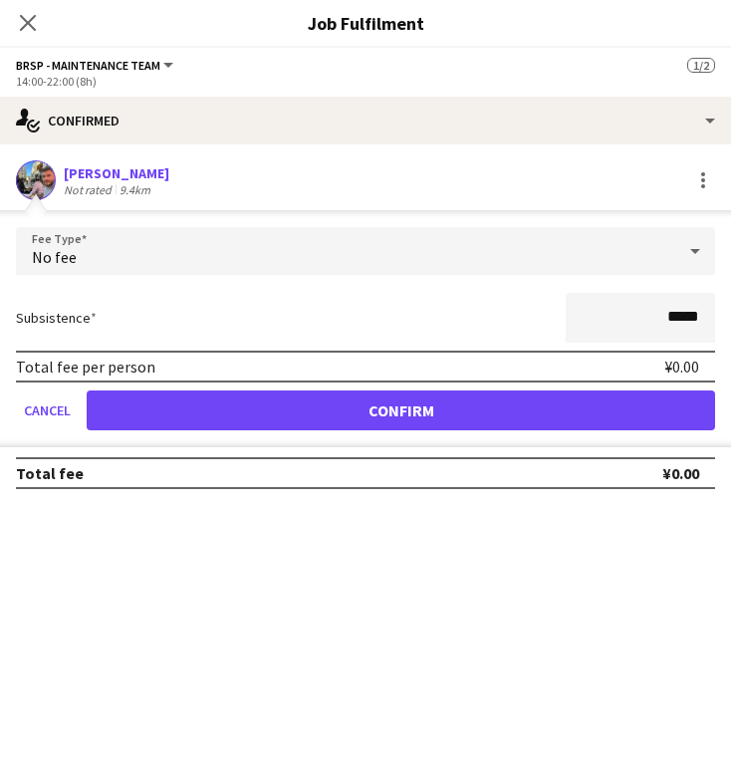
click at [333, 427] on button "Confirm" at bounding box center [401, 410] width 628 height 40
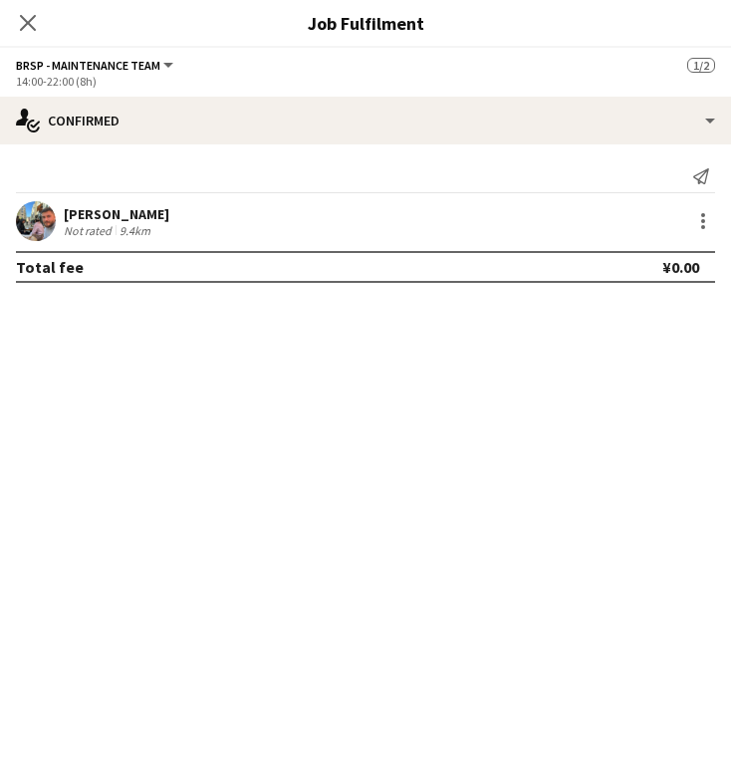
drag, startPoint x: 29, startPoint y: 26, endPoint x: 38, endPoint y: 35, distance: 12.7
click at [30, 26] on icon "Close pop-in" at bounding box center [28, 23] width 16 height 16
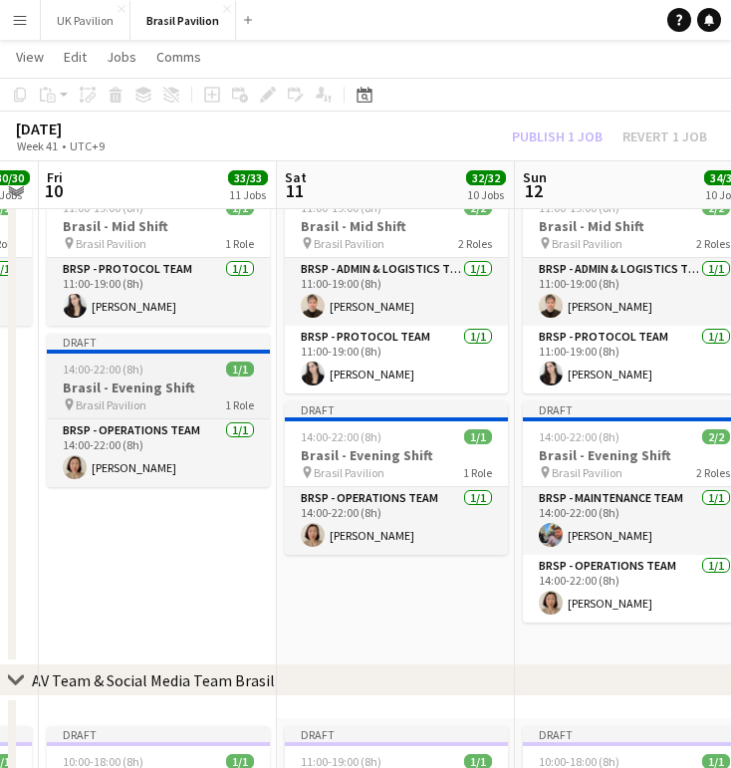
scroll to position [0, 440]
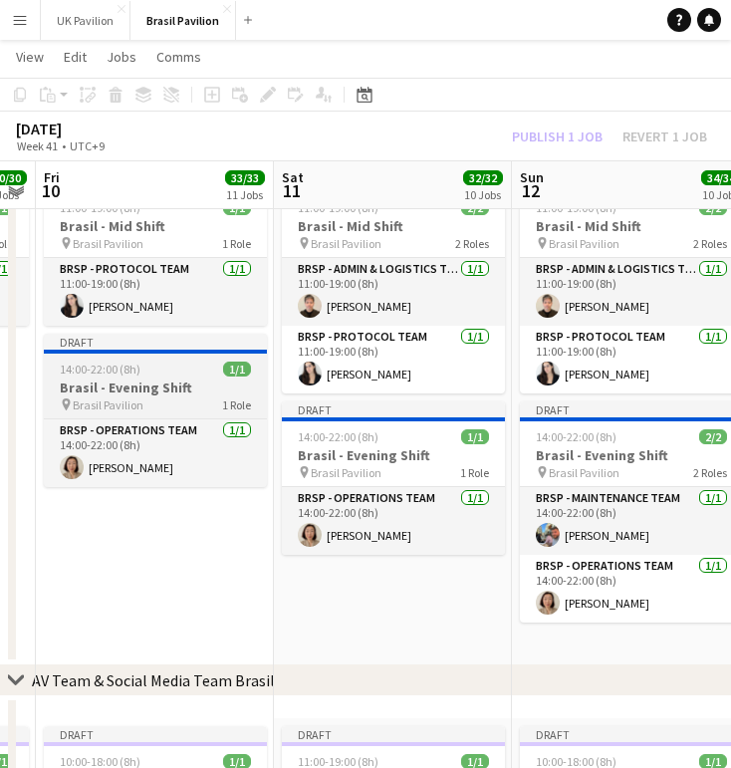
click at [98, 396] on h3 "Brasil - Evening Shift" at bounding box center [155, 387] width 223 height 18
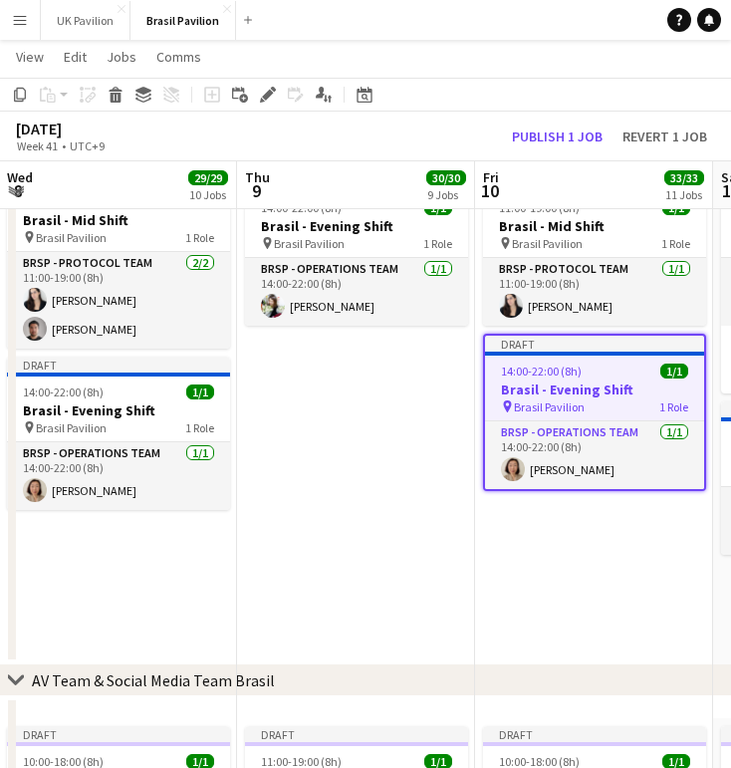
scroll to position [0, 952]
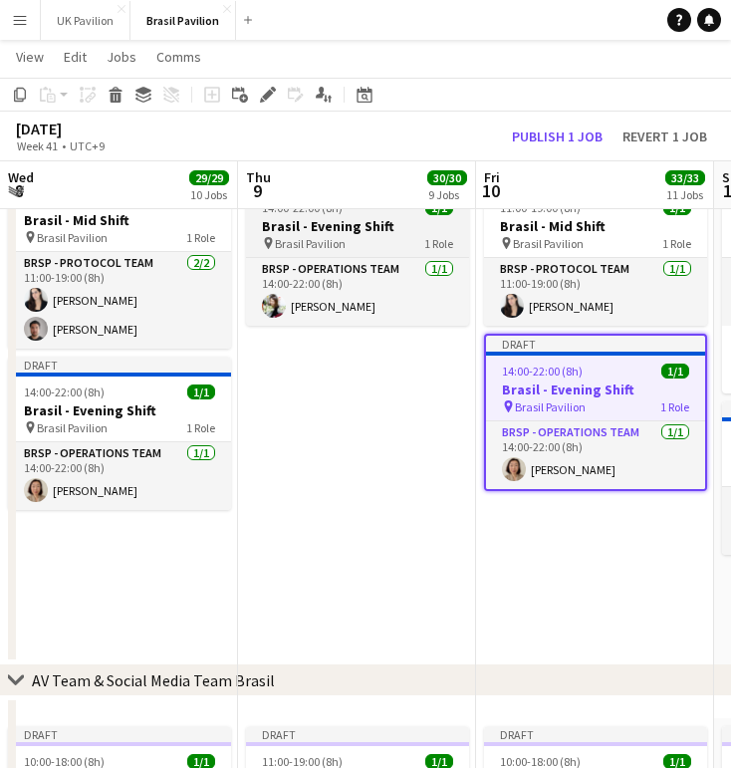
click at [315, 235] on h3 "Brasil - Evening Shift" at bounding box center [357, 226] width 223 height 18
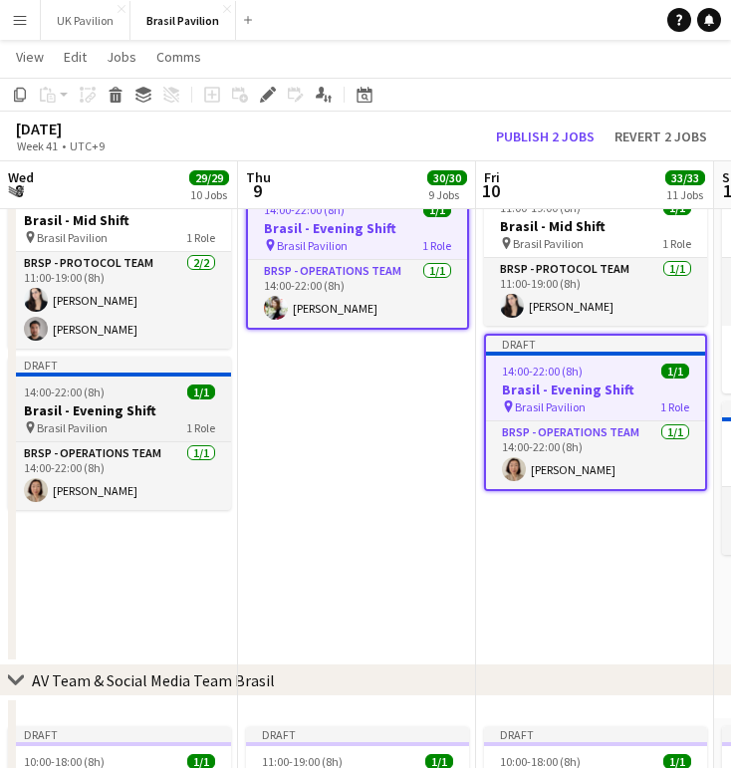
click at [118, 419] on h3 "Brasil - Evening Shift" at bounding box center [119, 410] width 223 height 18
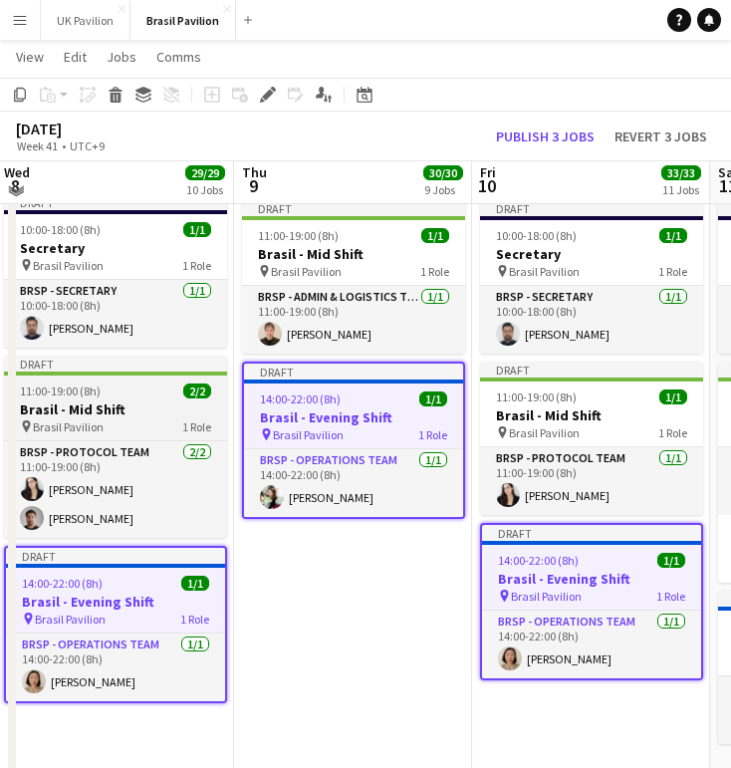
scroll to position [0, 0]
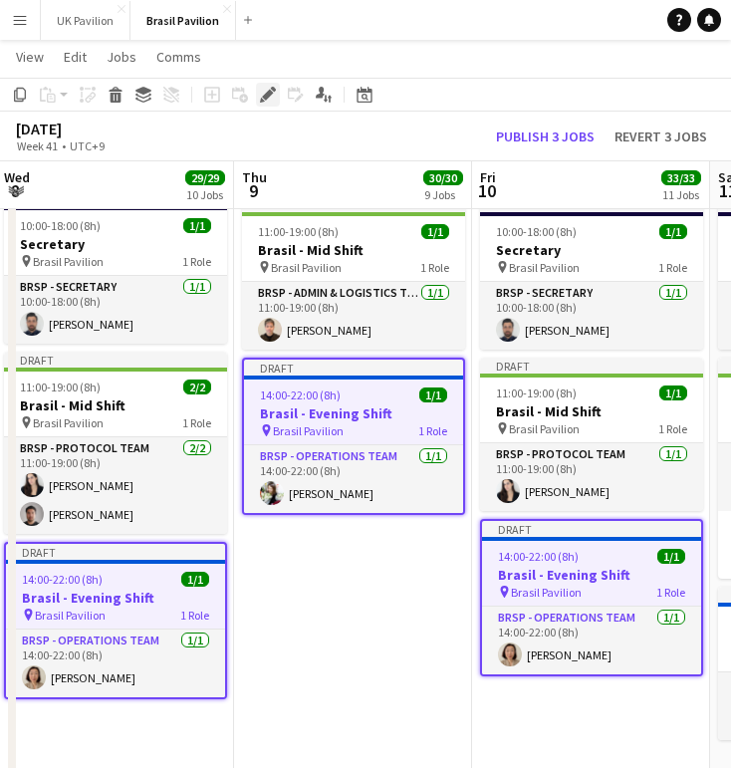
click at [266, 97] on icon at bounding box center [267, 95] width 11 height 11
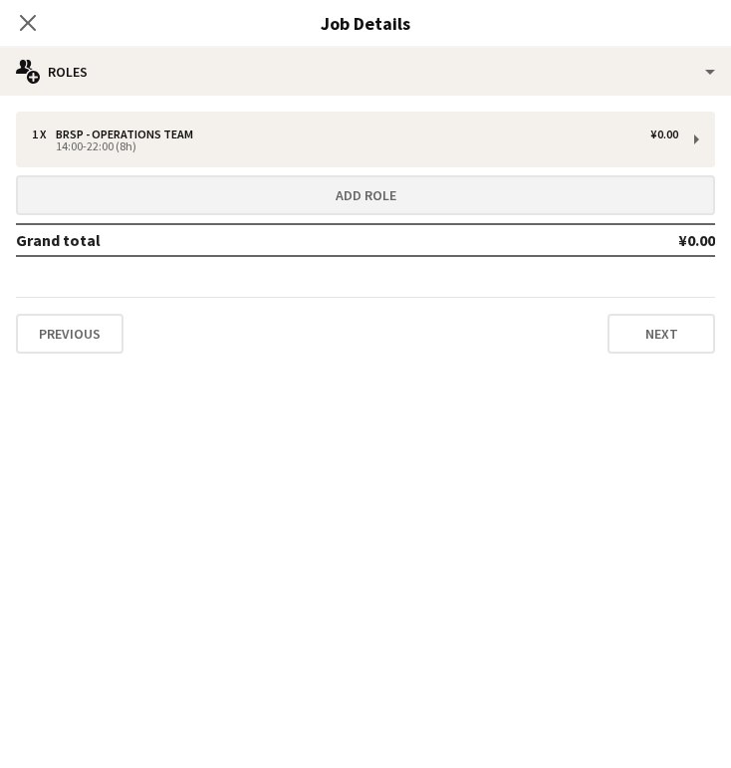
click at [405, 202] on button "Add role" at bounding box center [365, 195] width 699 height 40
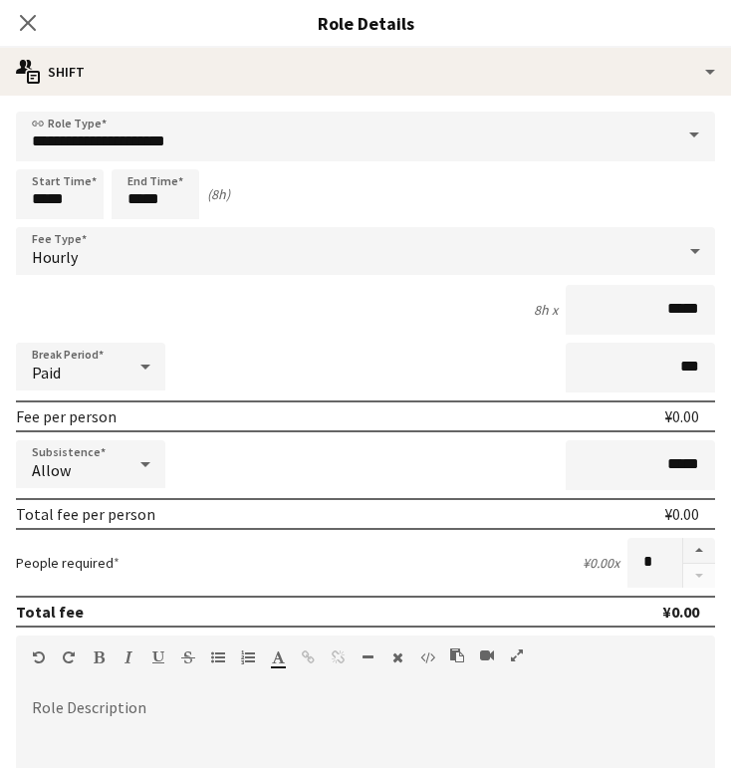
click at [696, 139] on span at bounding box center [694, 136] width 42 height 48
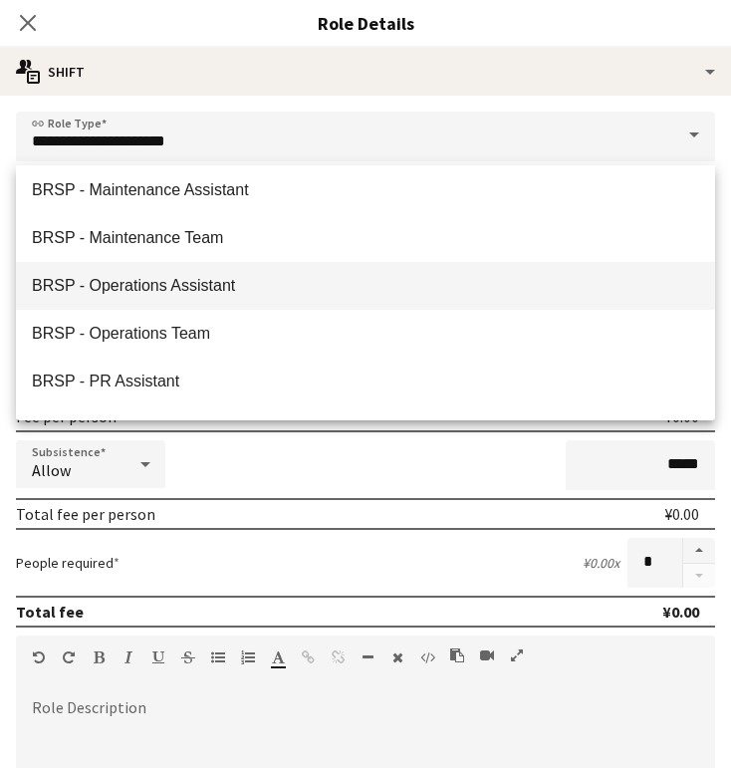
scroll to position [491, 0]
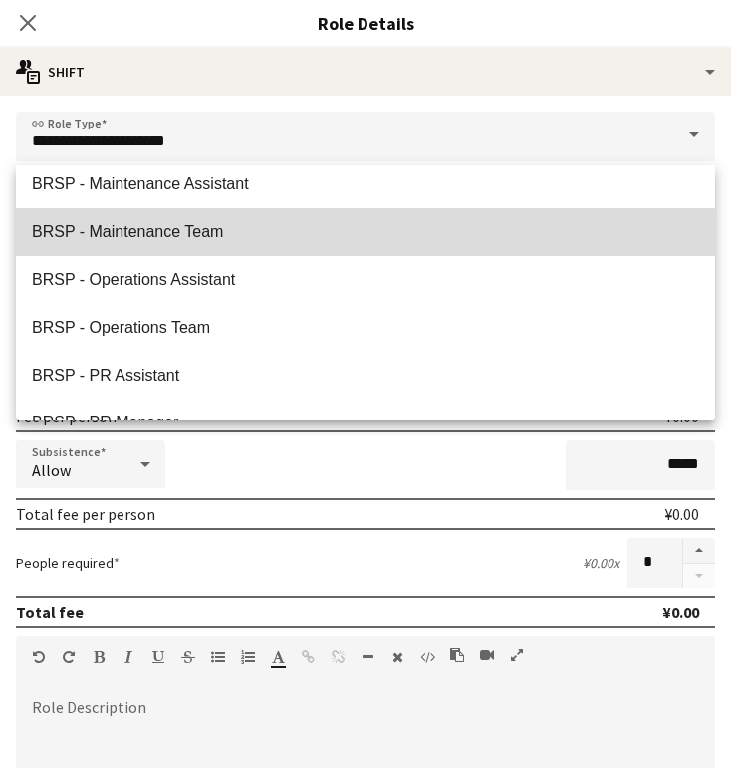
click at [153, 246] on mat-option "BRSP - Maintenance Team" at bounding box center [365, 232] width 699 height 48
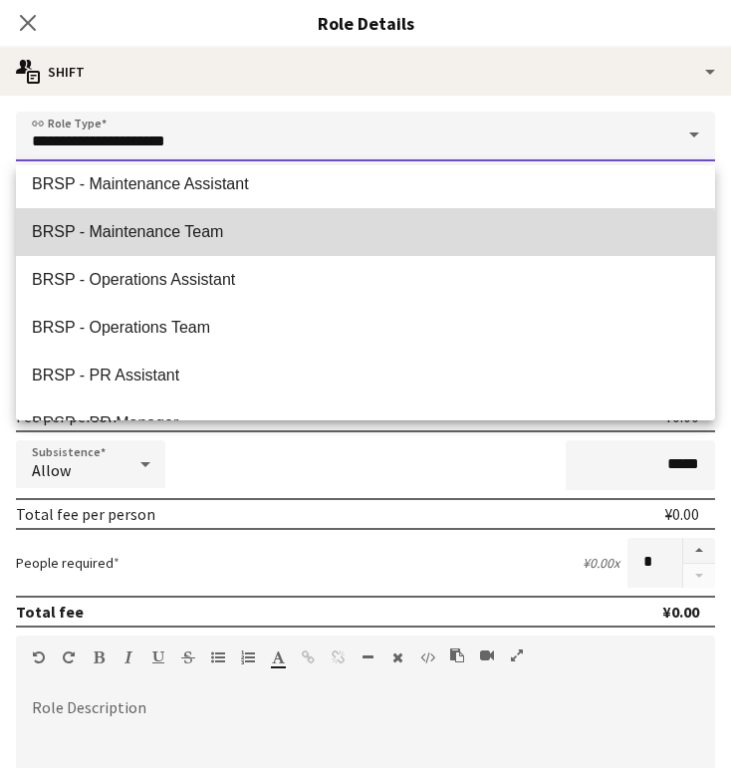
type input "**********"
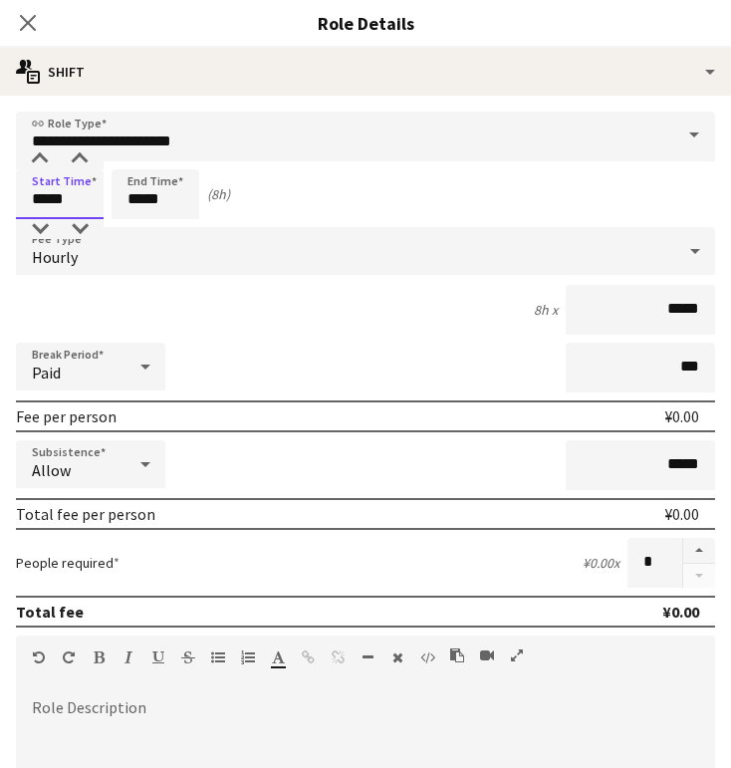
click at [62, 198] on input "*****" at bounding box center [60, 194] width 88 height 50
click at [44, 167] on div at bounding box center [40, 159] width 40 height 20
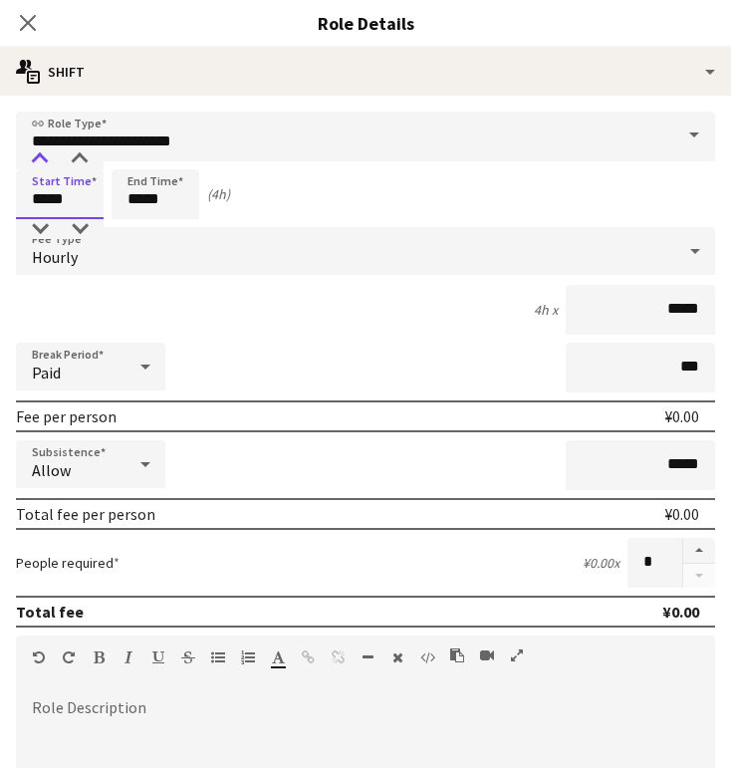
click at [44, 167] on div at bounding box center [40, 159] width 40 height 20
type input "*****"
click at [44, 167] on div at bounding box center [40, 159] width 40 height 20
click at [143, 203] on input "*****" at bounding box center [156, 194] width 88 height 50
click at [141, 163] on div at bounding box center [135, 159] width 40 height 20
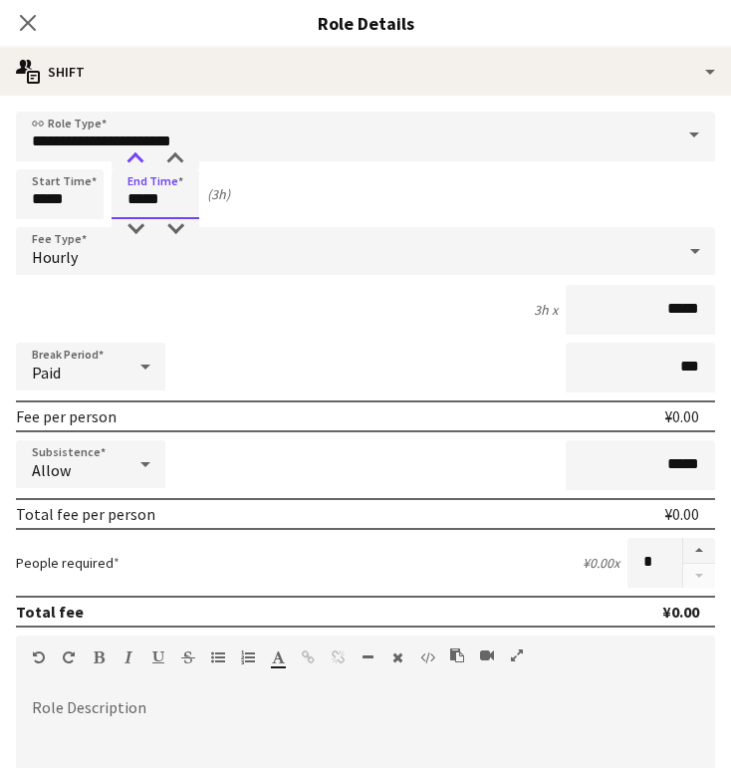
click at [140, 162] on div at bounding box center [135, 159] width 40 height 20
click at [140, 163] on div at bounding box center [135, 159] width 40 height 20
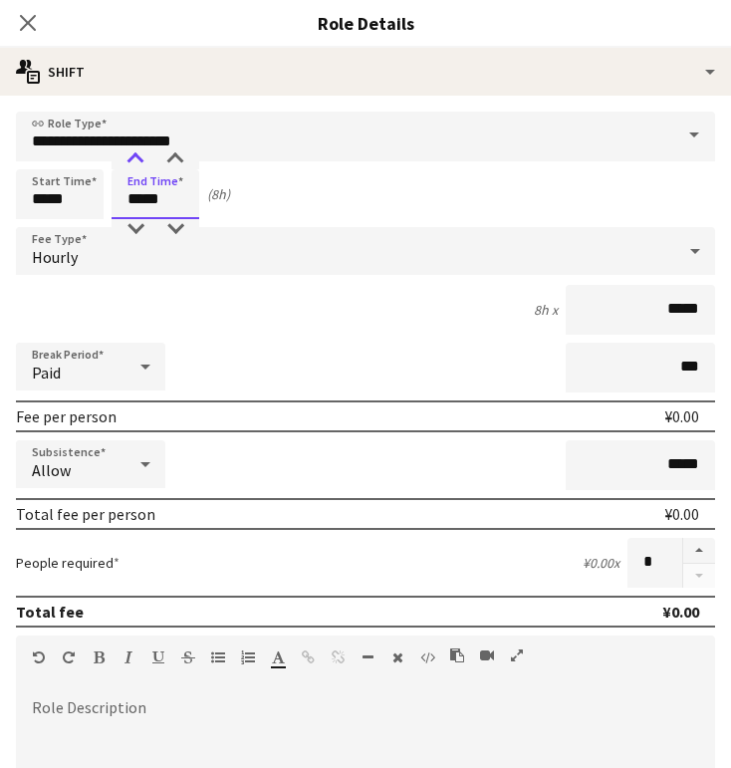
click at [140, 163] on div at bounding box center [135, 159] width 40 height 20
type input "*****"
click at [135, 231] on div at bounding box center [135, 229] width 40 height 20
click at [698, 260] on icon at bounding box center [695, 251] width 24 height 40
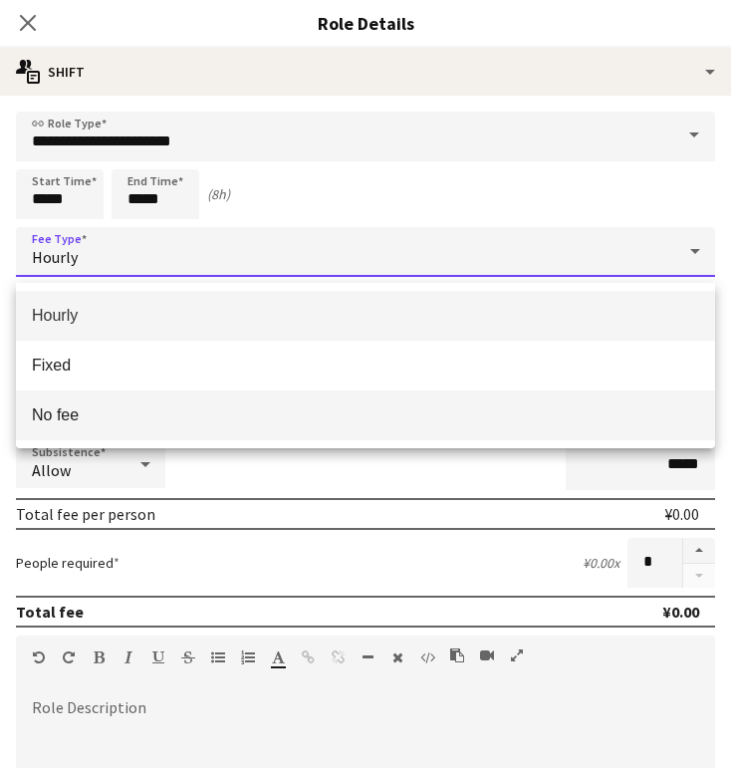
click at [171, 417] on span "No fee" at bounding box center [365, 414] width 667 height 19
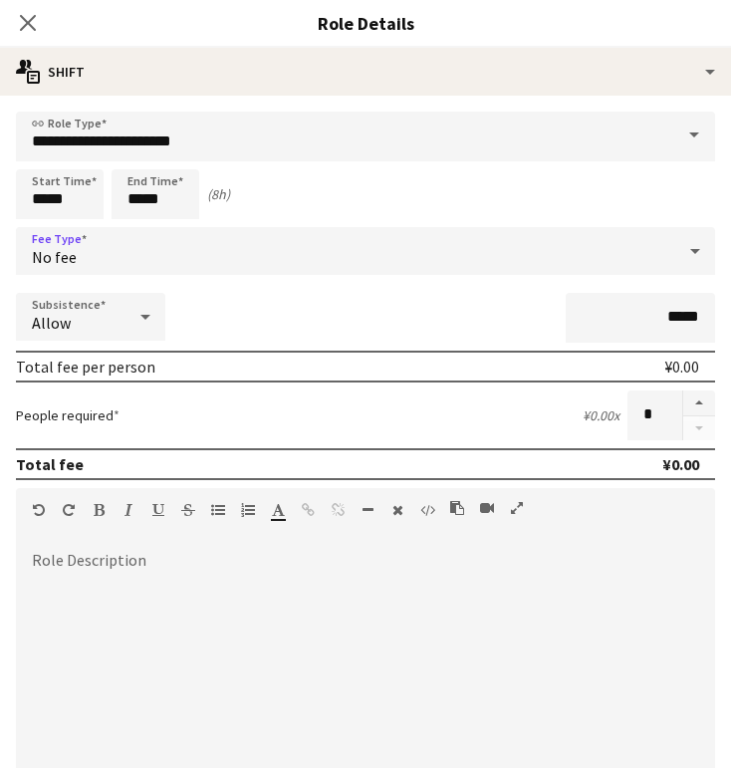
click at [145, 325] on icon at bounding box center [145, 317] width 24 height 40
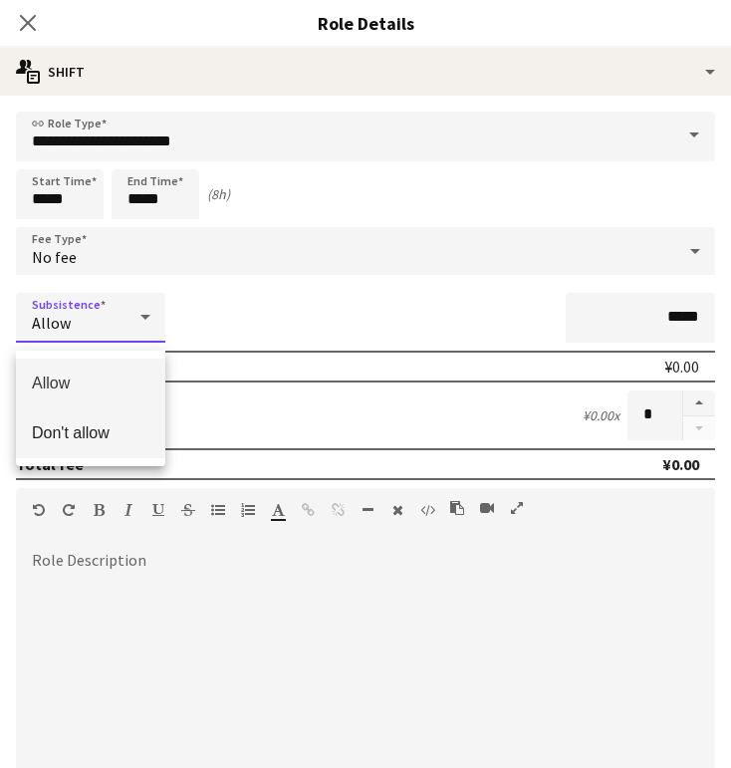
click at [76, 432] on span "Don't allow" at bounding box center [90, 432] width 117 height 19
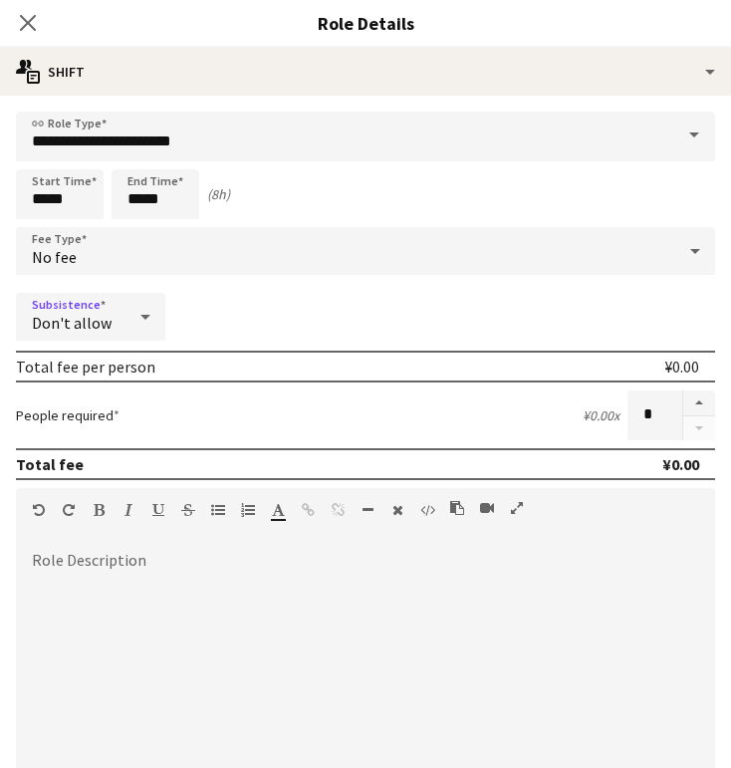
scroll to position [482, 0]
click at [32, 25] on icon "Close pop-in" at bounding box center [28, 23] width 16 height 16
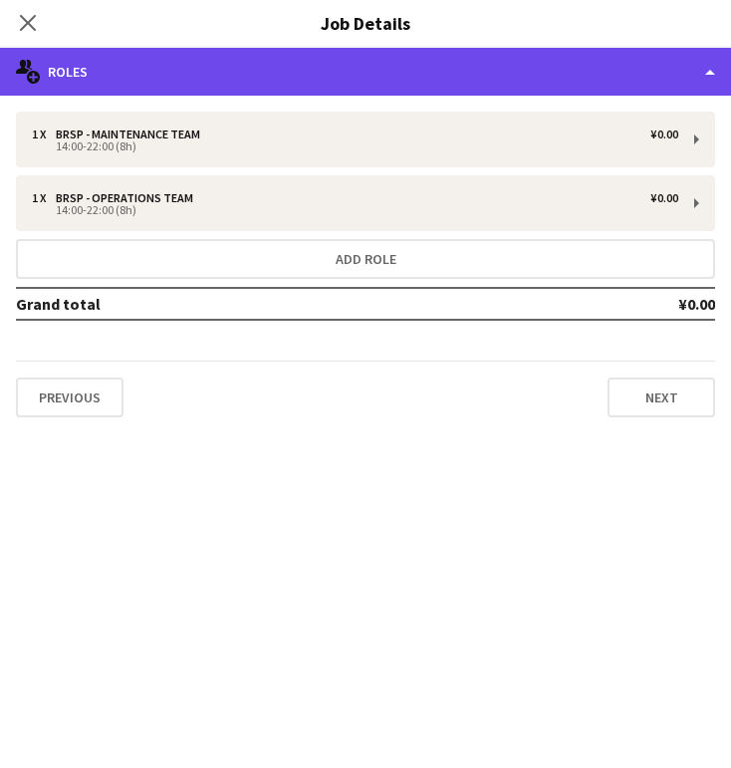
click at [710, 73] on div "multiple-users-add Roles" at bounding box center [365, 72] width 731 height 48
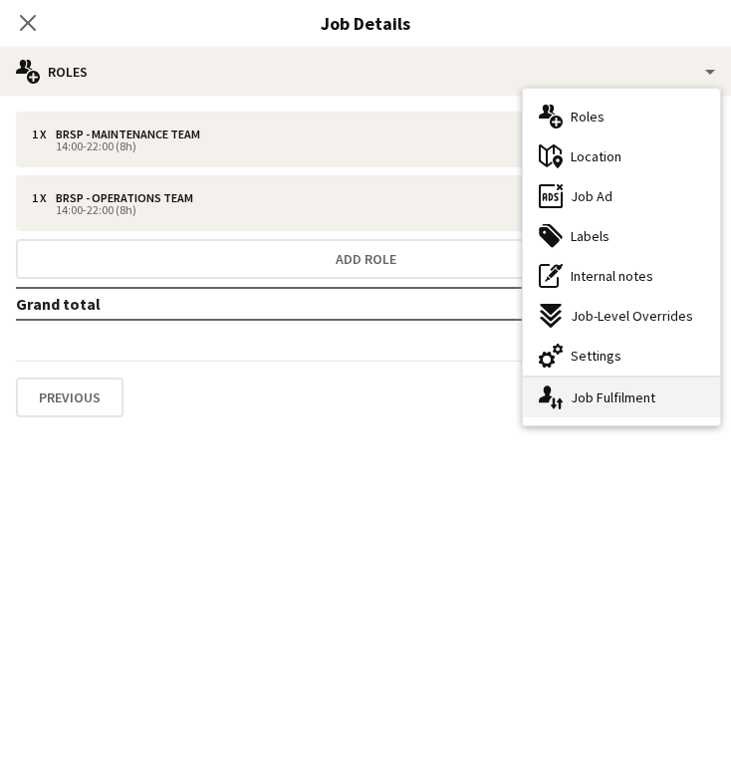
click at [618, 397] on div "single-neutral-actions-up-down Job Fulfilment" at bounding box center [621, 397] width 197 height 40
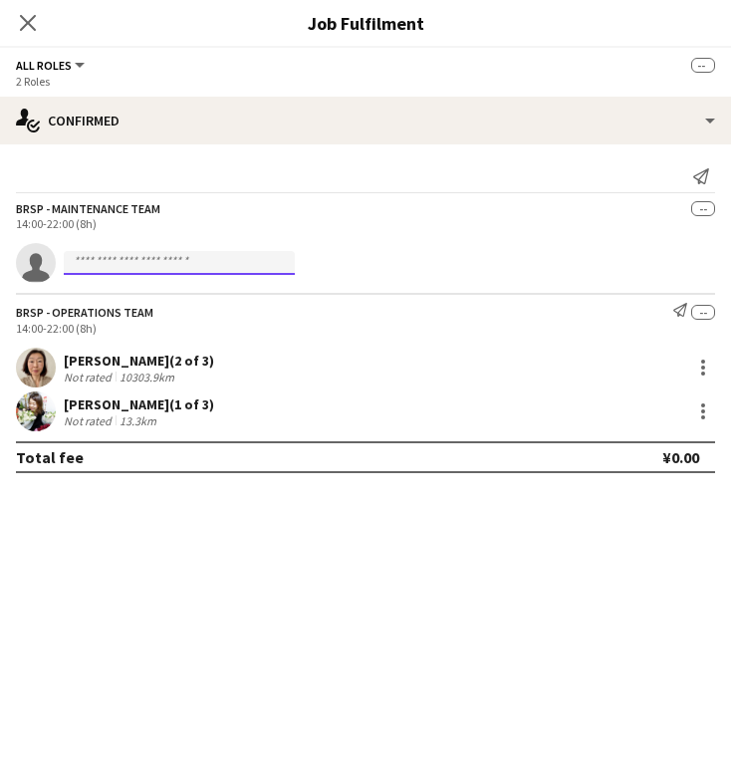
click at [146, 273] on input at bounding box center [179, 263] width 231 height 24
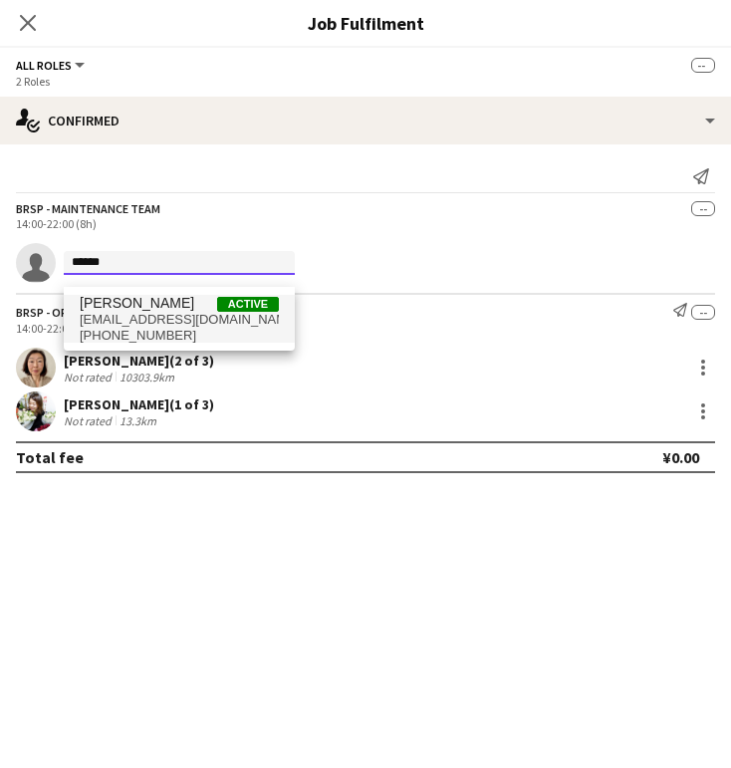
type input "******"
click at [171, 320] on span "[EMAIL_ADDRESS][DOMAIN_NAME]" at bounding box center [179, 320] width 199 height 16
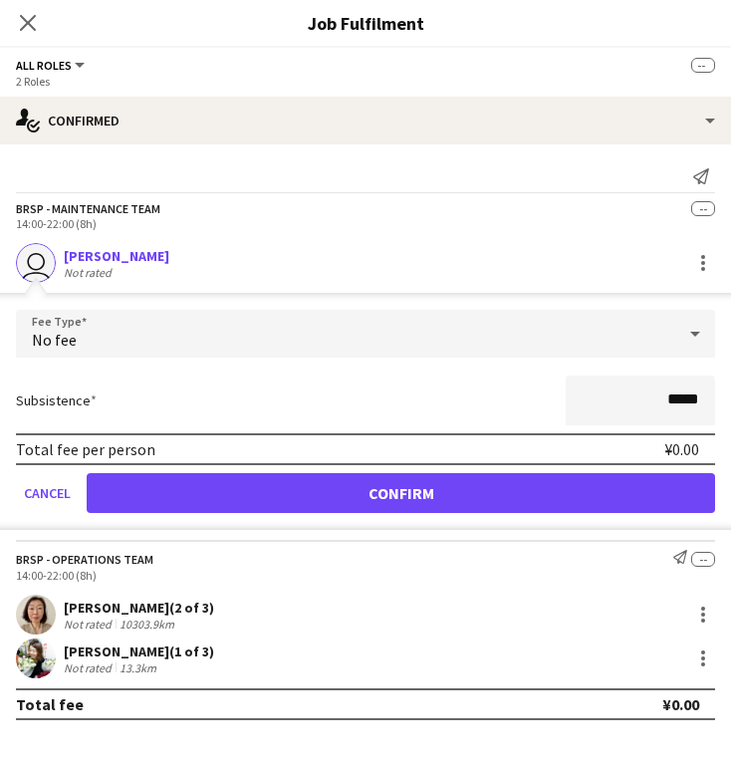
click at [433, 501] on button "Confirm" at bounding box center [401, 493] width 628 height 40
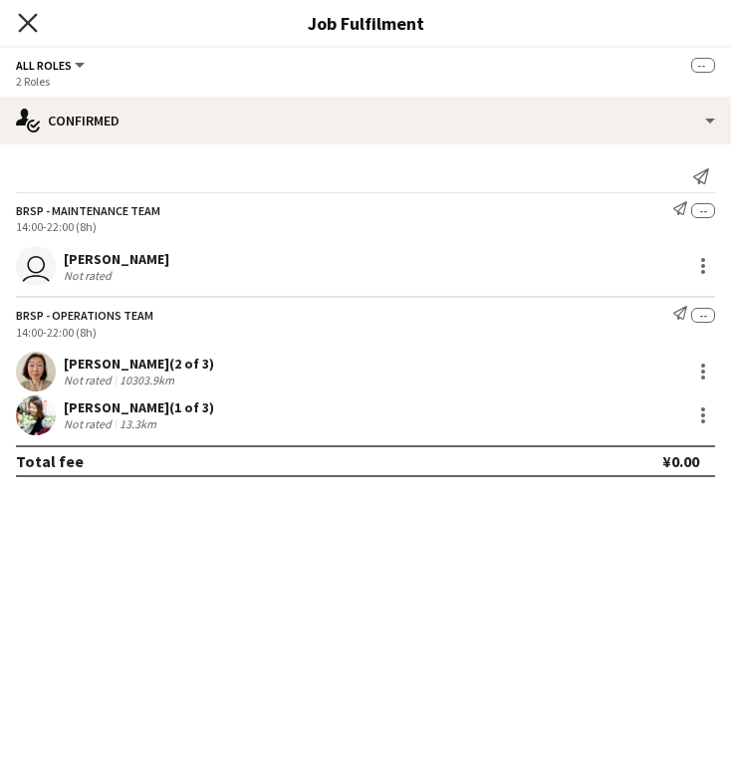
click at [27, 17] on icon "Close pop-in" at bounding box center [27, 22] width 19 height 19
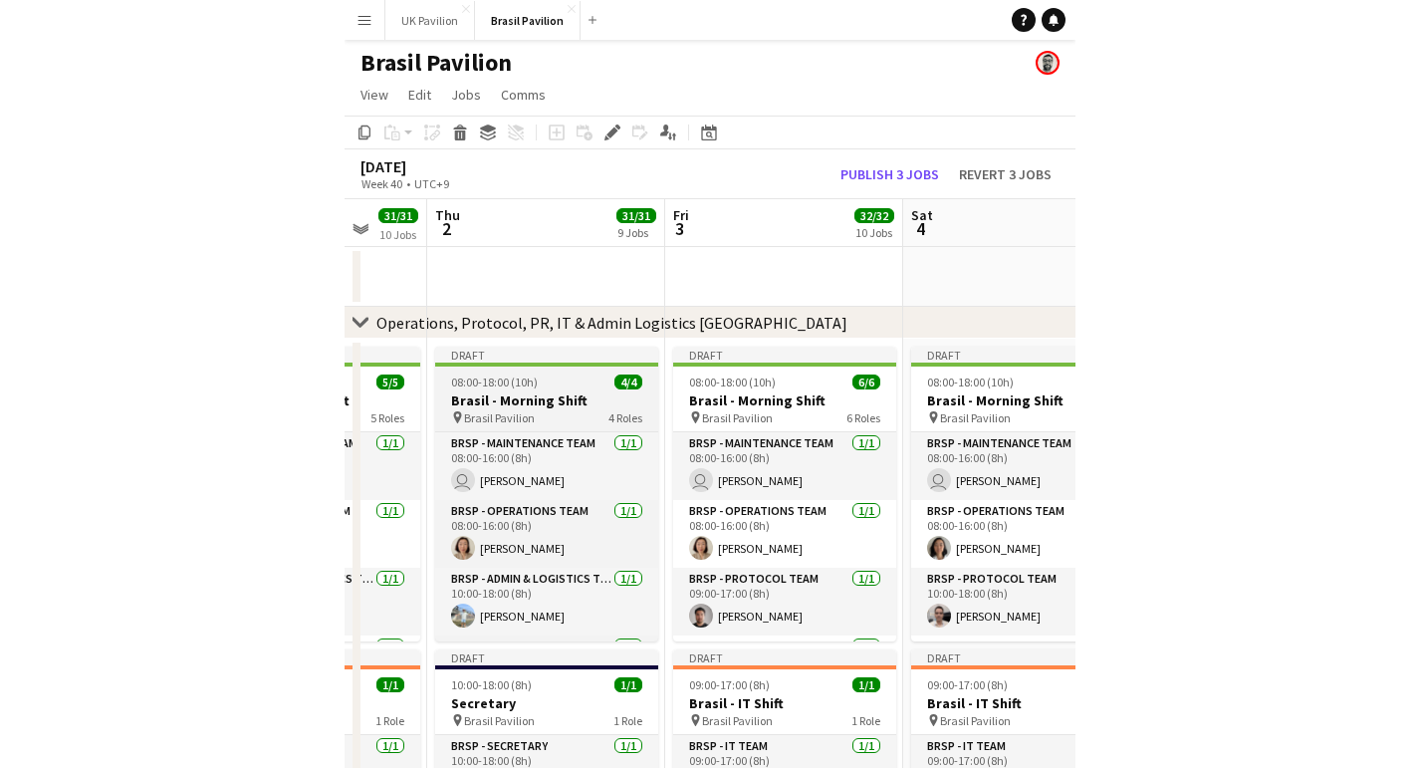
scroll to position [0, 624]
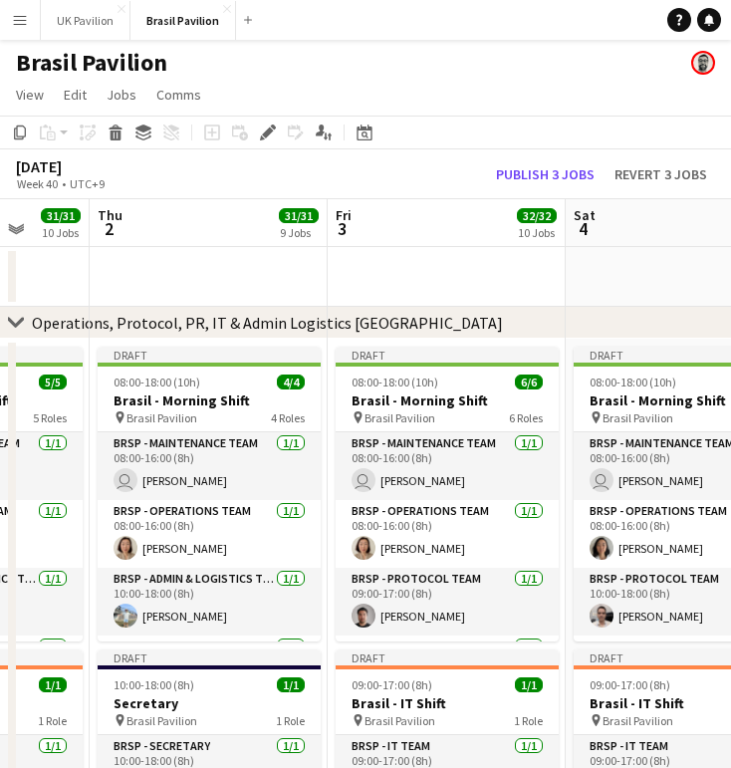
drag, startPoint x: 342, startPoint y: 88, endPoint x: 238, endPoint y: 86, distance: 104.6
click at [342, 87] on app-page-menu "View Day view expanded Day view collapsed Month view Date picker Jump to [DATE]…" at bounding box center [365, 97] width 731 height 38
